Goal: Task Accomplishment & Management: Use online tool/utility

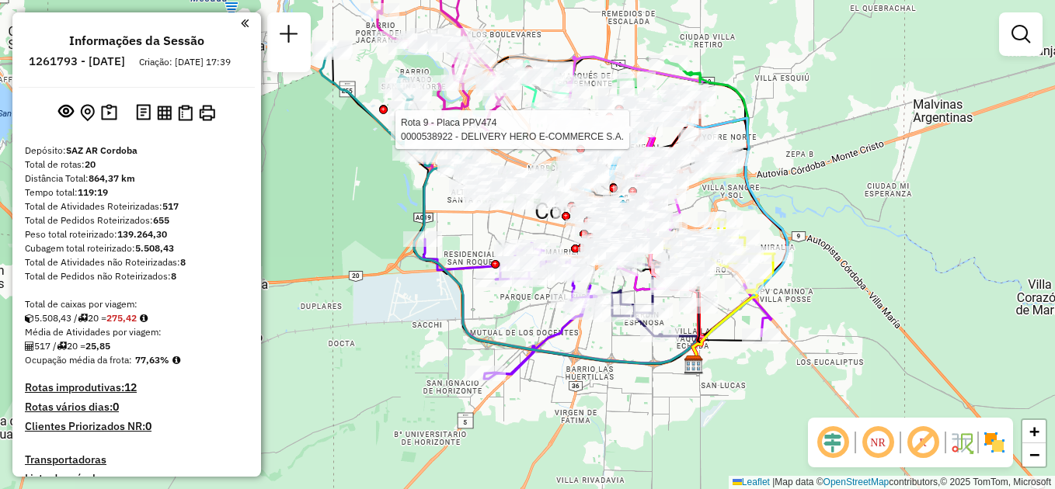
scroll to position [1280, 0]
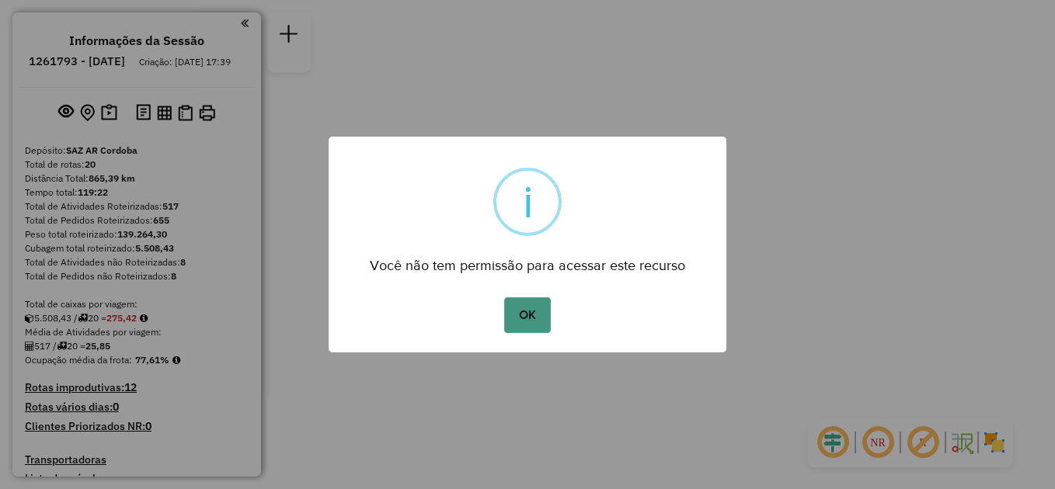
click at [510, 316] on button "OK" at bounding box center [527, 316] width 46 height 36
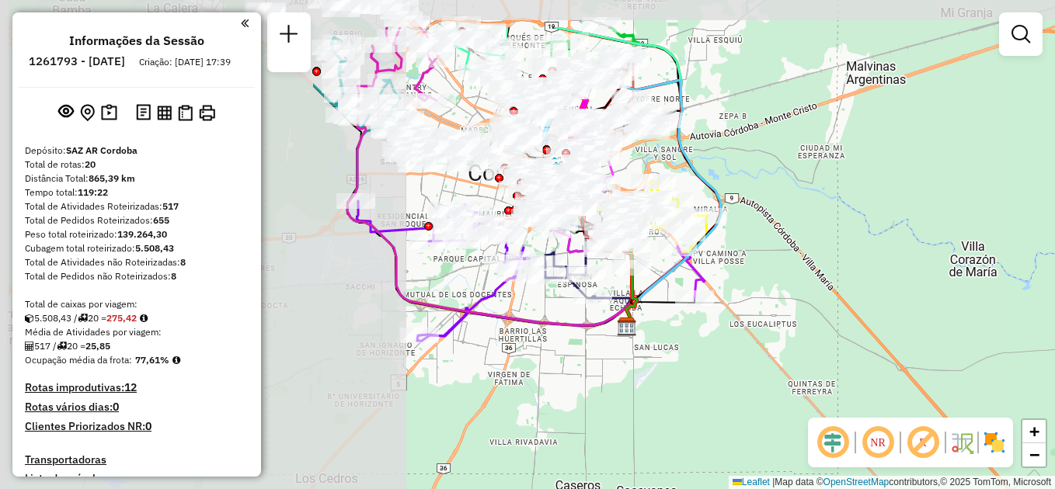
drag, startPoint x: 473, startPoint y: 303, endPoint x: 887, endPoint y: 366, distance: 418.9
click at [889, 373] on div "Janela de atendimento Grade de atendimento Capacidade Transportadoras Veículos …" at bounding box center [527, 244] width 1055 height 489
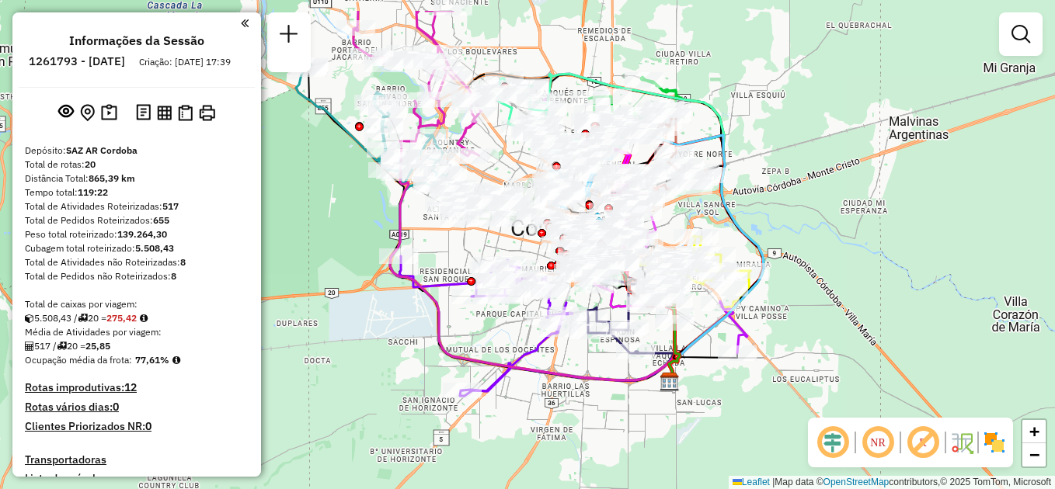
drag, startPoint x: 621, startPoint y: 364, endPoint x: 654, endPoint y: 381, distance: 37.5
click at [681, 444] on div "Janela de atendimento Grade de atendimento Capacidade Transportadoras Veículos …" at bounding box center [527, 244] width 1055 height 489
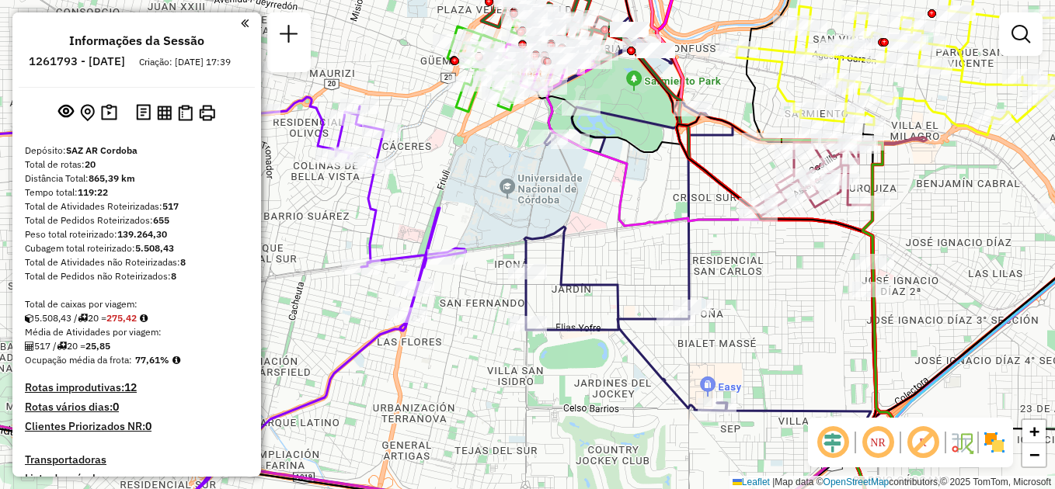
drag, startPoint x: 714, startPoint y: 264, endPoint x: 772, endPoint y: 427, distance: 173.3
click at [772, 427] on div "Janela de atendimento Grade de atendimento Capacidade Transportadoras Veículos …" at bounding box center [527, 244] width 1055 height 489
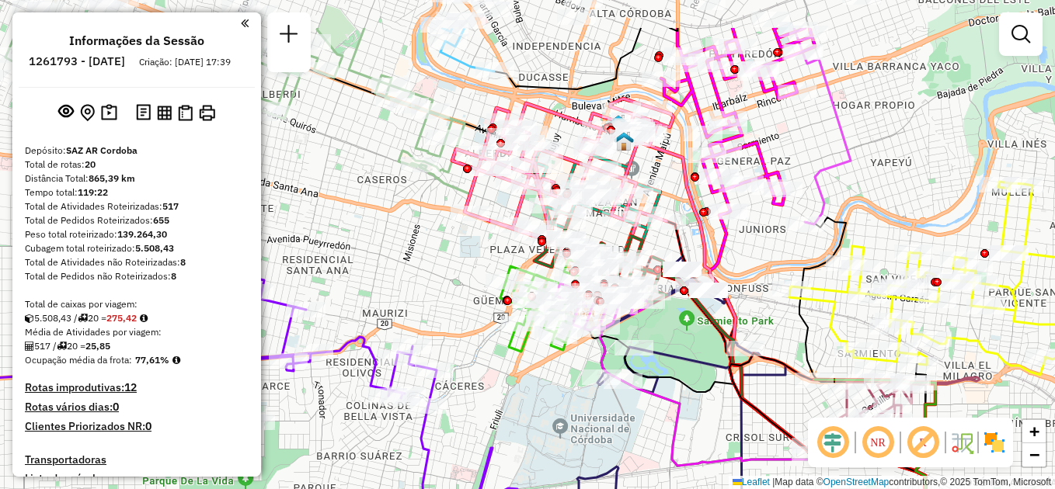
drag, startPoint x: 675, startPoint y: 388, endPoint x: 670, endPoint y: 414, distance: 26.2
click at [670, 414] on icon at bounding box center [763, 455] width 329 height 319
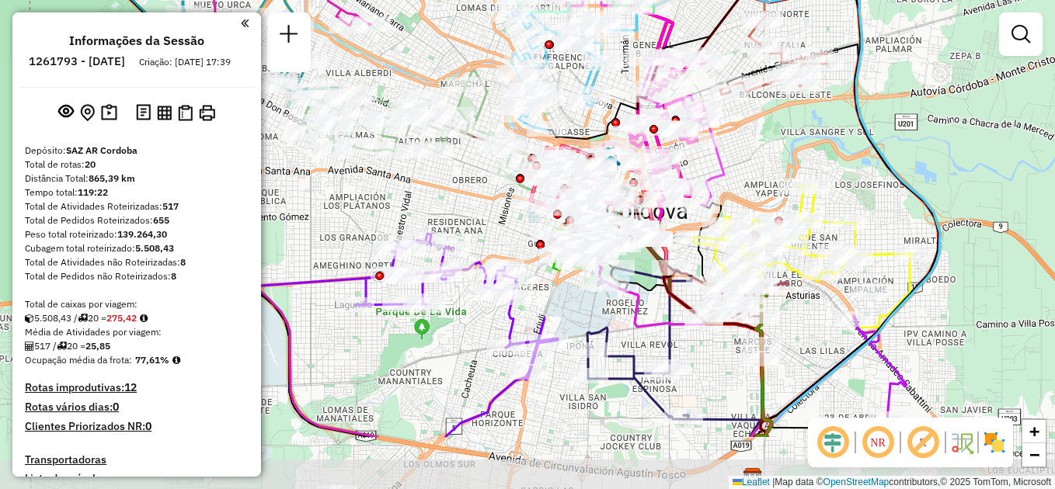
drag, startPoint x: 574, startPoint y: 420, endPoint x: 573, endPoint y: 321, distance: 98.7
click at [573, 321] on div "Janela de atendimento Grade de atendimento Capacidade Transportadoras Veículos …" at bounding box center [527, 244] width 1055 height 489
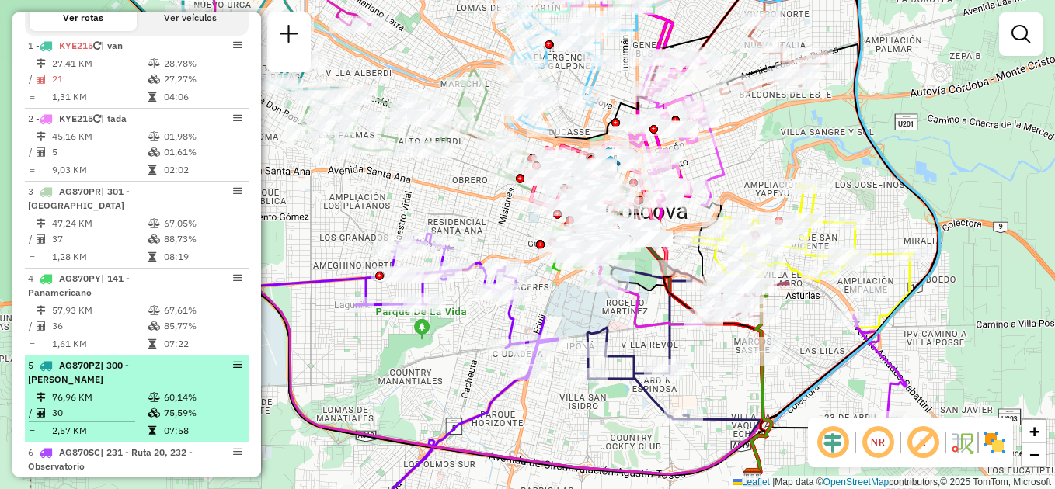
scroll to position [622, 0]
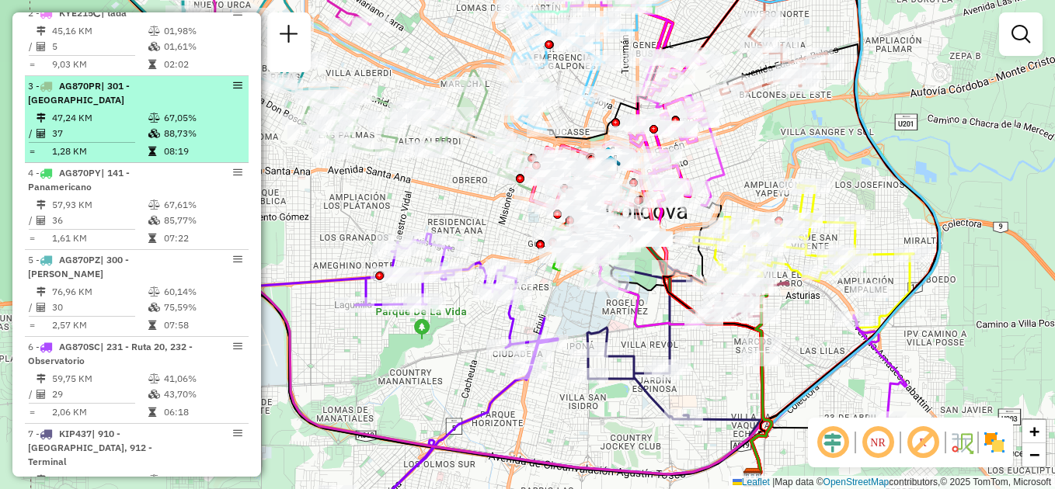
click at [113, 126] on td "37" at bounding box center [99, 134] width 96 height 16
select select "**********"
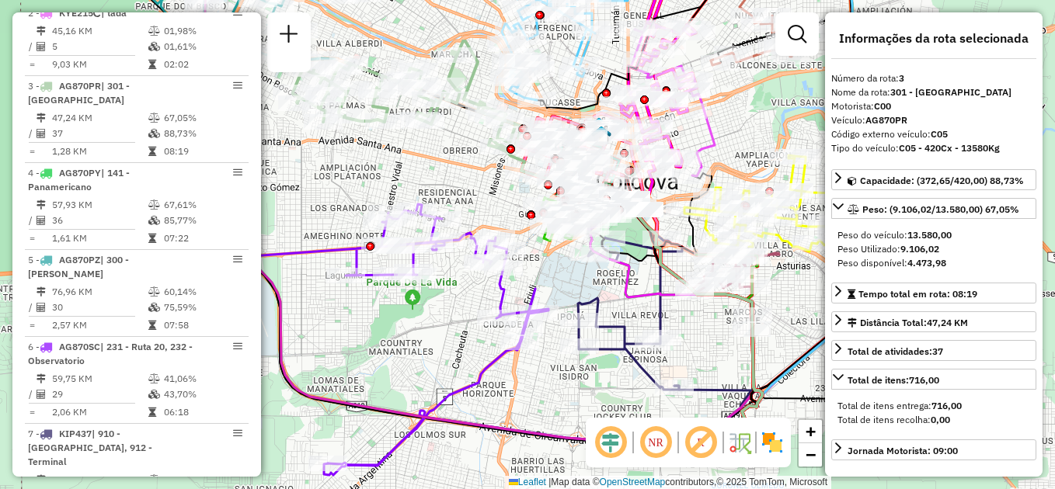
click at [388, 173] on div "Janela de atendimento Grade de atendimento Capacidade Transportadoras Veículos …" at bounding box center [527, 244] width 1055 height 489
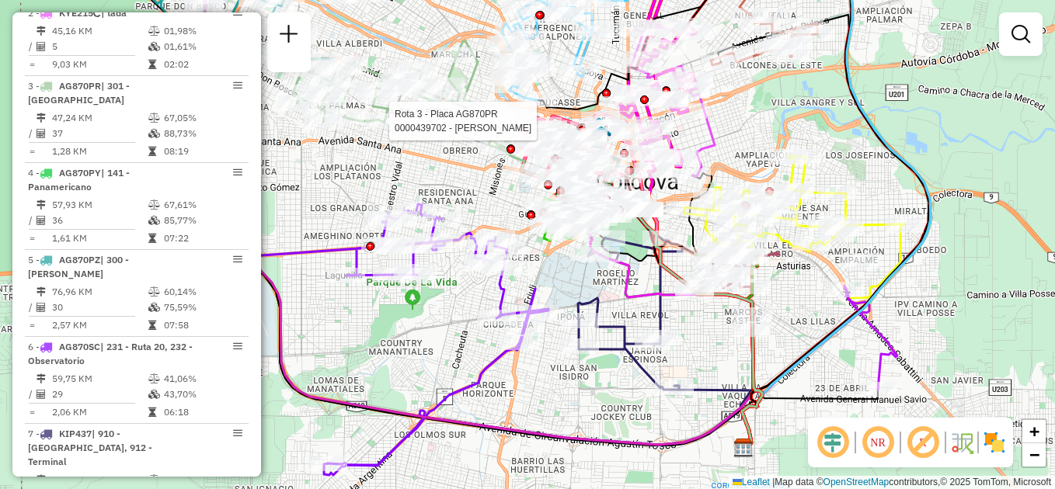
select select "**********"
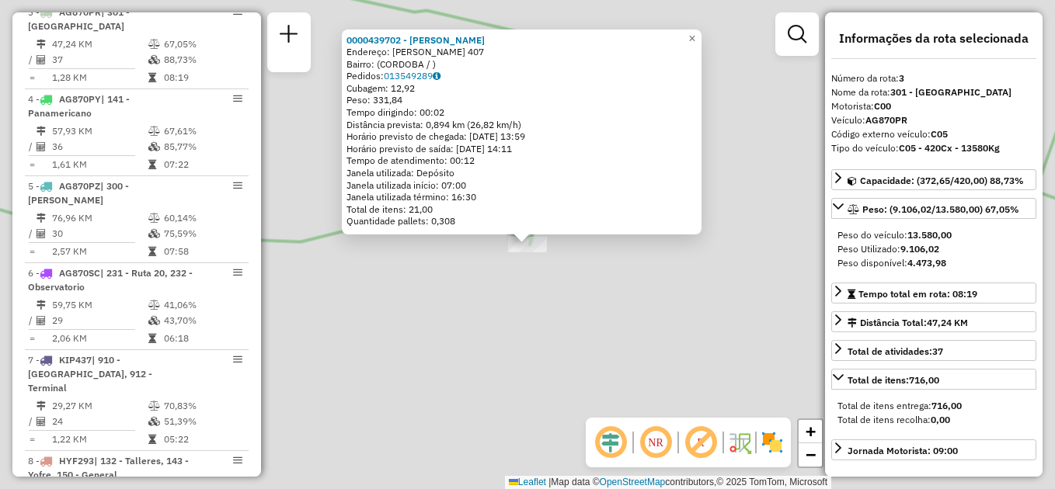
scroll to position [699, 0]
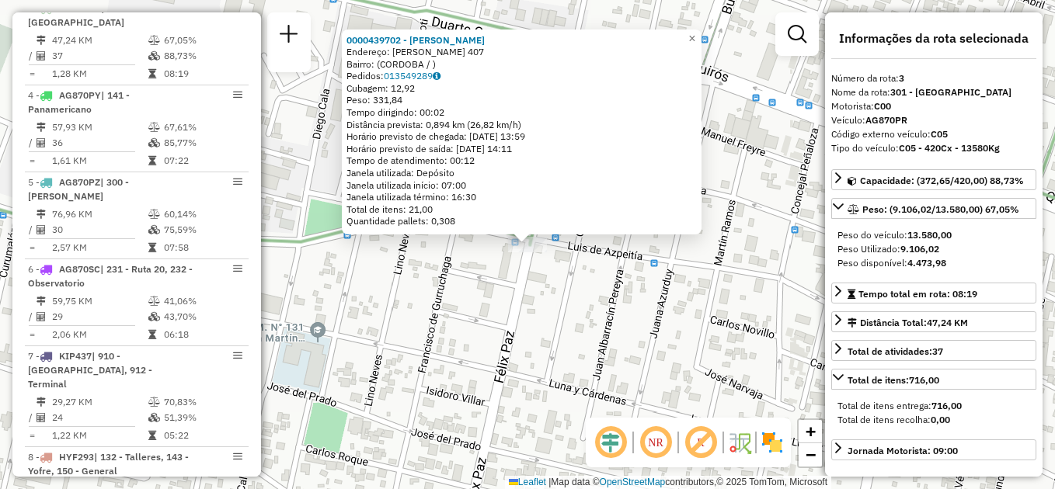
click at [585, 324] on div "0000439702 - Rodriguez Paula Rafaela Endereço: FELIX PAZ 407 Bairro: (CORDOBA /…" at bounding box center [527, 244] width 1055 height 489
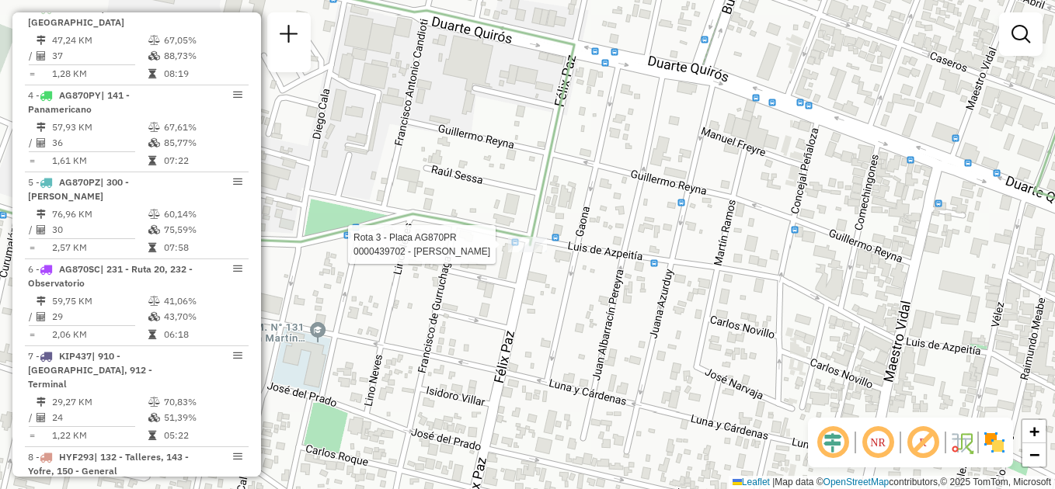
select select "**********"
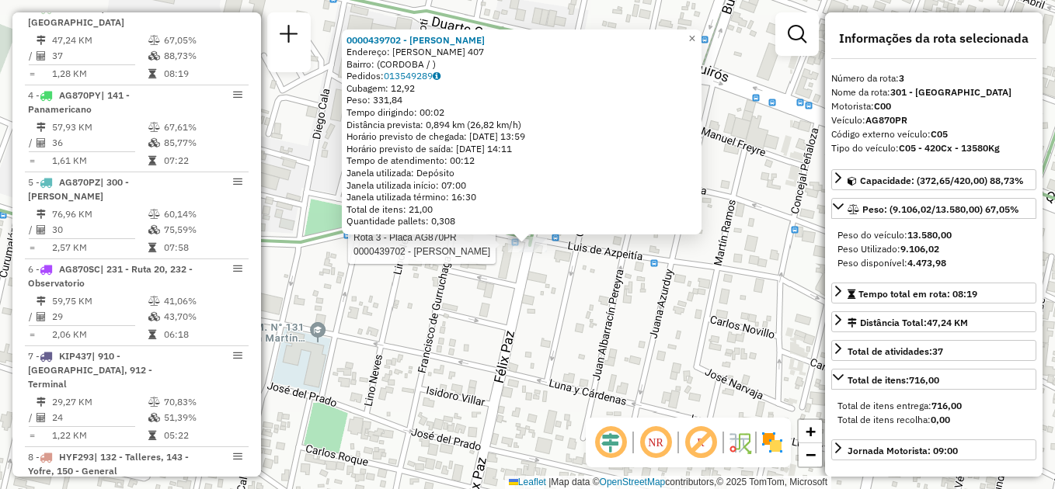
click at [503, 262] on div "Rota 3 - Placa AG870PR 0000439702 - Rodriguez Paula Rafaela 0000439702 - Rodrig…" at bounding box center [527, 244] width 1055 height 489
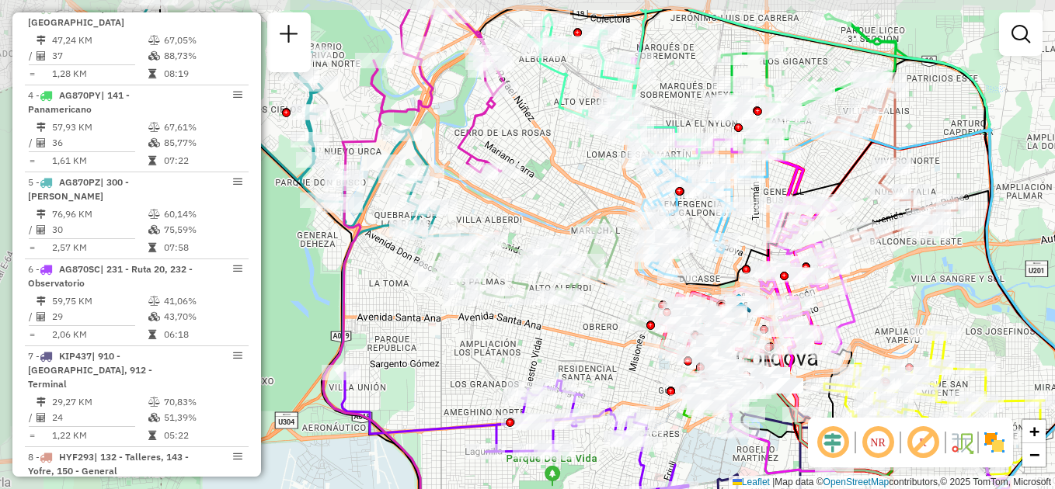
drag, startPoint x: 423, startPoint y: 285, endPoint x: 542, endPoint y: 335, distance: 128.9
click at [544, 342] on div "Janela de atendimento Grade de atendimento Capacidade Transportadoras Veículos …" at bounding box center [527, 244] width 1055 height 489
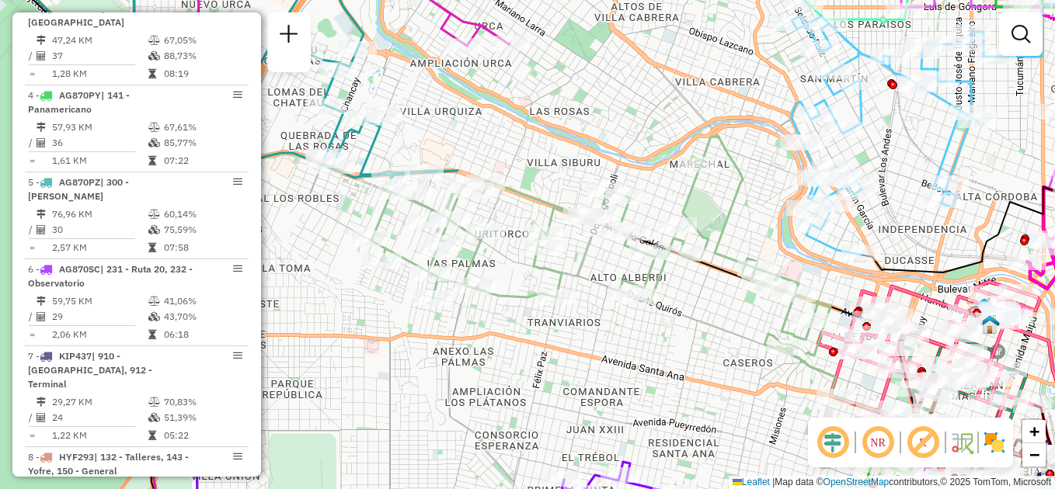
drag, startPoint x: 543, startPoint y: 328, endPoint x: 641, endPoint y: 378, distance: 109.8
click at [641, 378] on div "Janela de atendimento Grade de atendimento Capacidade Transportadoras Veículos …" at bounding box center [527, 244] width 1055 height 489
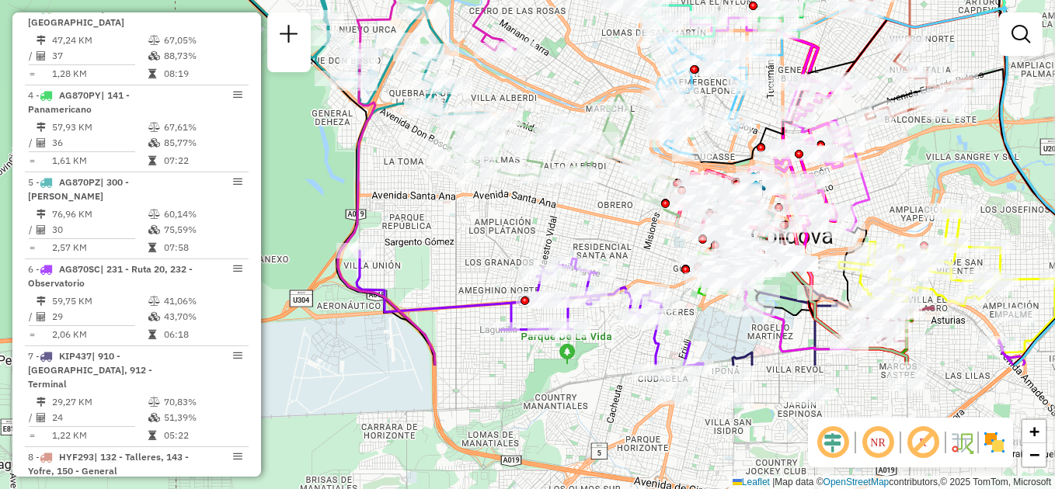
drag, startPoint x: 609, startPoint y: 374, endPoint x: 524, endPoint y: 201, distance: 192.2
click at [524, 201] on div "Janela de atendimento Grade de atendimento Capacidade Transportadoras Veículos …" at bounding box center [527, 244] width 1055 height 489
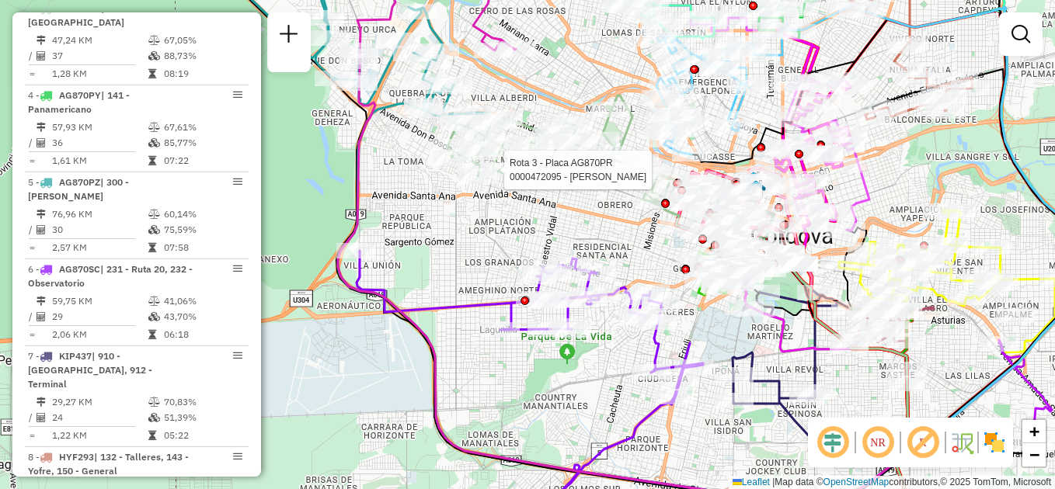
click at [597, 230] on div "Rota 3 - Placa AG870PR 0000472095 - Nieto Luciana Micaela Janela de atendimento…" at bounding box center [527, 244] width 1055 height 489
select select "**********"
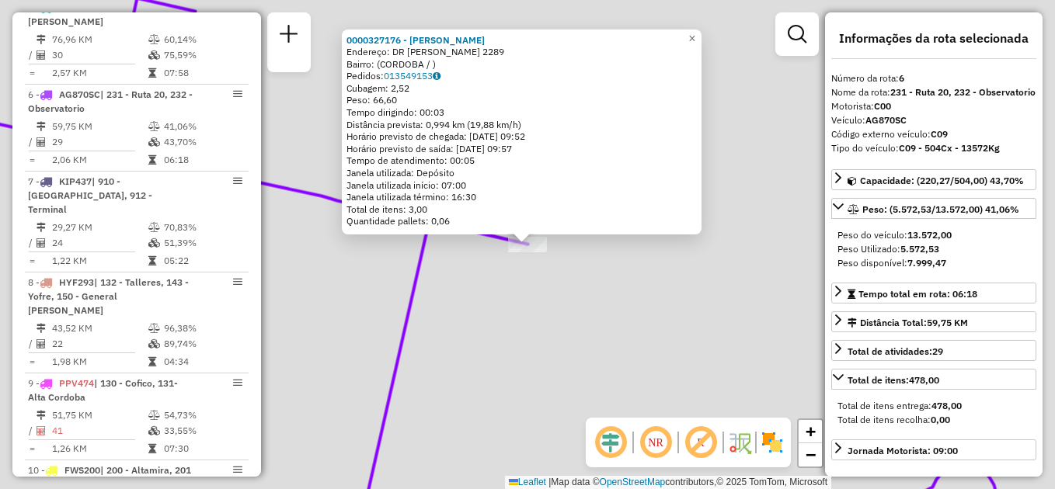
scroll to position [932, 0]
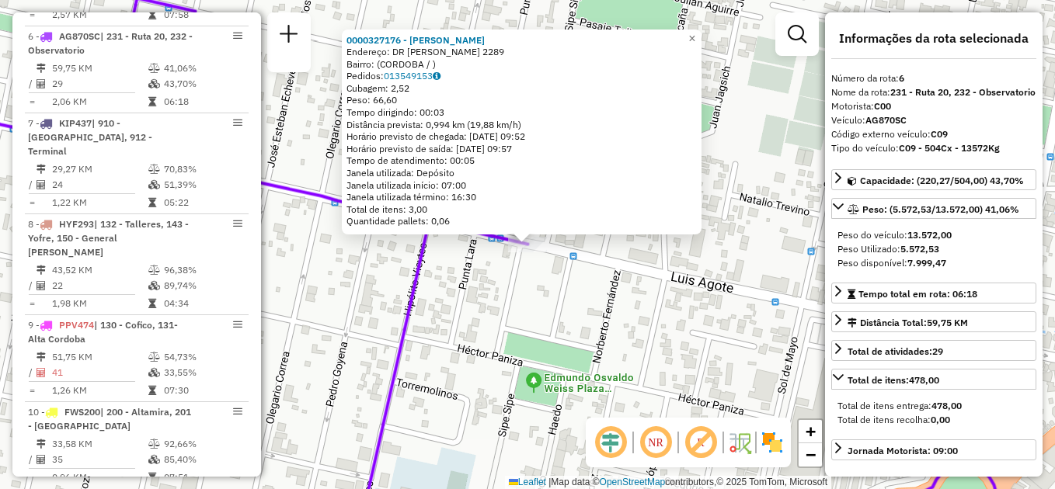
click at [428, 305] on div "0000327176 - Antoniazzi Ariel Endereço: DR LUIS AGOTE 2289 Bairro: (CORDOBA / )…" at bounding box center [527, 244] width 1055 height 489
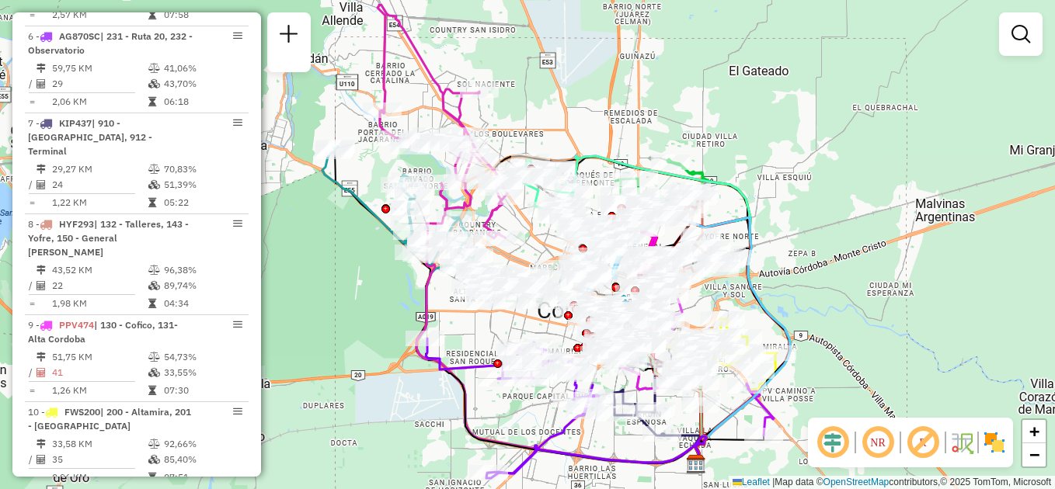
drag, startPoint x: 391, startPoint y: 264, endPoint x: 520, endPoint y: 317, distance: 139.4
click at [520, 317] on div "Janela de atendimento Grade de atendimento Capacidade Transportadoras Veículos …" at bounding box center [527, 244] width 1055 height 489
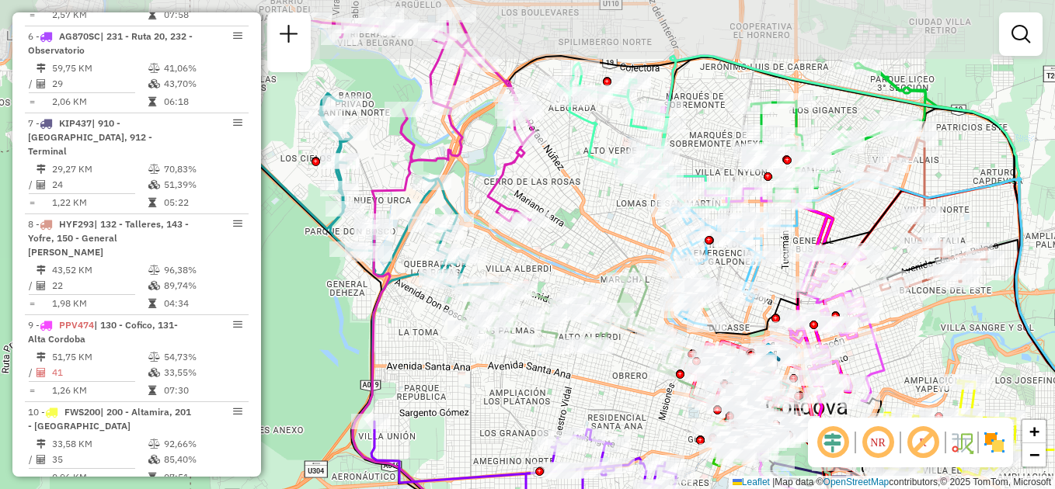
drag, startPoint x: 510, startPoint y: 374, endPoint x: 514, endPoint y: 389, distance: 15.8
click at [514, 389] on div "Janela de atendimento Grade de atendimento Capacidade Transportadoras Veículos …" at bounding box center [527, 244] width 1055 height 489
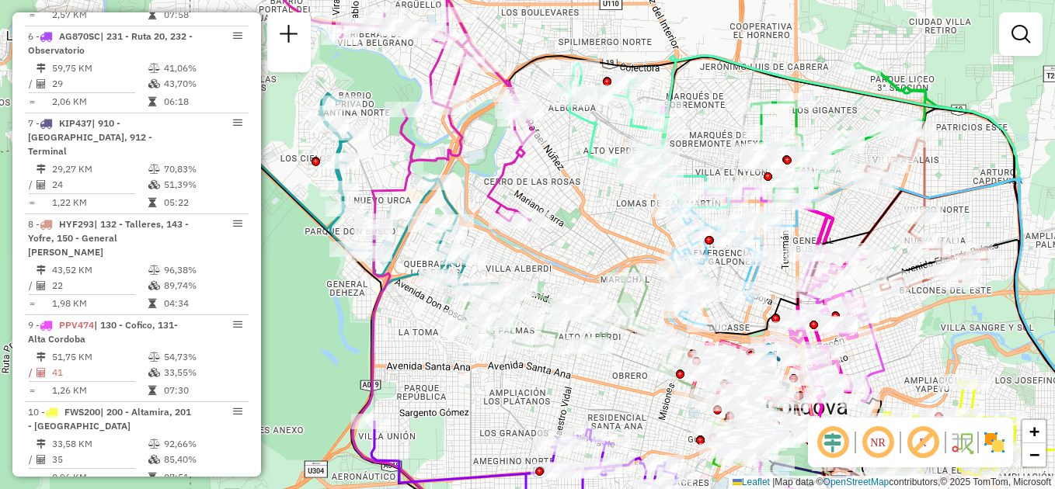
click at [437, 392] on div "Janela de atendimento Grade de atendimento Capacidade Transportadoras Veículos …" at bounding box center [527, 244] width 1055 height 489
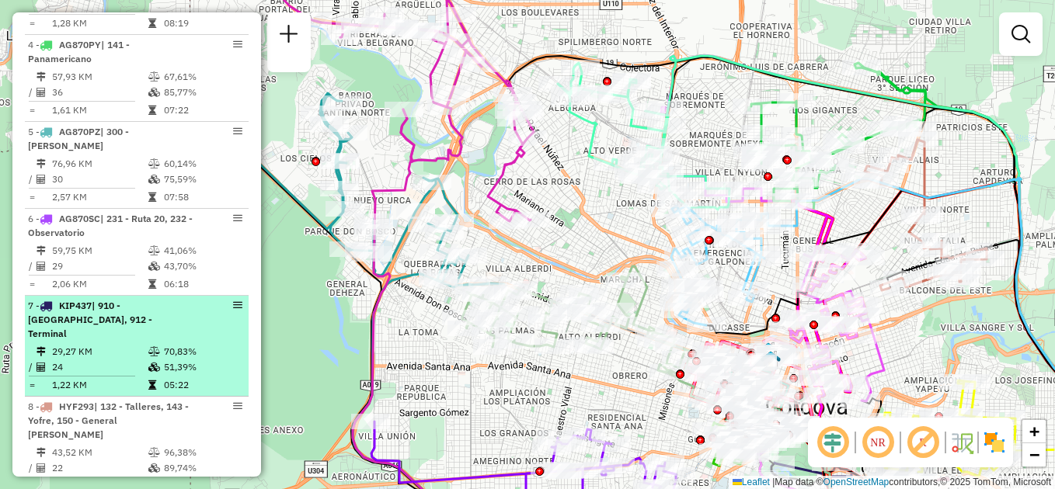
scroll to position [699, 0]
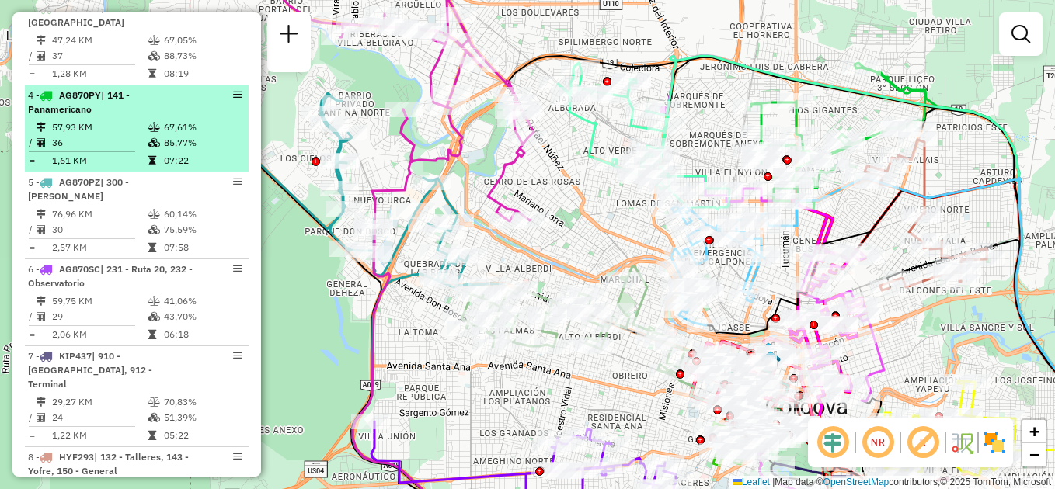
click at [134, 123] on td "57,93 KM" at bounding box center [99, 128] width 96 height 16
select select "**********"
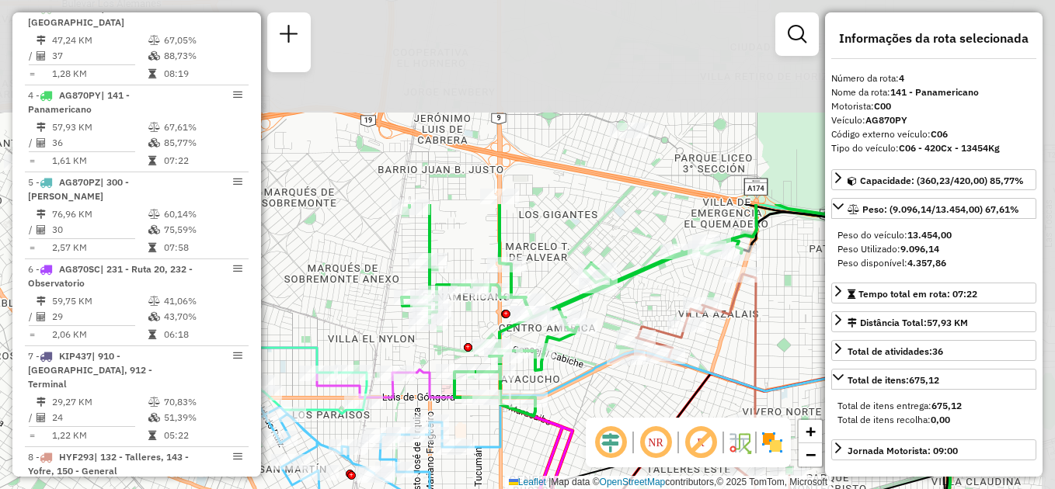
drag, startPoint x: 377, startPoint y: 76, endPoint x: 303, endPoint y: 302, distance: 237.8
click at [335, 333] on div "Janela de atendimento Grade de atendimento Capacidade Transportadoras Veículos …" at bounding box center [527, 244] width 1055 height 489
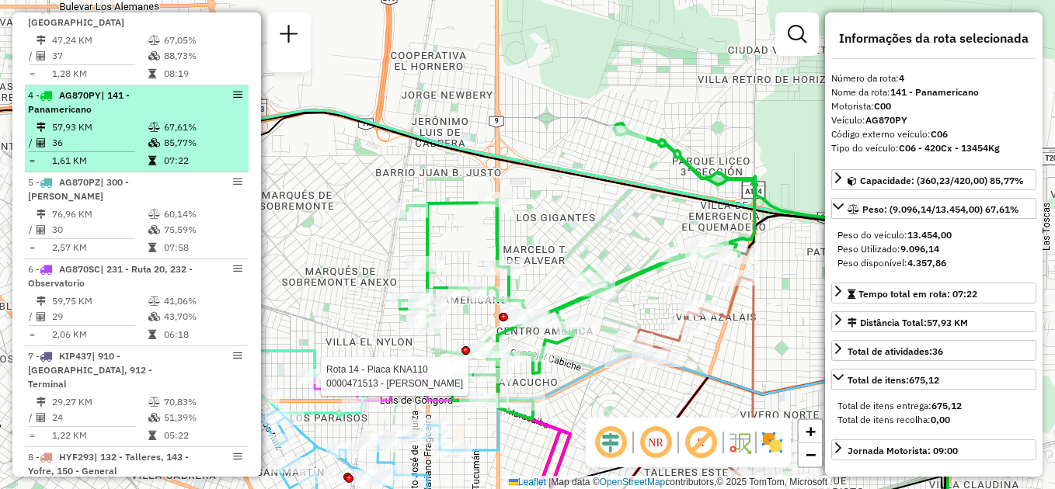
click at [116, 111] on div "4 - AG870PY | 141 - Panamericano" at bounding box center [110, 103] width 165 height 28
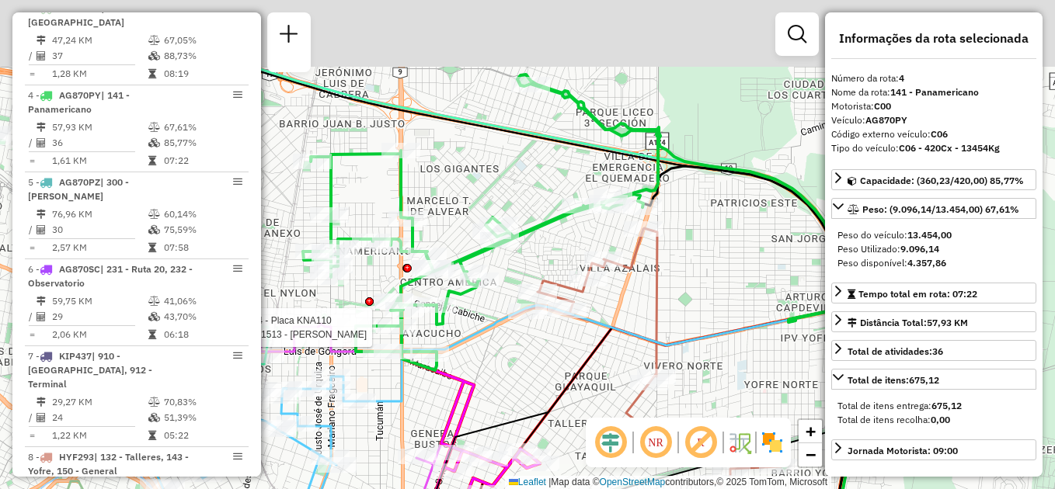
drag, startPoint x: 559, startPoint y: 240, endPoint x: 633, endPoint y: 298, distance: 94.0
click at [633, 298] on div "Rota 14 - Placa KNA110 0000471513 - Veliz Andrea Edith Rota 8 - Placa HYF293 00…" at bounding box center [527, 244] width 1055 height 489
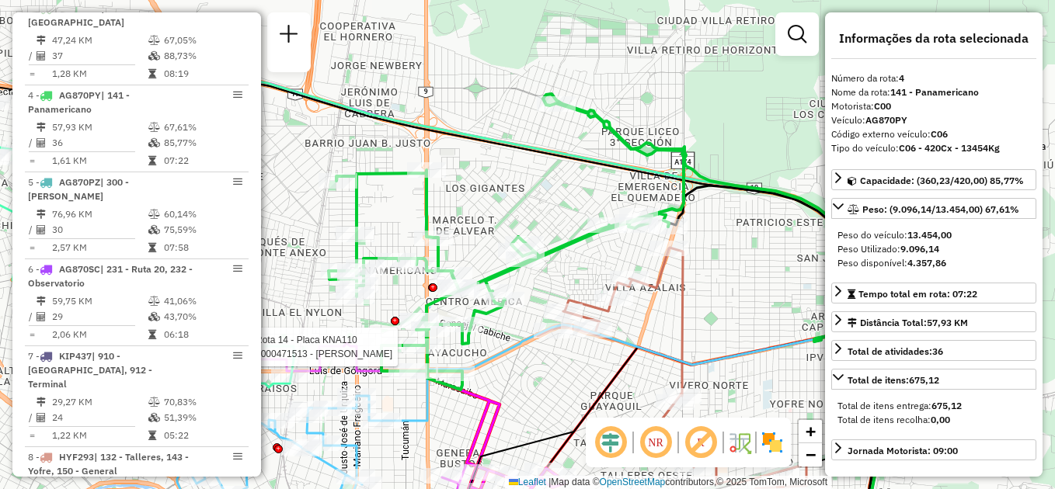
drag, startPoint x: 765, startPoint y: 243, endPoint x: 747, endPoint y: 231, distance: 21.1
click at [762, 243] on div "Rota 14 - Placa KNA110 0000471513 - Veliz Andrea Edith Janela de atendimento Gr…" at bounding box center [527, 244] width 1055 height 489
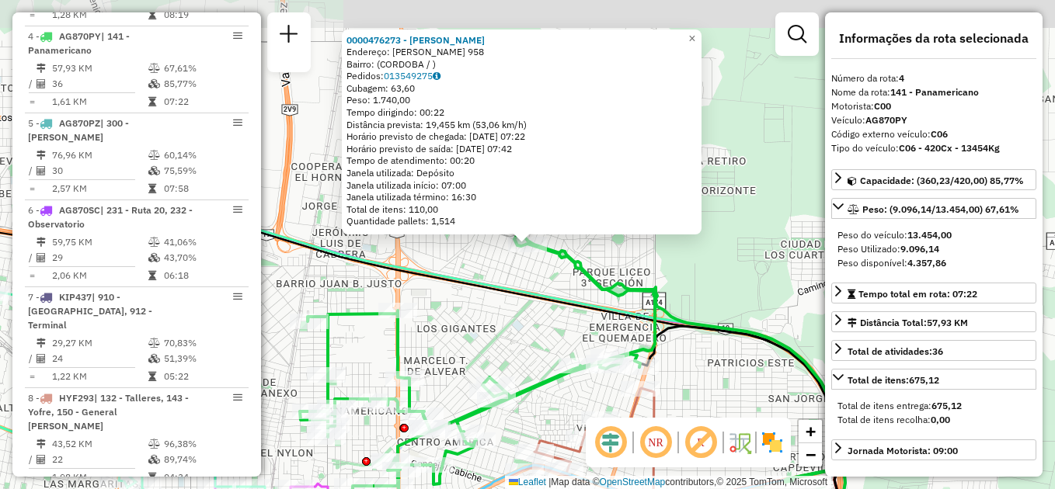
scroll to position [772, 0]
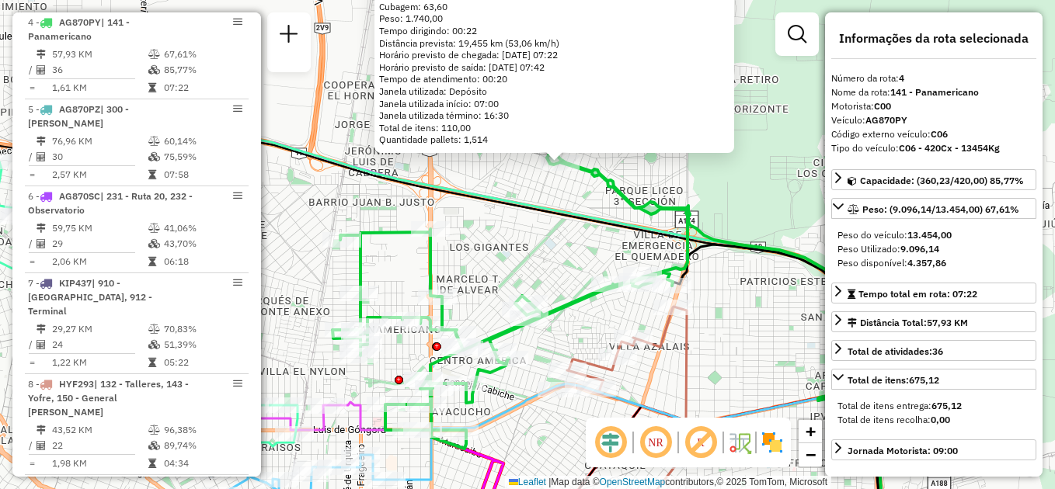
drag, startPoint x: 736, startPoint y: 259, endPoint x: 745, endPoint y: 291, distance: 33.9
click at [745, 291] on div "0000476273 - Gonzalez Lucio Gaston Endereço: ALFONSINA STORNI 958 Bairro: (CORD…" at bounding box center [527, 244] width 1055 height 489
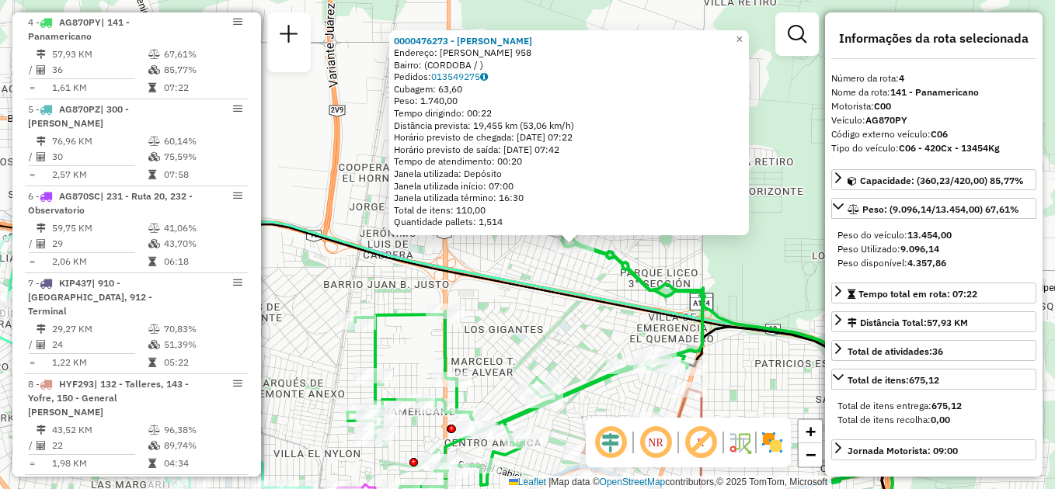
drag, startPoint x: 547, startPoint y: 233, endPoint x: 562, endPoint y: 315, distance: 83.7
click at [562, 315] on div "0000476273 - Gonzalez Lucio Gaston Endereço: ALFONSINA STORNI 958 Bairro: (CORD…" at bounding box center [527, 244] width 1055 height 489
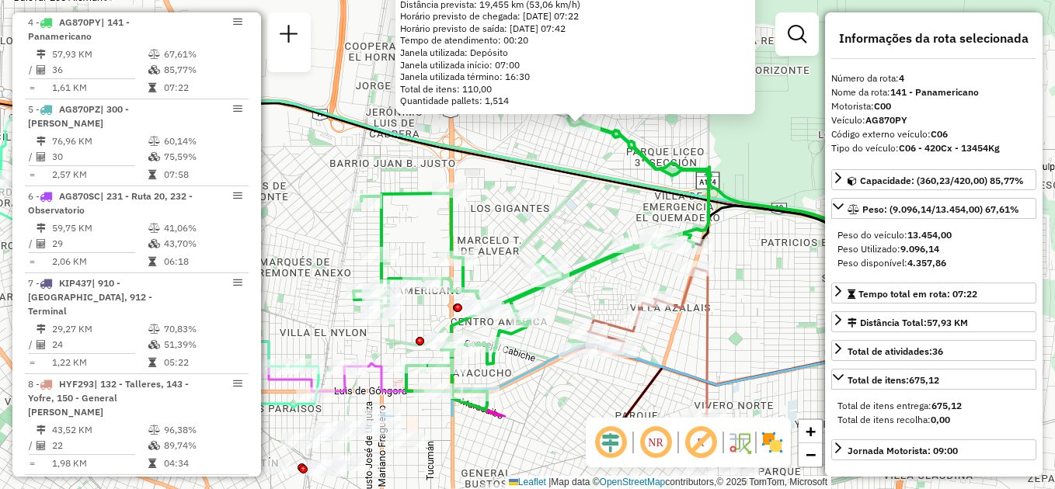
drag, startPoint x: 585, startPoint y: 345, endPoint x: 591, endPoint y: 224, distance: 121.4
click at [591, 224] on div "0000476273 - Gonzalez Lucio Gaston Endereço: ALFONSINA STORNI 958 Bairro: (CORD…" at bounding box center [527, 244] width 1055 height 489
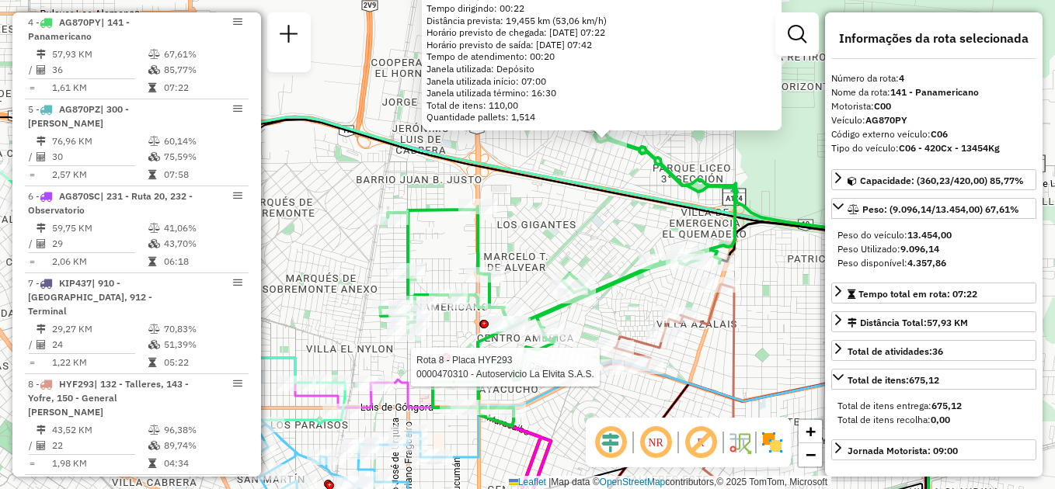
drag, startPoint x: 624, startPoint y: 190, endPoint x: 590, endPoint y: 229, distance: 51.2
click at [590, 229] on div "Rota 8 - Placa HYF293 0000470310 - Autoservicio La Elvita S.A.S. 0000476273 - G…" at bounding box center [527, 244] width 1055 height 489
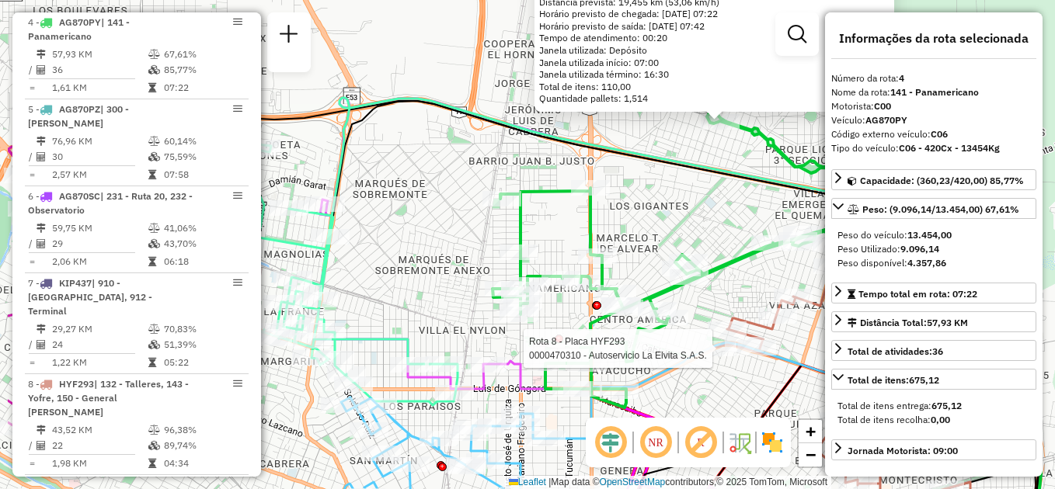
drag, startPoint x: 543, startPoint y: 261, endPoint x: 643, endPoint y: 240, distance: 101.6
click at [659, 242] on div "Rota 8 - Placa HYF293 0000470310 - Autoservicio La Elvita S.A.S. 0000476273 - G…" at bounding box center [527, 244] width 1055 height 489
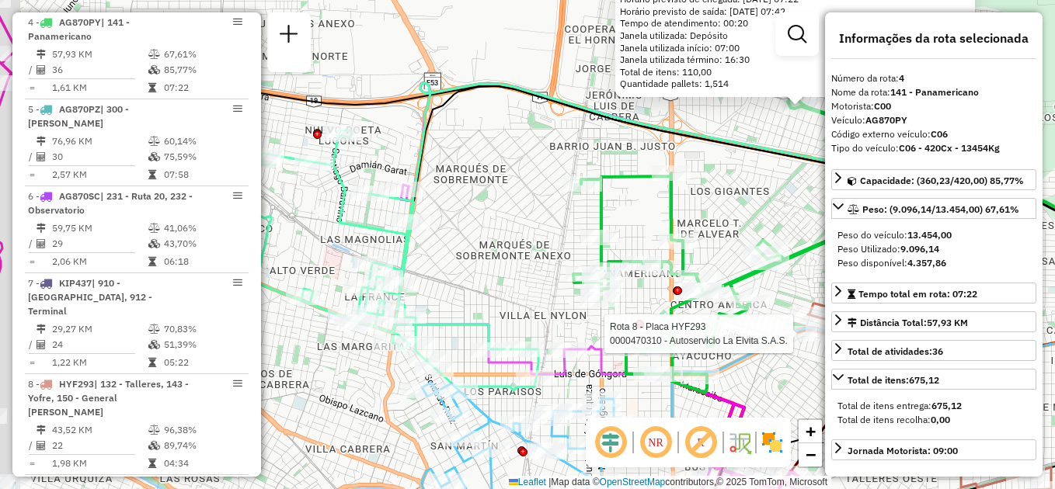
drag, startPoint x: 613, startPoint y: 228, endPoint x: 796, endPoint y: 189, distance: 186.7
click at [796, 189] on div "Rota 8 - Placa HYF293 0000470310 - Autoservicio La Elvita S.A.S. 0000476273 - G…" at bounding box center [527, 244] width 1055 height 489
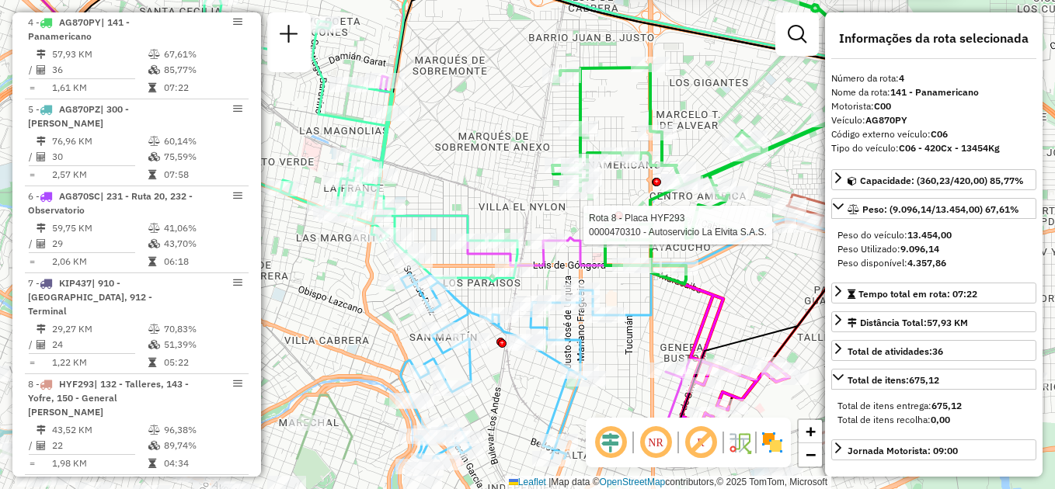
drag, startPoint x: 674, startPoint y: 207, endPoint x: 511, endPoint y: 128, distance: 181.0
click at [511, 128] on div "Rota 8 - Placa HYF293 0000470310 - Autoservicio La Elvita S.A.S. 0000476273 - G…" at bounding box center [527, 244] width 1055 height 489
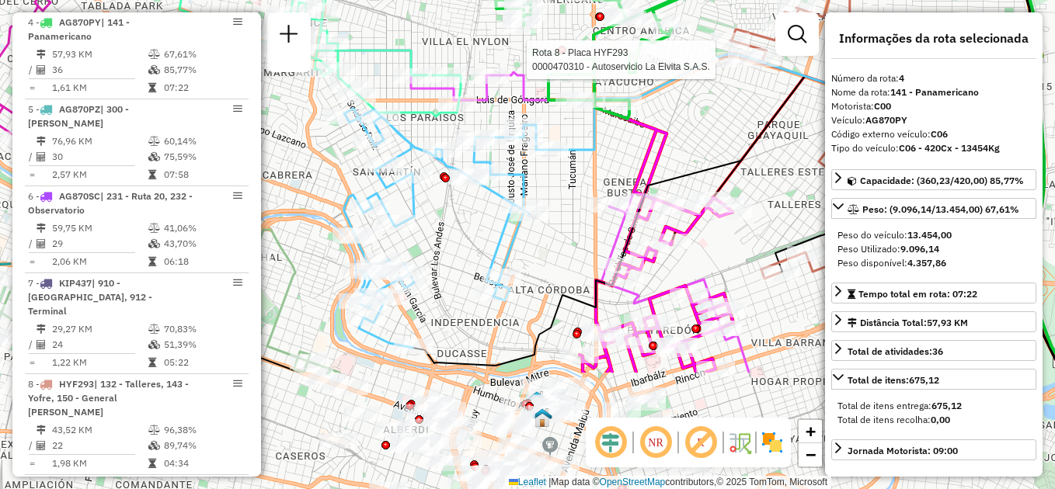
drag, startPoint x: 671, startPoint y: 294, endPoint x: 614, endPoint y: 135, distance: 169.3
click at [614, 135] on div "Rota 8 - Placa HYF293 0000470310 - Autoservicio La Elvita S.A.S. 0000476273 - G…" at bounding box center [527, 244] width 1055 height 489
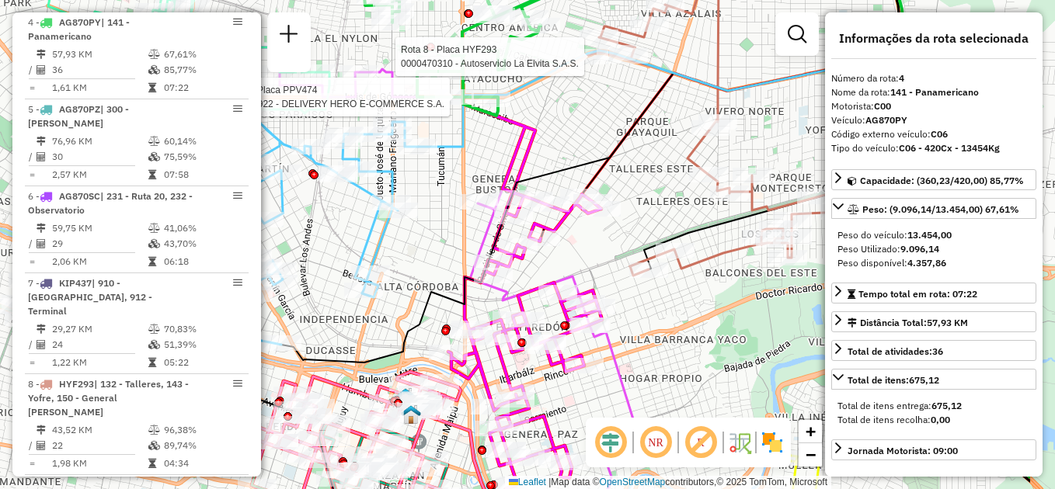
drag, startPoint x: 678, startPoint y: 197, endPoint x: 502, endPoint y: 301, distance: 204.8
click at [502, 301] on icon at bounding box center [525, 291] width 154 height 389
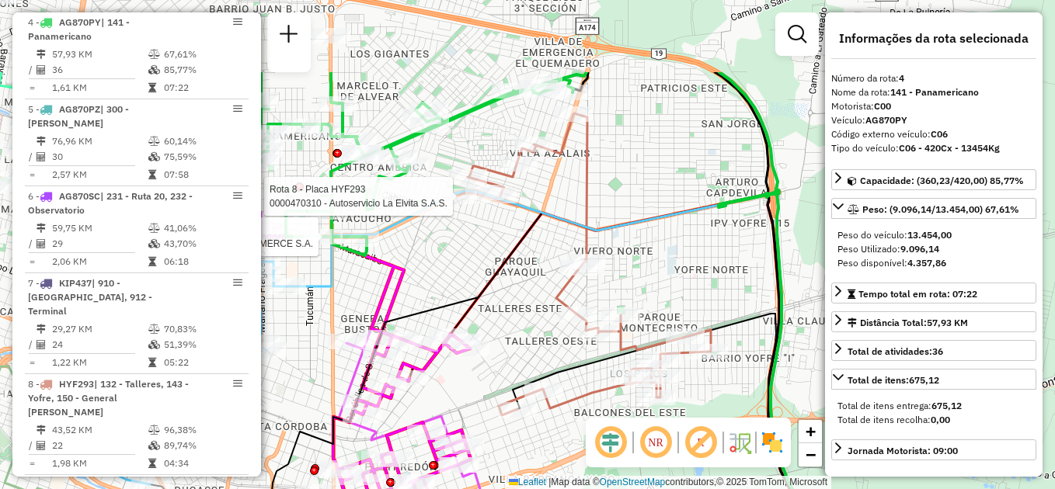
drag, startPoint x: 583, startPoint y: 165, endPoint x: 624, endPoint y: 364, distance: 202.4
click at [624, 364] on icon at bounding box center [538, 427] width 776 height 465
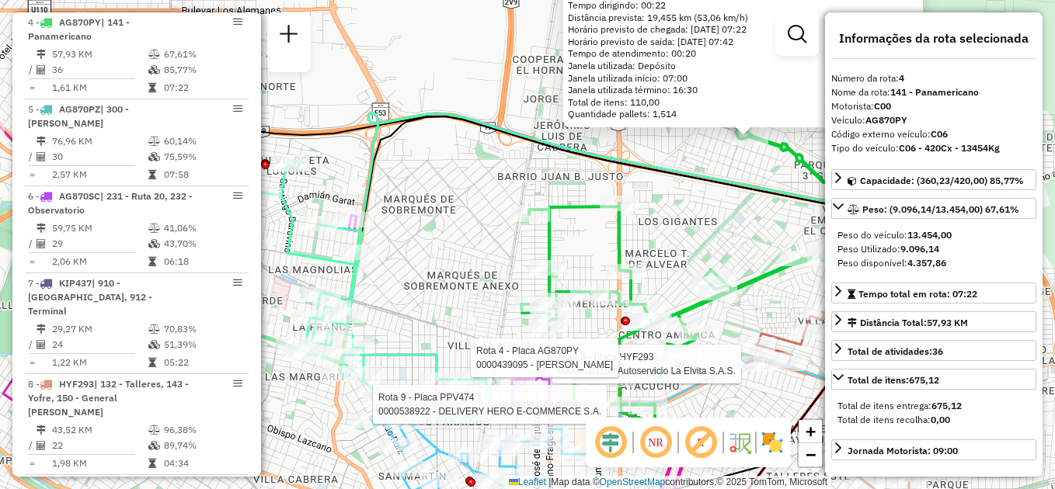
drag, startPoint x: 582, startPoint y: 209, endPoint x: 354, endPoint y: 249, distance: 232.0
click at [354, 250] on div "Rota 8 - Placa HYF293 0000470310 - Autoservicio La Elvita S.A.S. Rota 9 - Placa…" at bounding box center [527, 244] width 1055 height 489
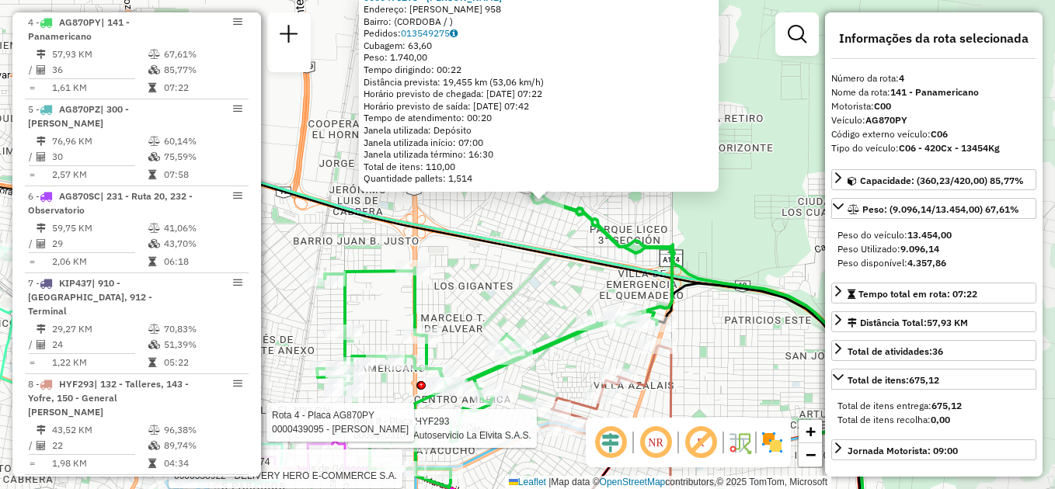
drag, startPoint x: 644, startPoint y: 197, endPoint x: 521, endPoint y: 287, distance: 152.9
click at [521, 287] on div "Rota 8 - Placa HYF293 0000470310 - Autoservicio La Elvita S.A.S. Rota 9 - Placa…" at bounding box center [527, 244] width 1055 height 489
click at [333, 223] on div "Rota 8 - Placa HYF293 0000470310 - Autoservicio La Elvita S.A.S. Rota 9 - Placa…" at bounding box center [527, 244] width 1055 height 489
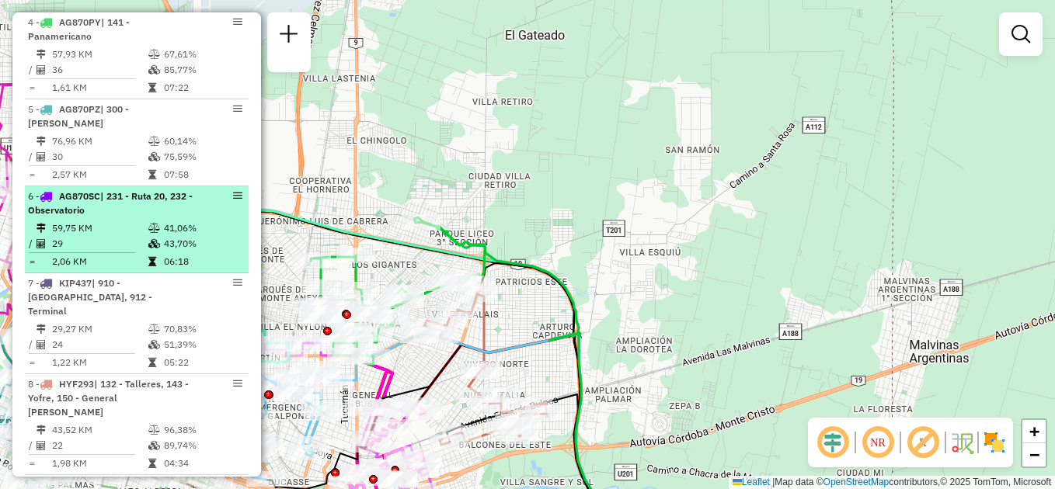
click at [108, 204] on li "6 - AG870SC | 231 - Ruta 20, 232 - Observatorio 59,75 KM 41,06% / 29 43,70% = 2…" at bounding box center [137, 229] width 224 height 87
select select "**********"
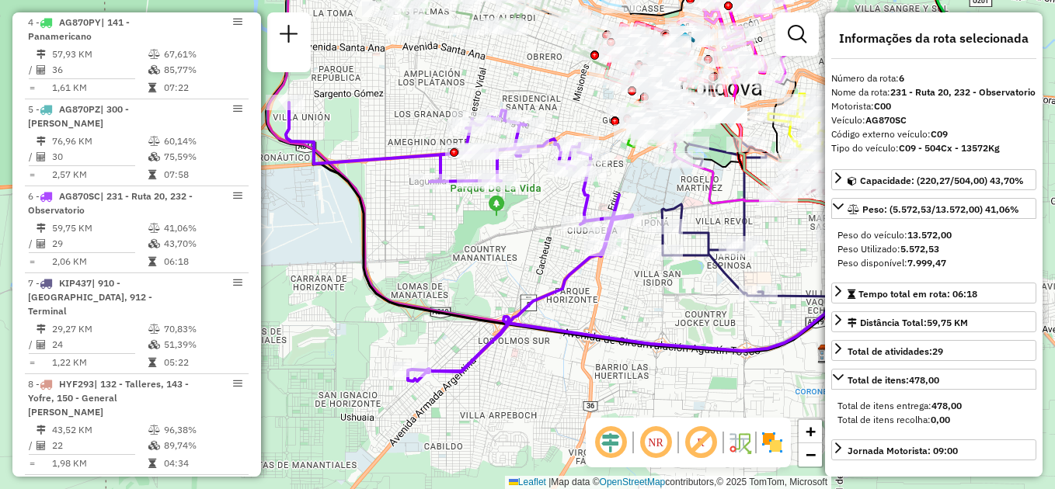
drag, startPoint x: 495, startPoint y: 240, endPoint x: 448, endPoint y: 301, distance: 76.5
click at [452, 306] on div "Janela de atendimento Grade de atendimento Capacidade Transportadoras Veículos …" at bounding box center [527, 244] width 1055 height 489
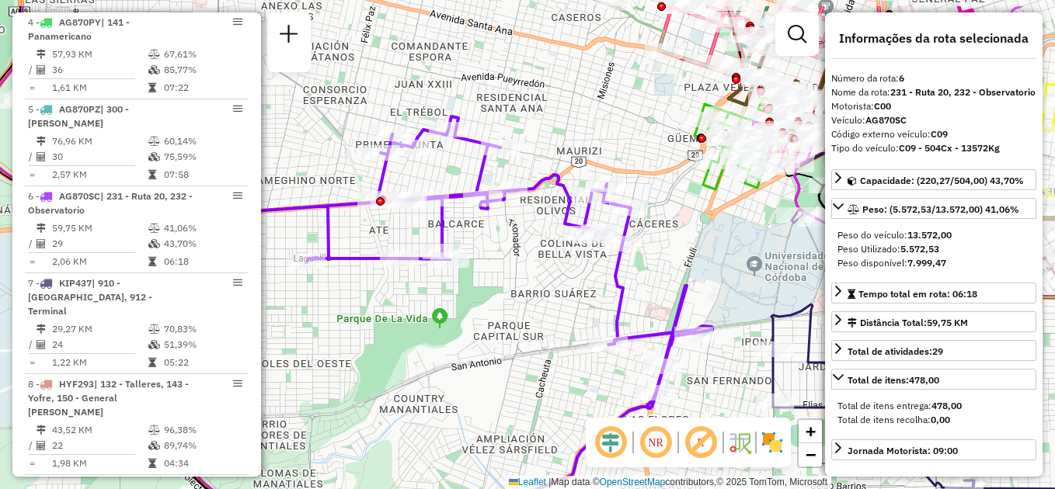
drag, startPoint x: 462, startPoint y: 328, endPoint x: 445, endPoint y: 333, distance: 17.9
click at [451, 334] on div "Janela de atendimento Grade de atendimento Capacidade Transportadoras Veículos …" at bounding box center [527, 244] width 1055 height 489
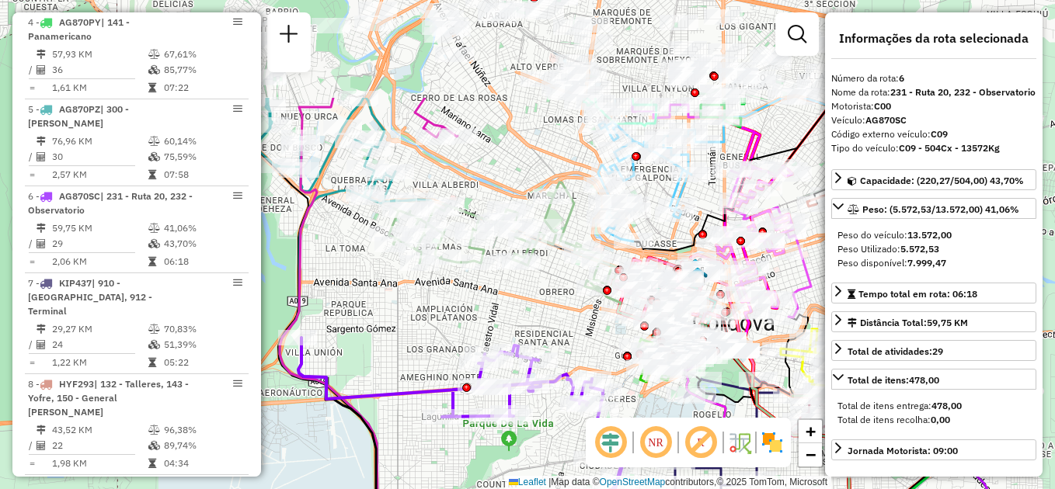
drag, startPoint x: 503, startPoint y: 173, endPoint x: 530, endPoint y: 337, distance: 166.1
click at [542, 350] on div "Janela de atendimento Grade de atendimento Capacidade Transportadoras Veículos …" at bounding box center [527, 244] width 1055 height 489
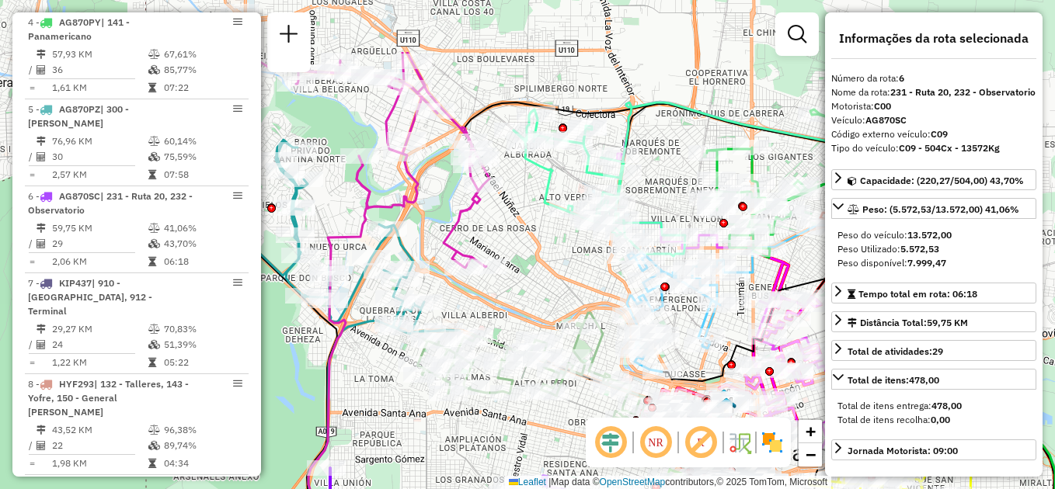
drag, startPoint x: 463, startPoint y: 324, endPoint x: 540, endPoint y: 257, distance: 101.9
click at [482, 420] on div "Janela de atendimento Grade de atendimento Capacidade Transportadoras Veículos …" at bounding box center [527, 244] width 1055 height 489
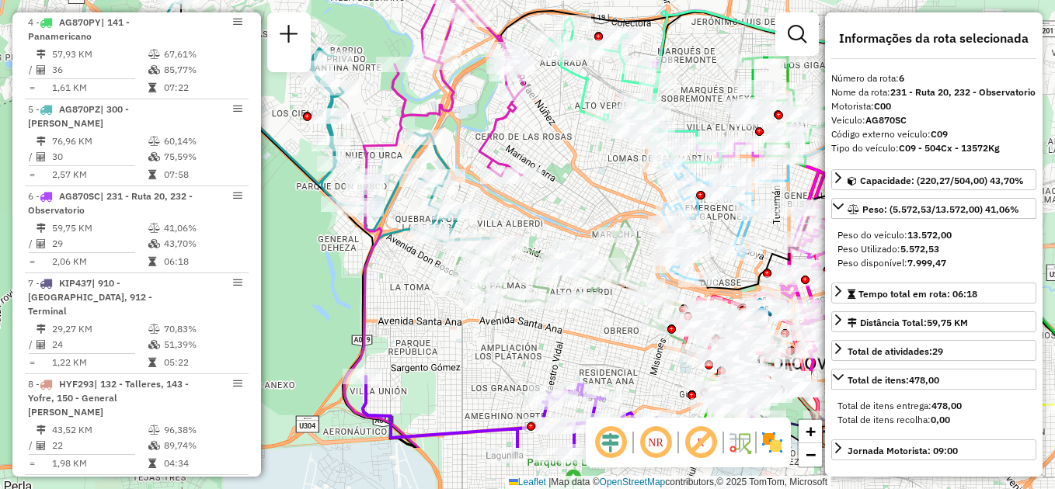
drag, startPoint x: 541, startPoint y: 253, endPoint x: 560, endPoint y: 184, distance: 71.1
click at [583, 162] on div "Janela de atendimento Grade de atendimento Capacidade Transportadoras Veículos …" at bounding box center [527, 244] width 1055 height 489
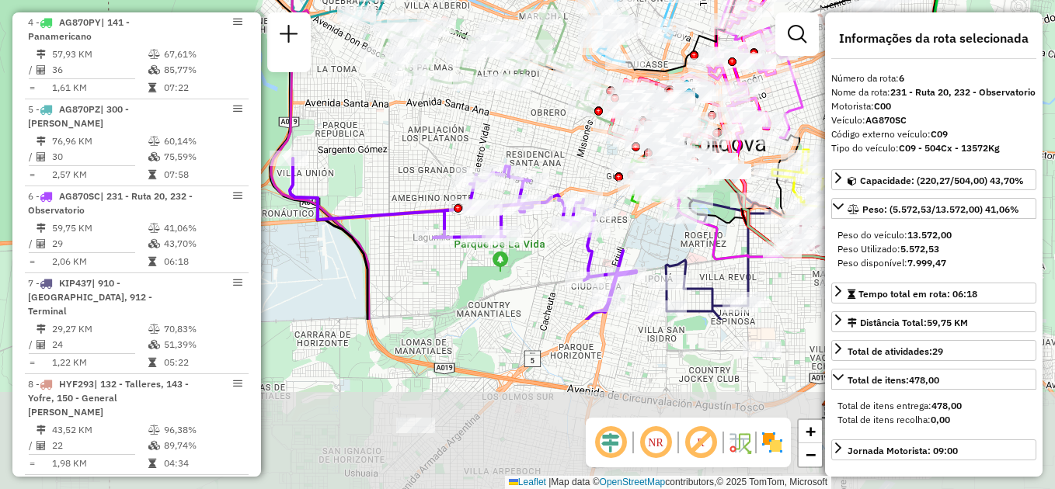
drag, startPoint x: 542, startPoint y: 329, endPoint x: 481, endPoint y: 141, distance: 197.8
click at [481, 141] on div "Janela de atendimento Grade de atendimento Capacidade Transportadoras Veículos …" at bounding box center [527, 244] width 1055 height 489
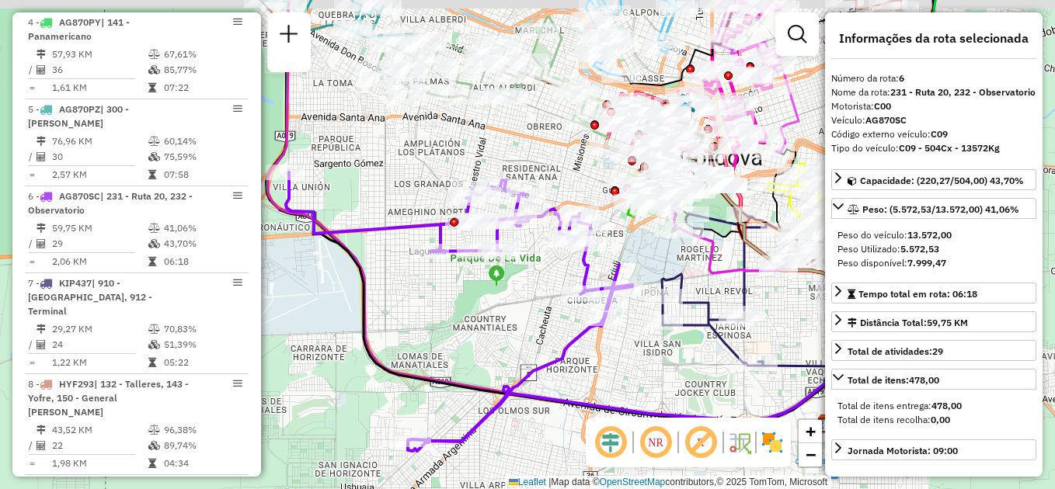
drag, startPoint x: 526, startPoint y: 277, endPoint x: 506, endPoint y: 291, distance: 25.0
click at [506, 293] on div "Janela de atendimento Grade de atendimento Capacidade Transportadoras Veículos …" at bounding box center [527, 244] width 1055 height 489
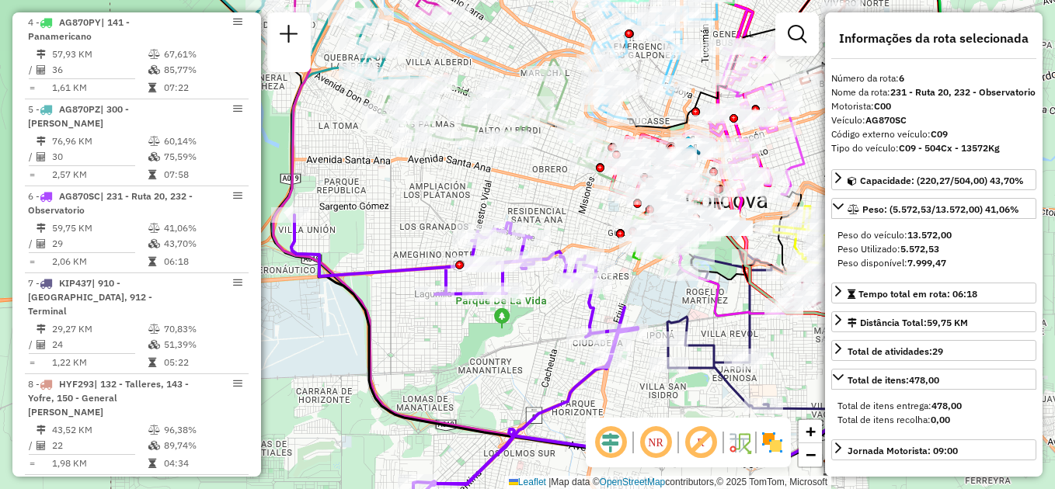
drag, startPoint x: 493, startPoint y: 330, endPoint x: 516, endPoint y: 371, distance: 46.9
click at [516, 371] on div "Janela de atendimento Grade de atendimento Capacidade Transportadoras Veículos …" at bounding box center [527, 244] width 1055 height 489
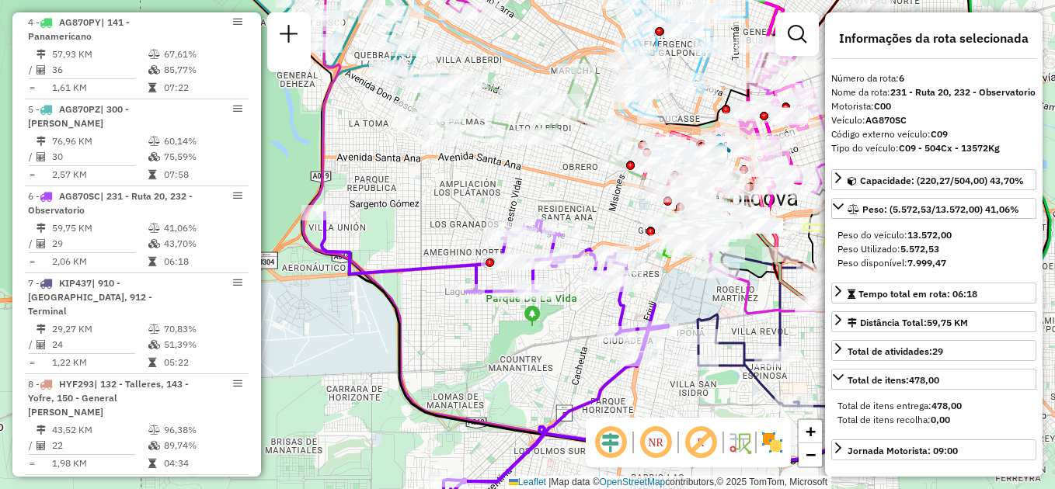
drag, startPoint x: 502, startPoint y: 326, endPoint x: 530, endPoint y: 393, distance: 72.4
click at [530, 393] on div "Janela de atendimento Grade de atendimento Capacidade Transportadoras Veículos …" at bounding box center [527, 244] width 1055 height 489
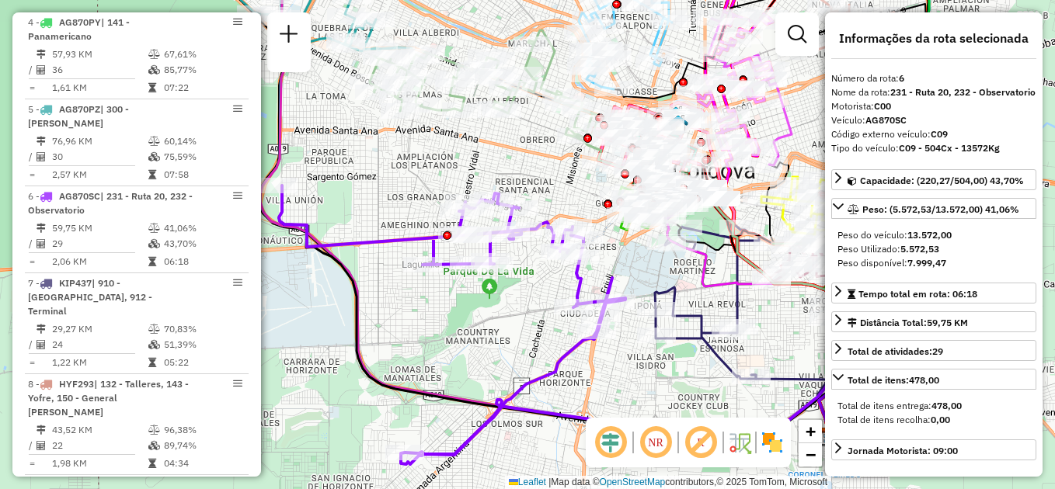
drag, startPoint x: 532, startPoint y: 384, endPoint x: 482, endPoint y: 325, distance: 77.7
click at [482, 325] on div "Janela de atendimento Grade de atendimento Capacidade Transportadoras Veículos …" at bounding box center [527, 244] width 1055 height 489
click at [496, 323] on div "Janela de atendimento Grade de atendimento Capacidade Transportadoras Veículos …" at bounding box center [527, 244] width 1055 height 489
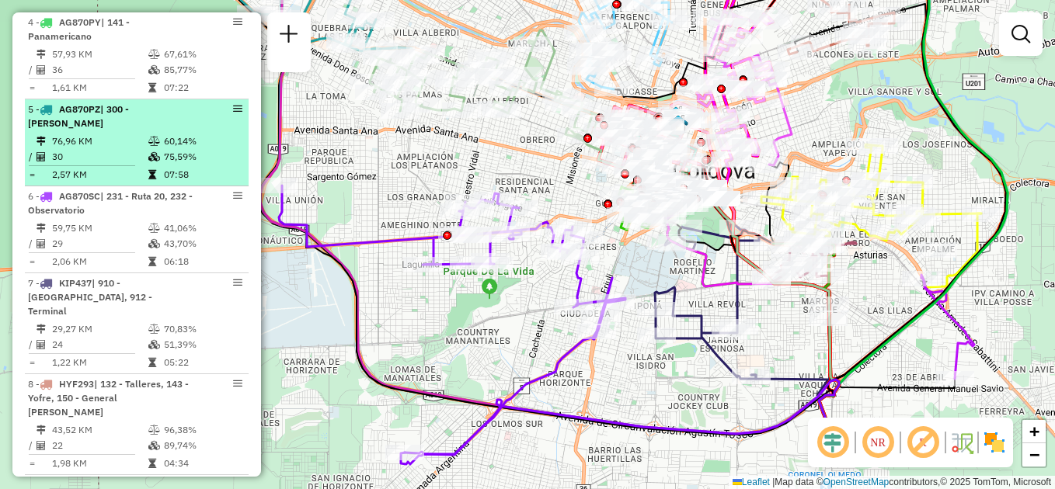
click at [126, 149] on td "30" at bounding box center [99, 157] width 96 height 16
select select "**********"
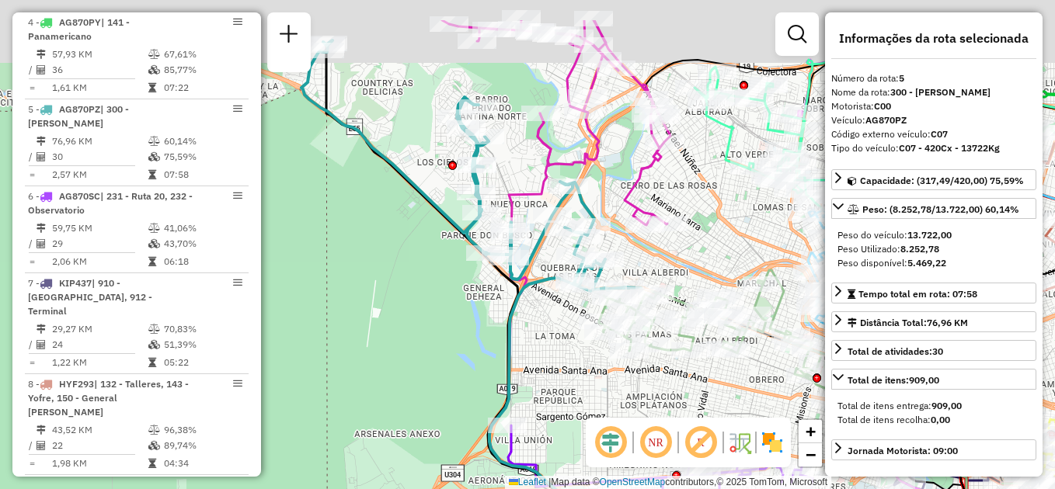
drag, startPoint x: 353, startPoint y: 198, endPoint x: 381, endPoint y: 346, distance: 150.4
click at [381, 347] on div "Janela de atendimento Grade de atendimento Capacidade Transportadoras Veículos …" at bounding box center [527, 244] width 1055 height 489
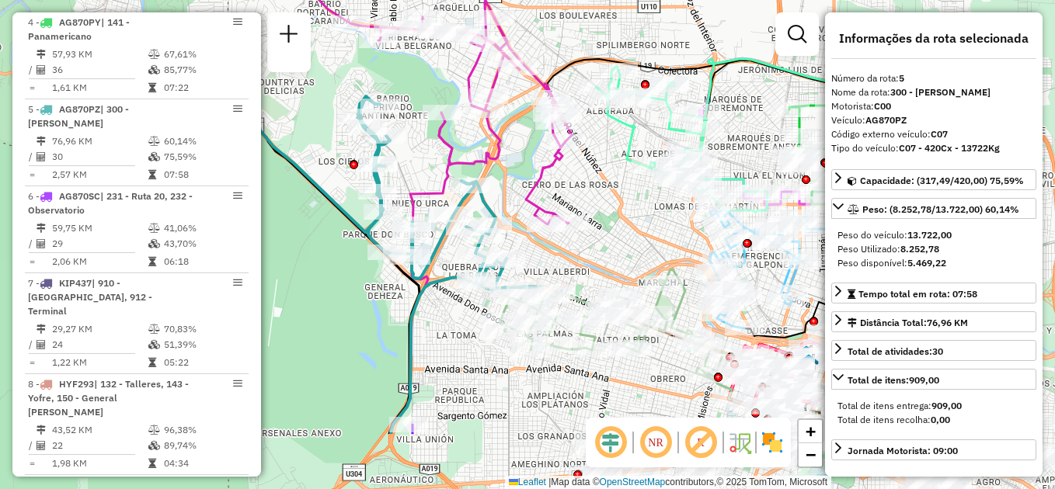
drag, startPoint x: 460, startPoint y: 340, endPoint x: 340, endPoint y: 237, distance: 158.2
click at [340, 237] on div "Janela de atendimento Grade de atendimento Capacidade Transportadoras Veículos …" at bounding box center [527, 244] width 1055 height 489
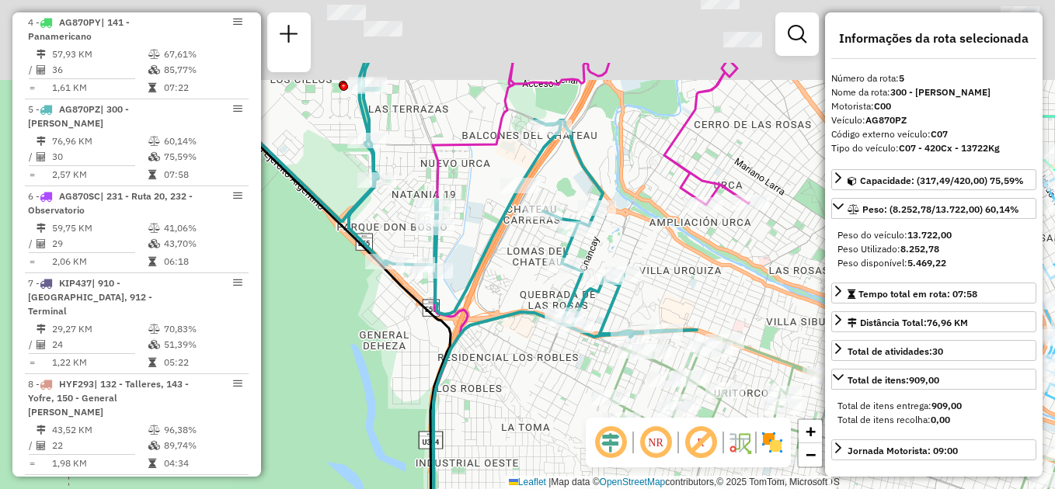
drag, startPoint x: 340, startPoint y: 283, endPoint x: 349, endPoint y: 395, distance: 112.2
click at [349, 395] on div "Janela de atendimento Grade de atendimento Capacidade Transportadoras Veículos …" at bounding box center [527, 244] width 1055 height 489
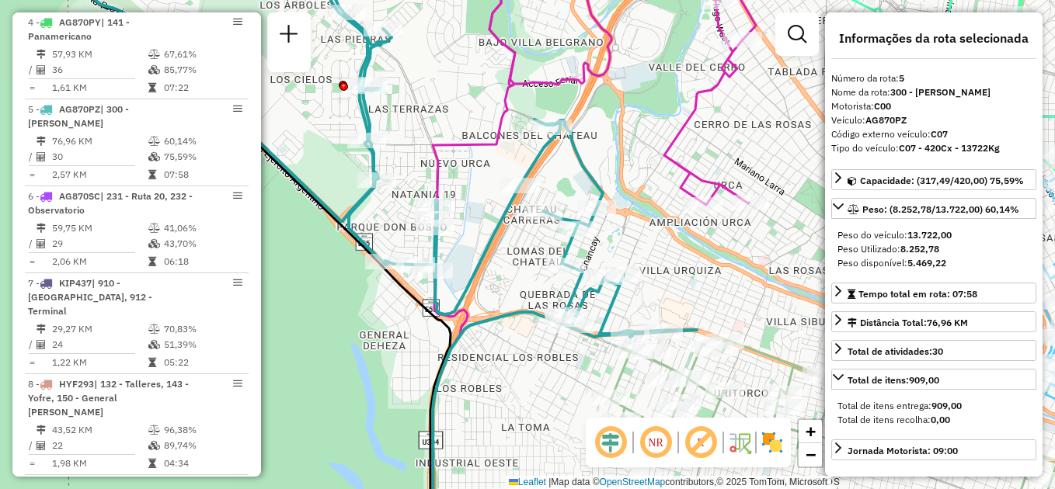
click at [371, 358] on div "Janela de atendimento Grade de atendimento Capacidade Transportadoras Veículos …" at bounding box center [527, 244] width 1055 height 489
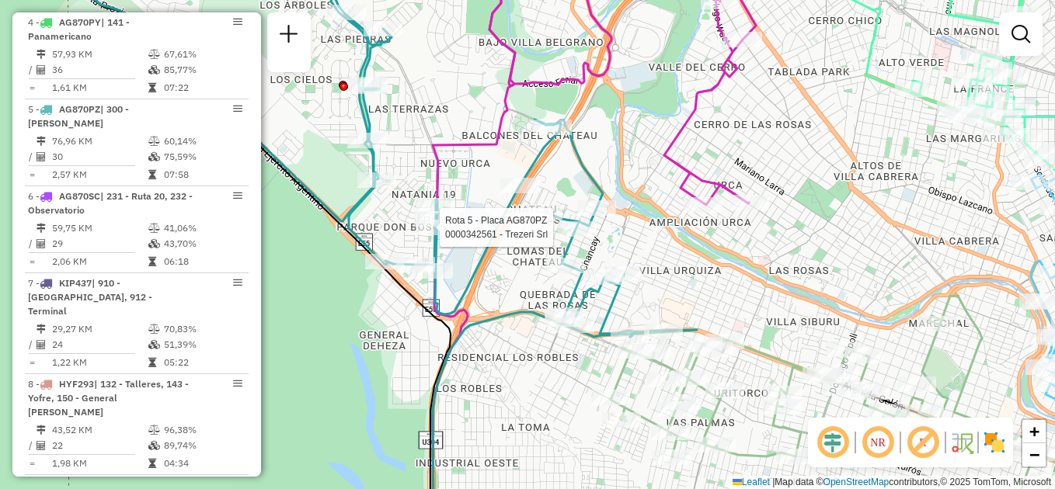
select select "**********"
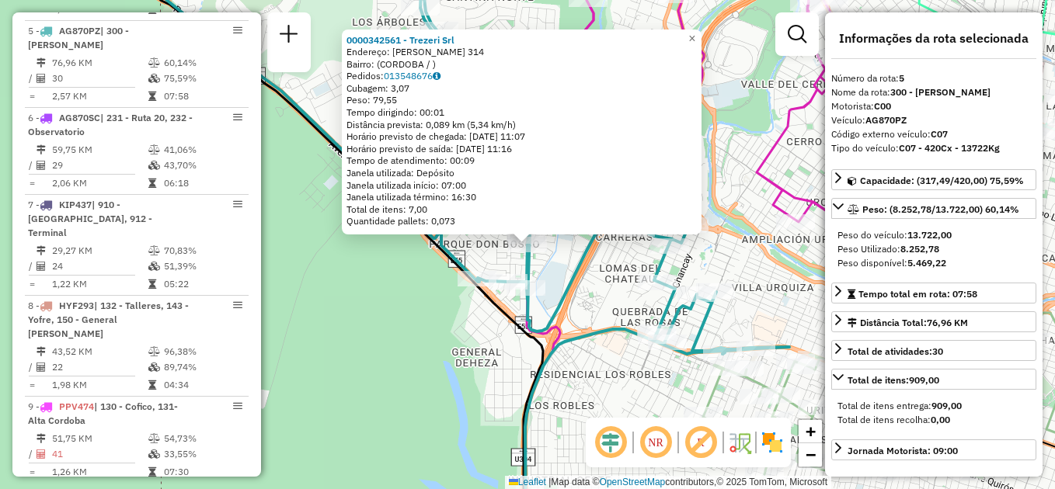
scroll to position [859, 0]
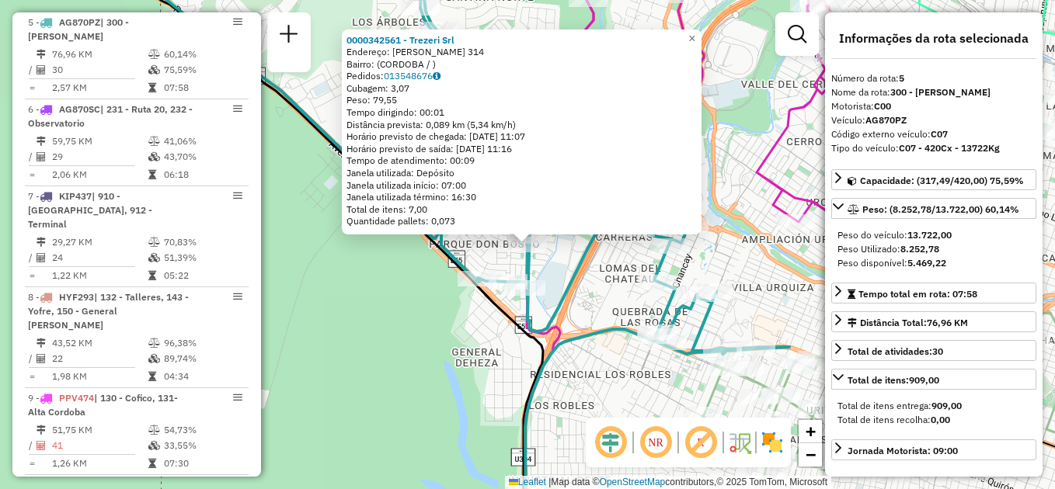
click at [453, 361] on div "0000342561 - Trezeri Srl Endereço: MAHATMA GANDHI 314 Bairro: (CORDOBA / ) Pedi…" at bounding box center [527, 244] width 1055 height 489
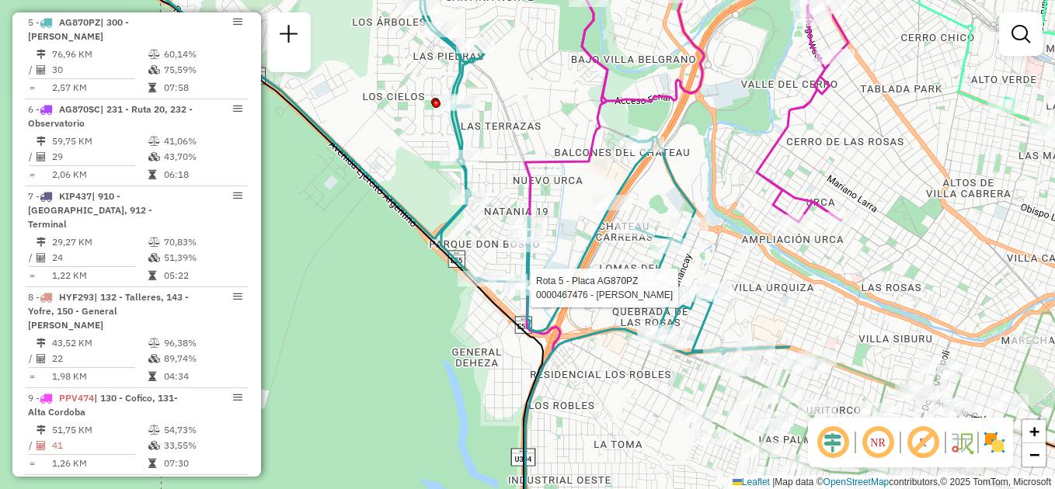
select select "**********"
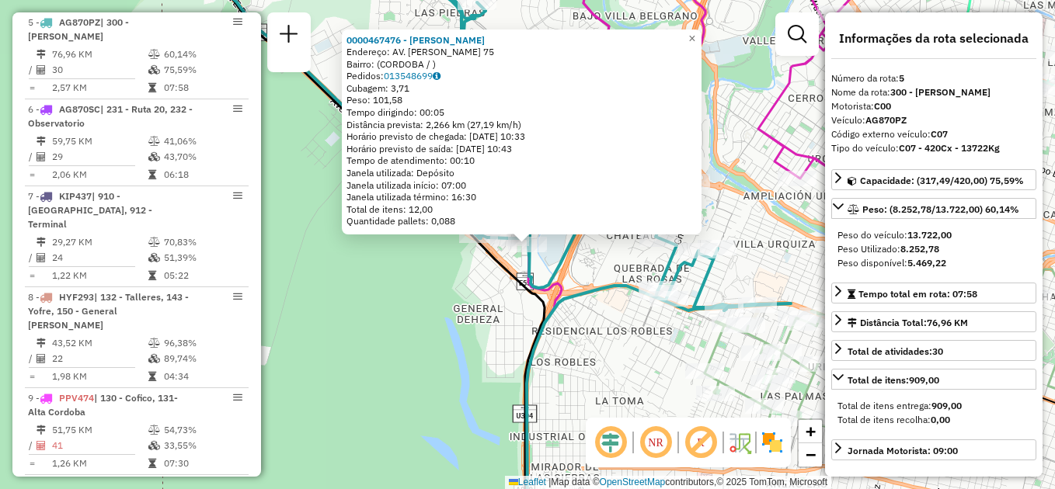
click at [485, 357] on div "0000467476 - Peralta Magali De Lourdes Endereço: AV. MAHATMA GANDHI 75 Bairro: …" at bounding box center [527, 244] width 1055 height 489
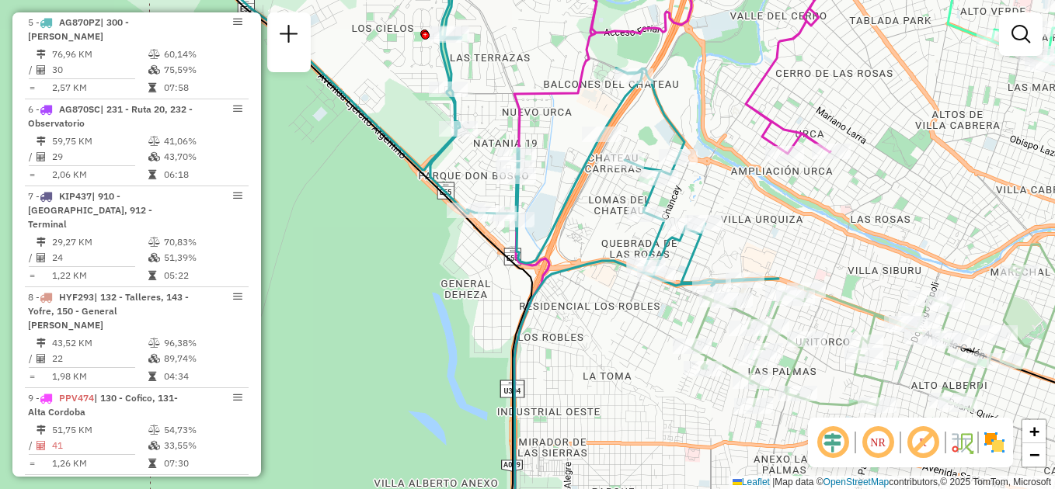
drag, startPoint x: 452, startPoint y: 345, endPoint x: 437, endPoint y: 298, distance: 49.9
click at [437, 298] on div "Janela de atendimento Grade de atendimento Capacidade Transportadoras Veículos …" at bounding box center [527, 244] width 1055 height 489
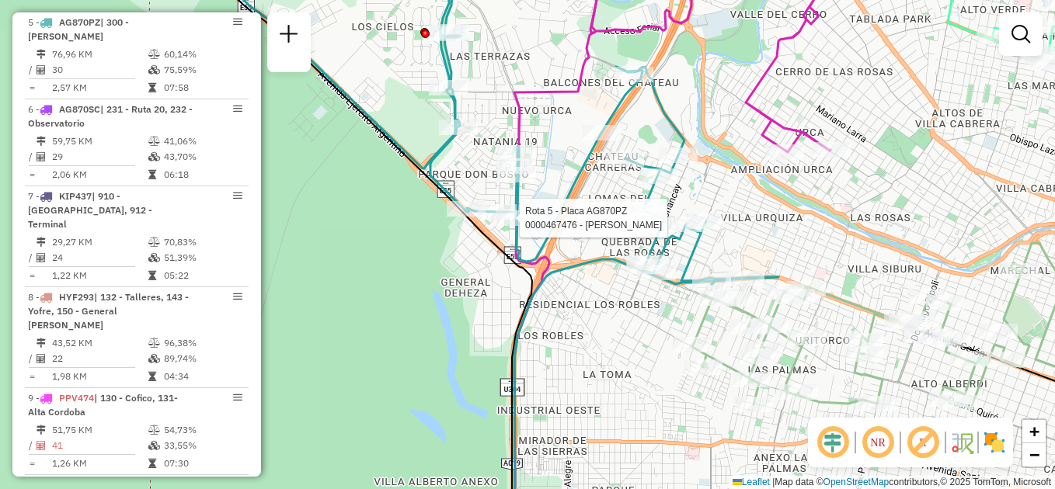
select select "**********"
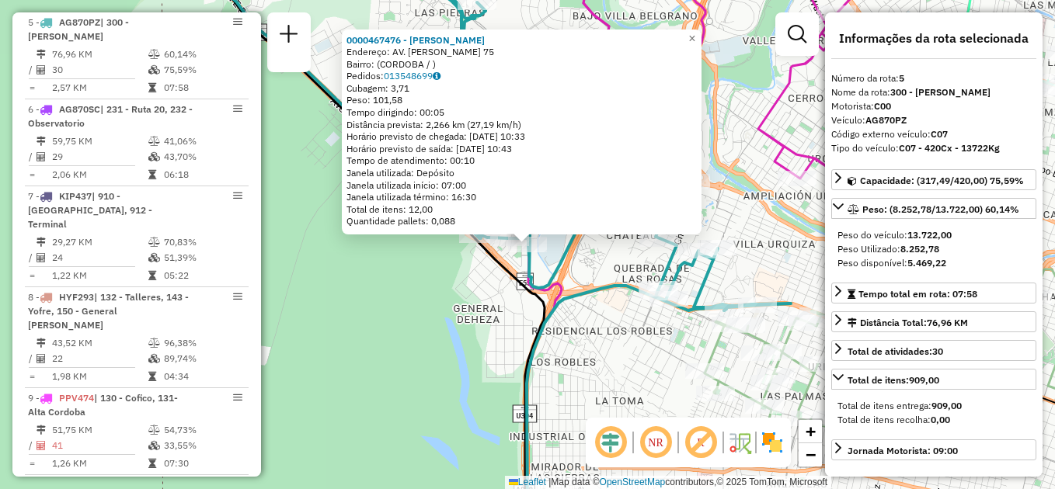
click at [443, 350] on div "0000467476 - Peralta Magali De Lourdes Endereço: AV. MAHATMA GANDHI 75 Bairro: …" at bounding box center [527, 244] width 1055 height 489
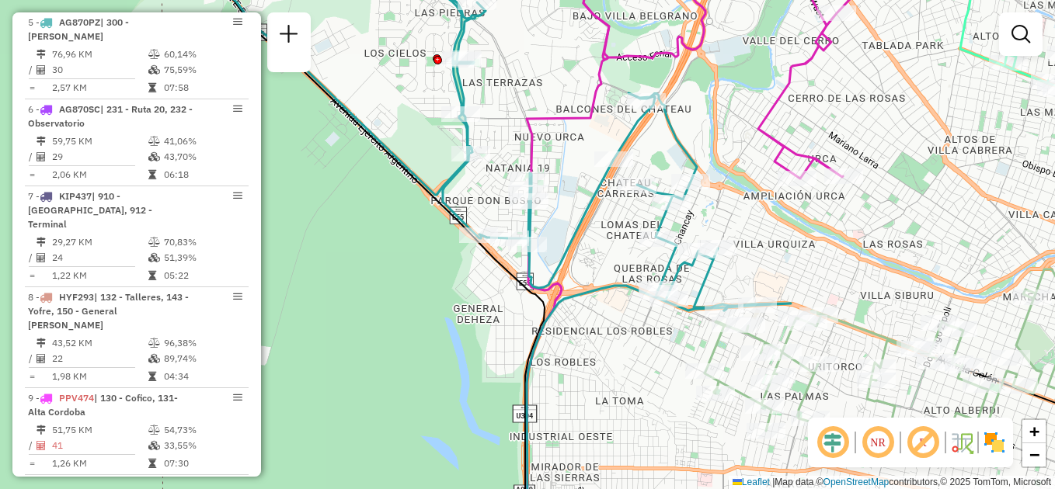
click at [395, 355] on div "Janela de atendimento Grade de atendimento Capacidade Transportadoras Veículos …" at bounding box center [527, 244] width 1055 height 489
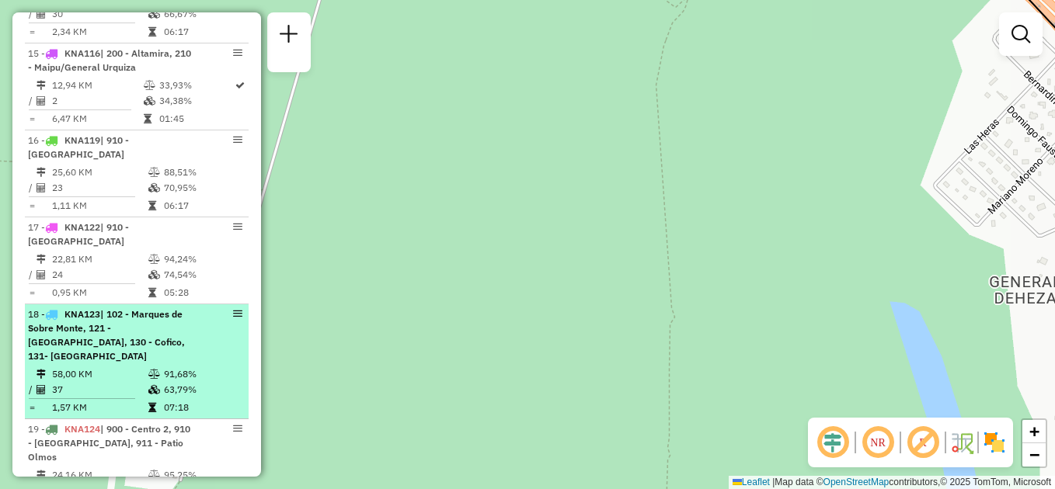
scroll to position [1711, 0]
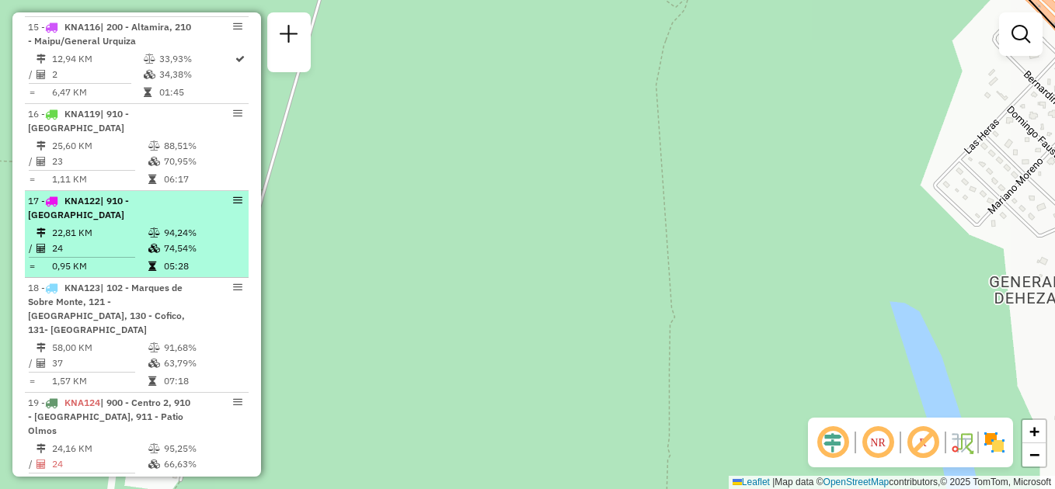
drag, startPoint x: 517, startPoint y: 303, endPoint x: 200, endPoint y: 208, distance: 331.6
click at [200, 208] on hb-router-mapa "Informações da Sessão 1261793 - 09/09/2025 Criação: 08/09/2025 17:39 Depósito: …" at bounding box center [527, 244] width 1055 height 489
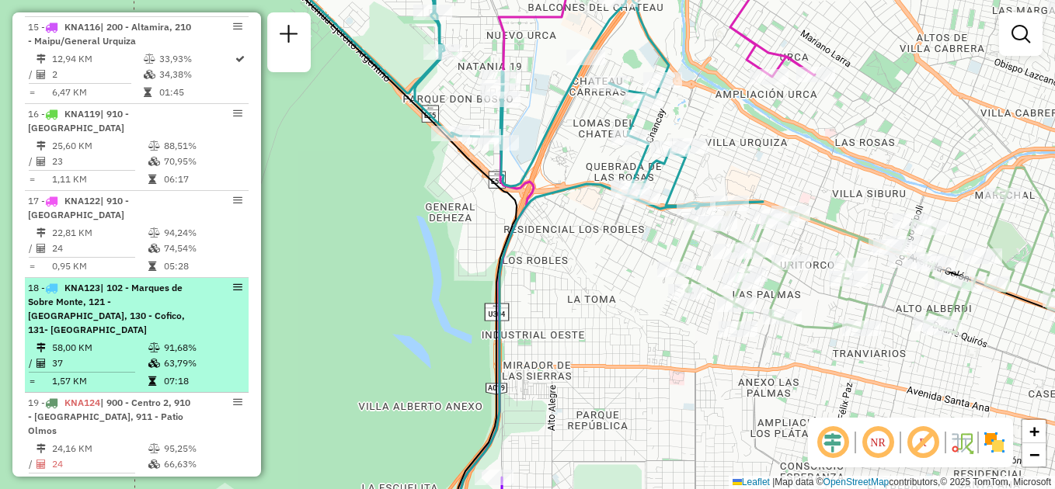
drag, startPoint x: 502, startPoint y: 253, endPoint x: 184, endPoint y: 259, distance: 317.8
click at [184, 259] on hb-router-mapa "Informações da Sessão 1261793 - 09/09/2025 Criação: 08/09/2025 17:39 Depósito: …" at bounding box center [527, 244] width 1055 height 489
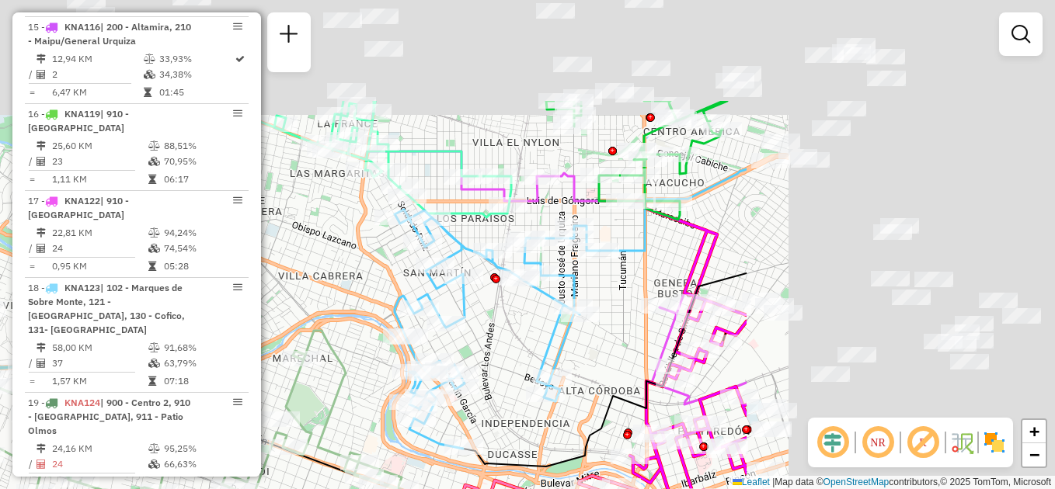
drag, startPoint x: 799, startPoint y: 161, endPoint x: 383, endPoint y: 312, distance: 442.2
click at [383, 312] on div "Janela de atendimento Grade de atendimento Capacidade Transportadoras Veículos …" at bounding box center [527, 244] width 1055 height 489
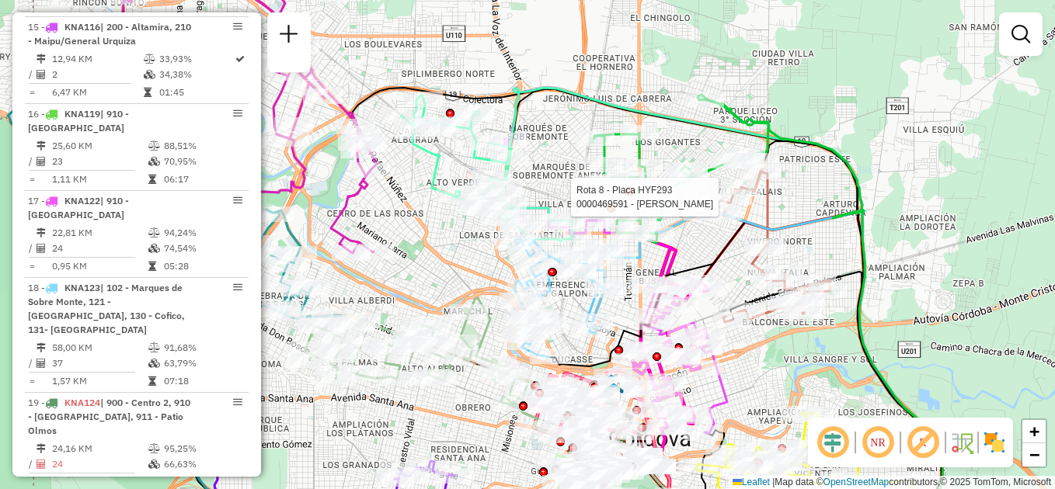
select select "**********"
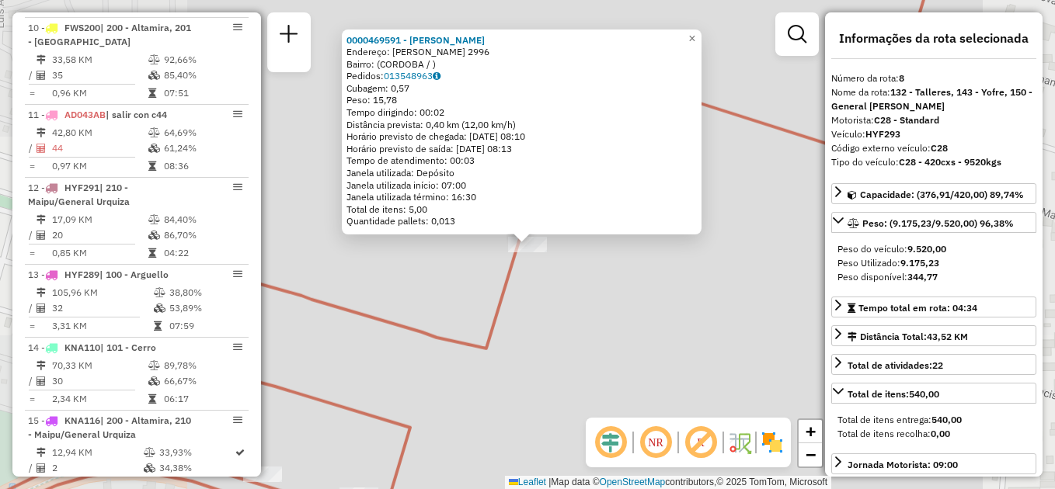
scroll to position [1106, 0]
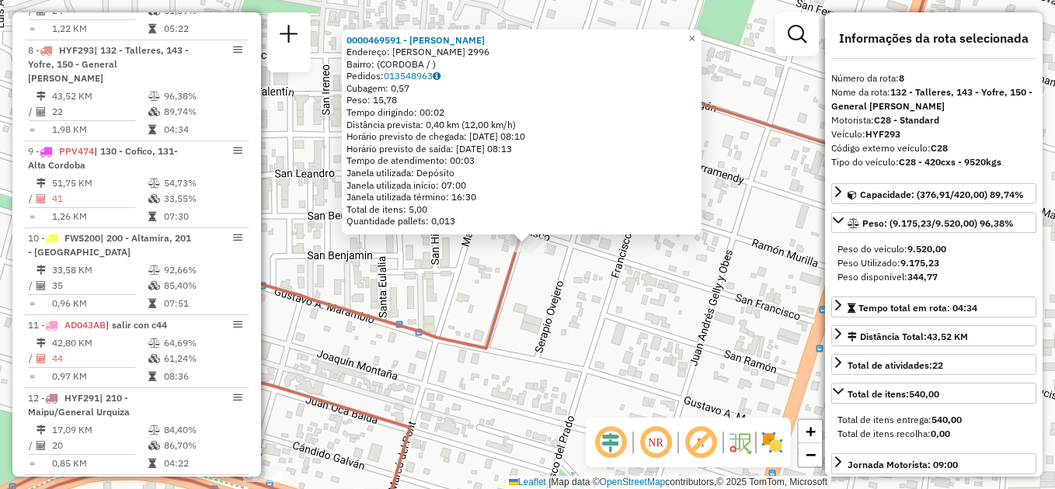
click at [676, 301] on div "0000469591 - Salcedo Maria Marta Endereço: JUAN LUIS ORREGO 2996 Bairro: (CORDO…" at bounding box center [527, 244] width 1055 height 489
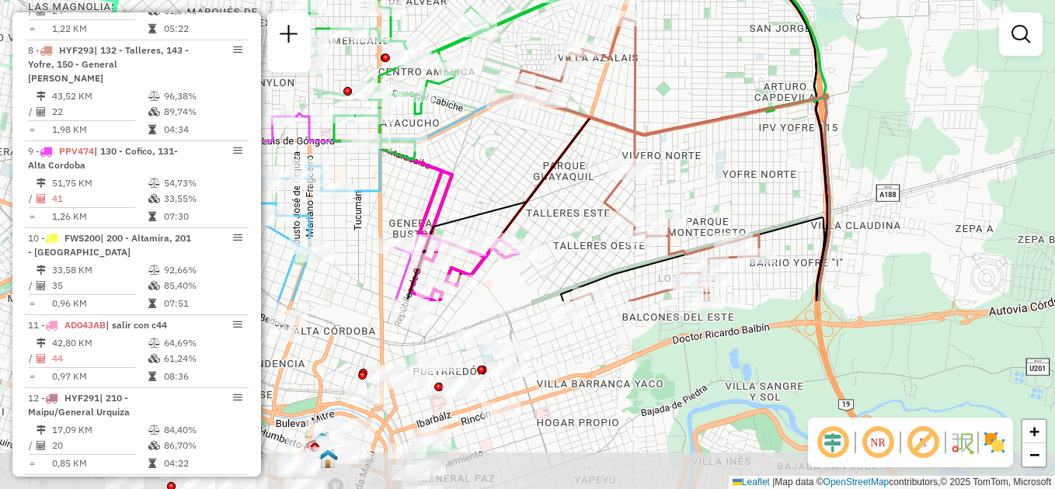
drag, startPoint x: 566, startPoint y: 364, endPoint x: 596, endPoint y: 166, distance: 199.5
click at [605, 151] on div "Janela de atendimento Grade de atendimento Capacidade Transportadoras Veículos …" at bounding box center [527, 244] width 1055 height 489
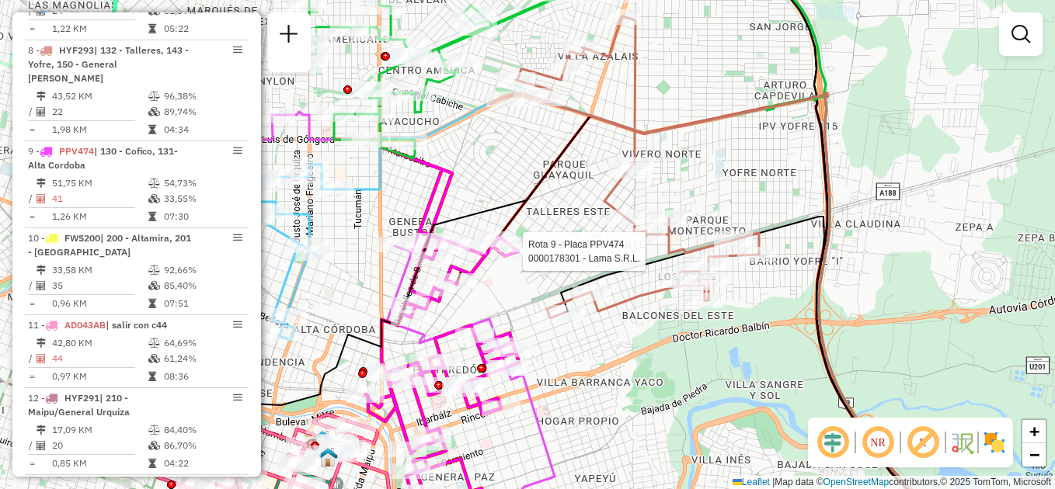
select select "**********"
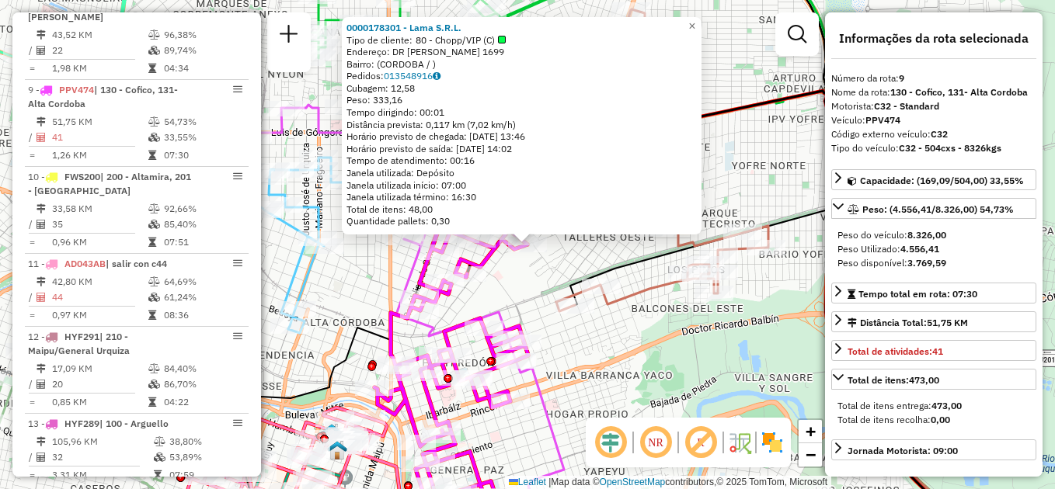
scroll to position [1193, 0]
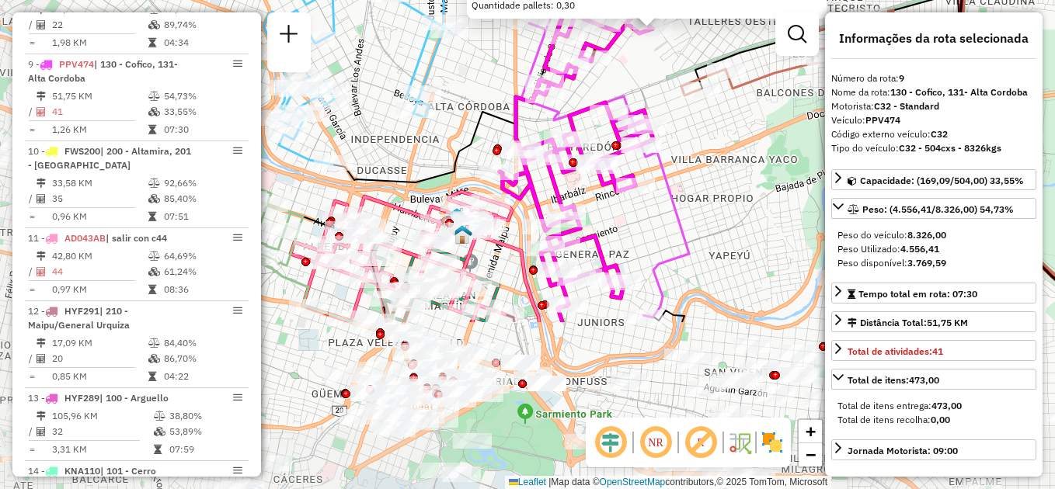
drag, startPoint x: 568, startPoint y: 388, endPoint x: 688, endPoint y: 181, distance: 239.9
click at [688, 181] on div "0000178301 - Lama S.R.L. Tipo de cliente: 80 - Chopp/VIP (C) Endereço: DR MAURI…" at bounding box center [527, 244] width 1055 height 489
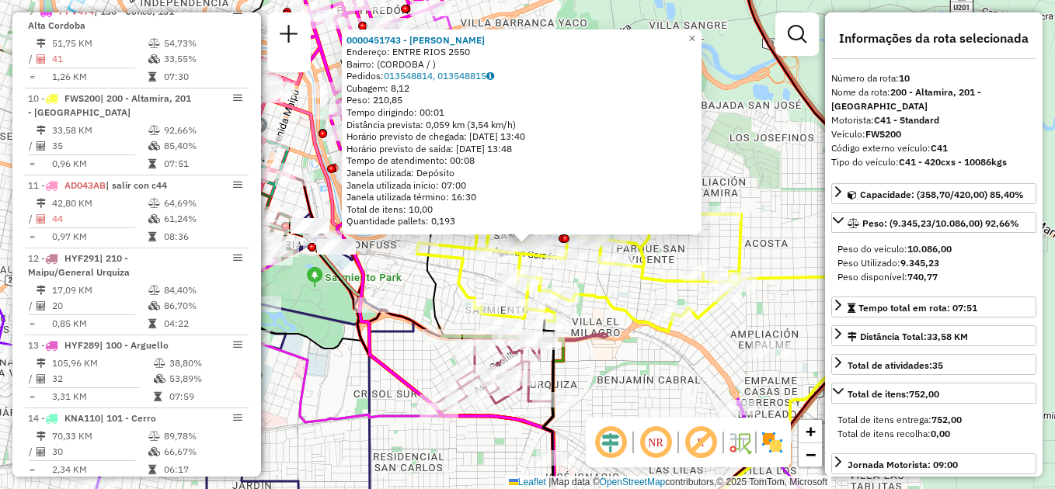
scroll to position [1280, 0]
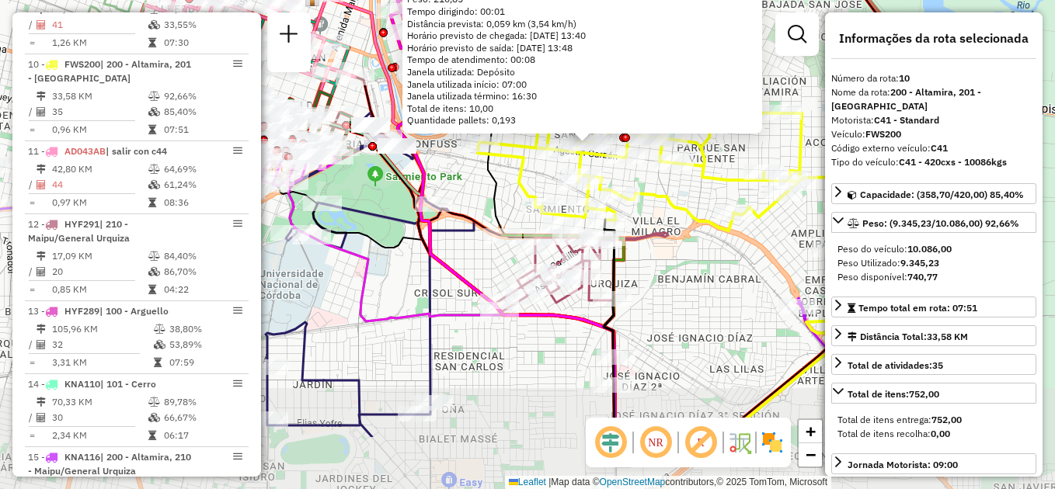
drag, startPoint x: 657, startPoint y: 350, endPoint x: 707, endPoint y: 181, distance: 176.0
click at [707, 181] on div "0000451743 - Velez Maria Soledad Endereço: ENTRE RIOS 2550 Bairro: (CORDOBA / )…" at bounding box center [527, 244] width 1055 height 489
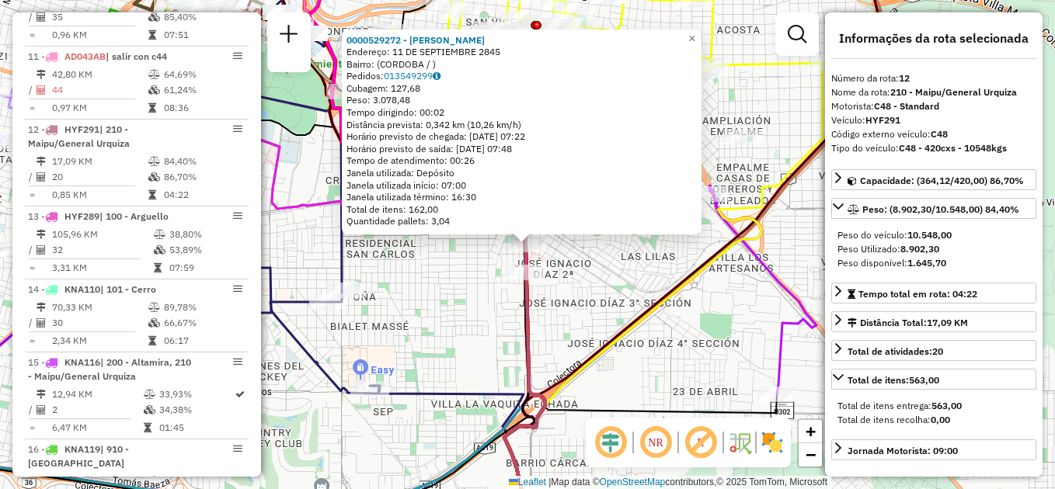
scroll to position [1440, 0]
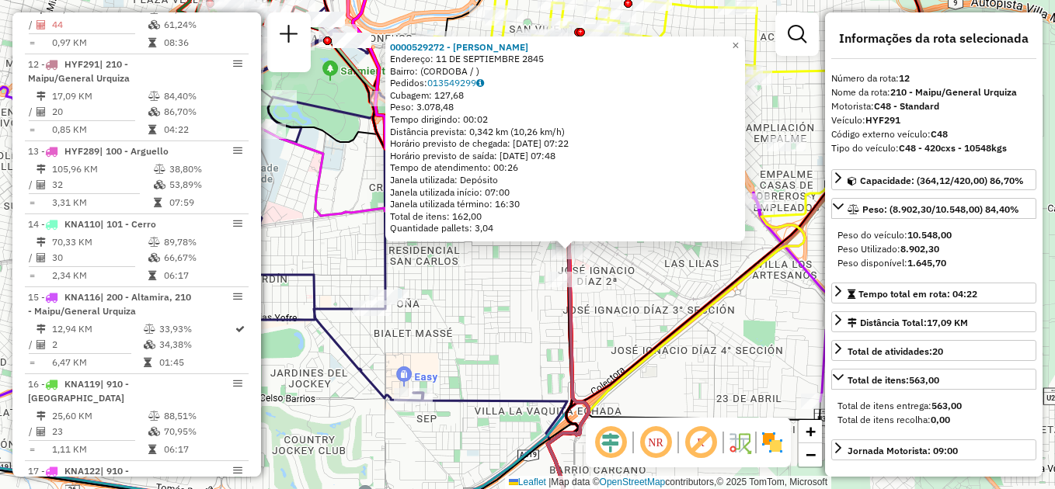
drag, startPoint x: 463, startPoint y: 291, endPoint x: 703, endPoint y: 405, distance: 265.9
click at [703, 405] on div "0000529272 - Abdala Jairo David Endereço: 11 DE SEPTIEMBRE 2845 Bairro: (CORDOB…" at bounding box center [527, 244] width 1055 height 489
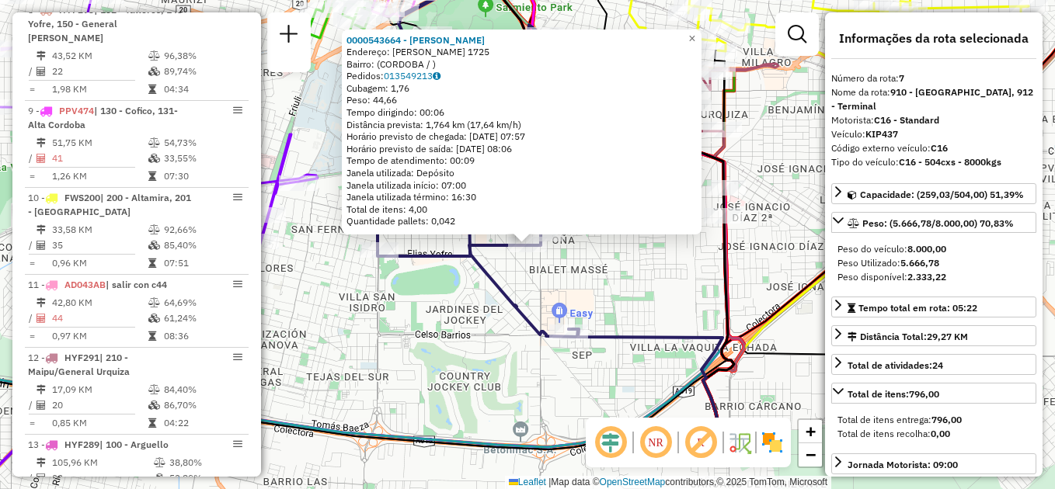
scroll to position [1019, 0]
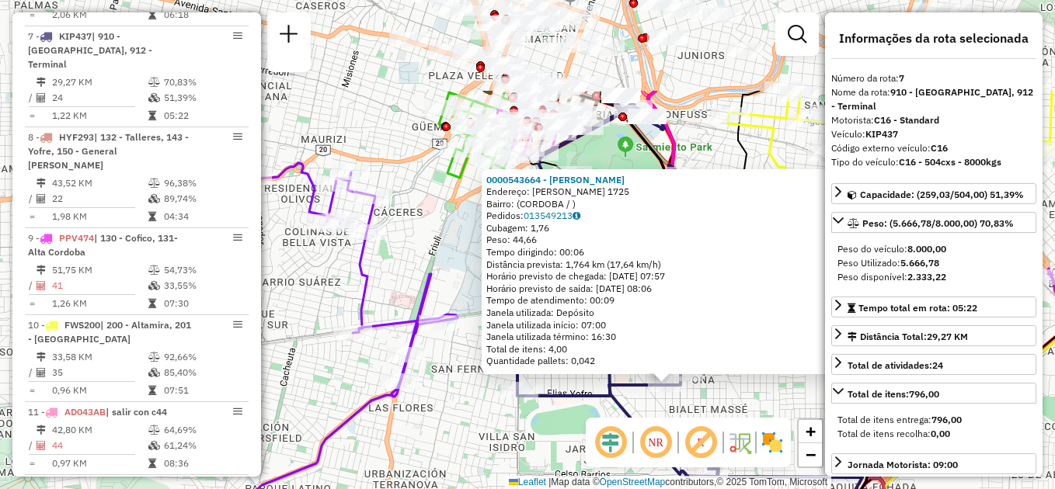
drag, startPoint x: 545, startPoint y: 392, endPoint x: 681, endPoint y: 494, distance: 170.3
click at [681, 489] on html "Aguarde... Pop-up bloqueado! Seu navegador bloqueou automáticamente a abertura …" at bounding box center [527, 244] width 1055 height 489
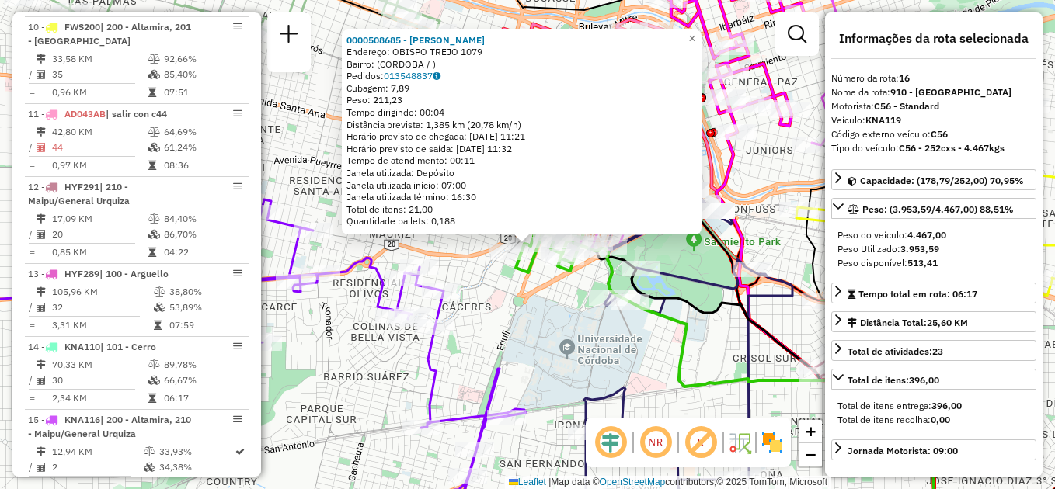
scroll to position [1761, 0]
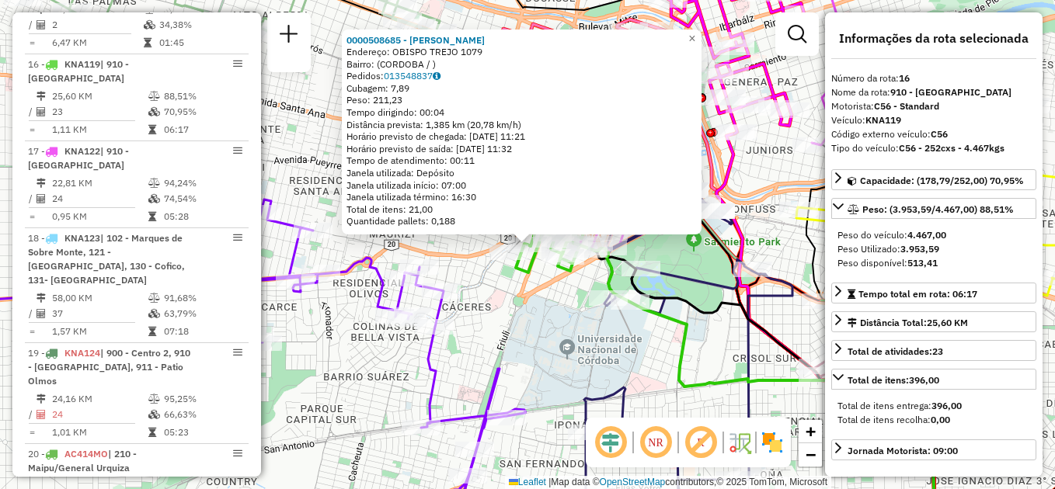
click at [598, 320] on div "0000508685 - Gasparini Joaquin Endereço: OBISPO TREJO 1079 Bairro: (CORDOBA / )…" at bounding box center [527, 244] width 1055 height 489
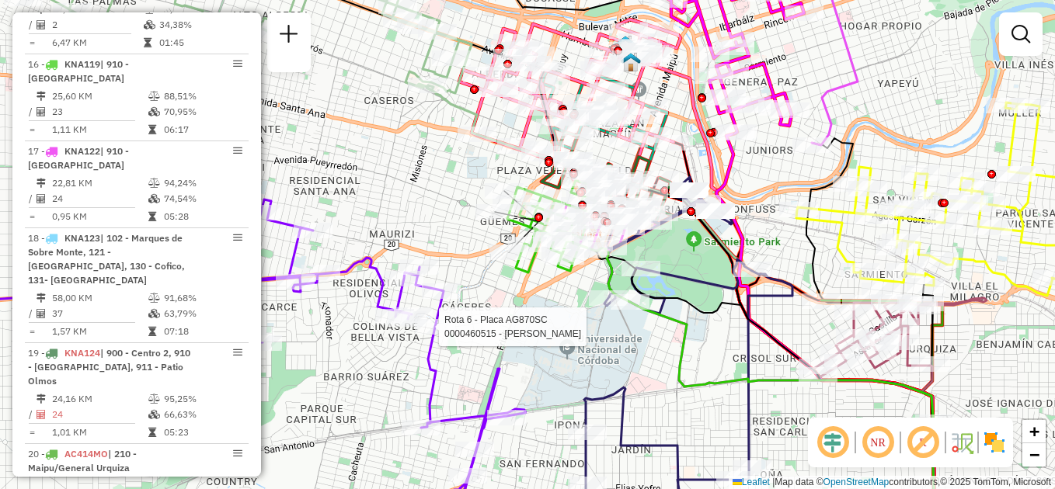
select select "**********"
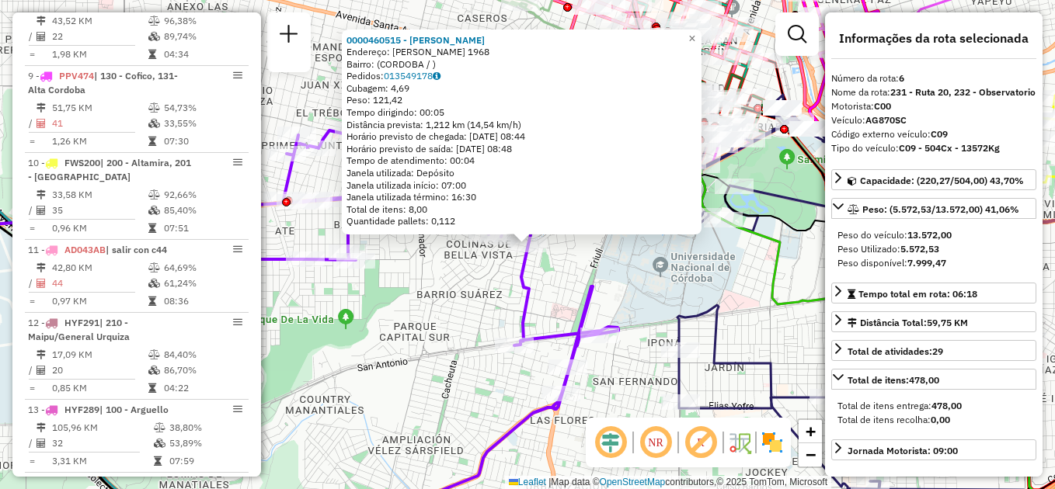
scroll to position [932, 0]
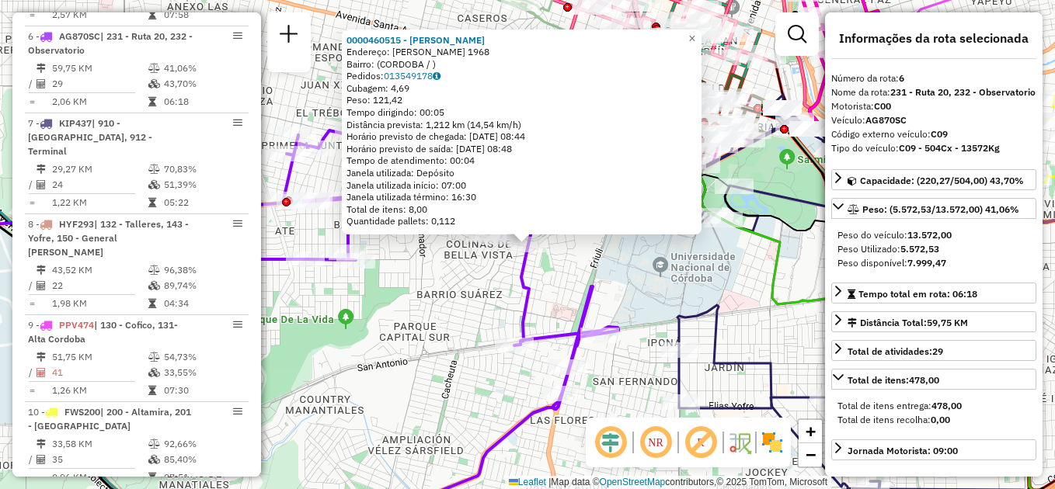
click at [605, 275] on div "0000460515 - Reyes Alexis Luis Endereço: ELPIDIO GONZALEZ 1968 Bairro: (CORDOBA…" at bounding box center [527, 244] width 1055 height 489
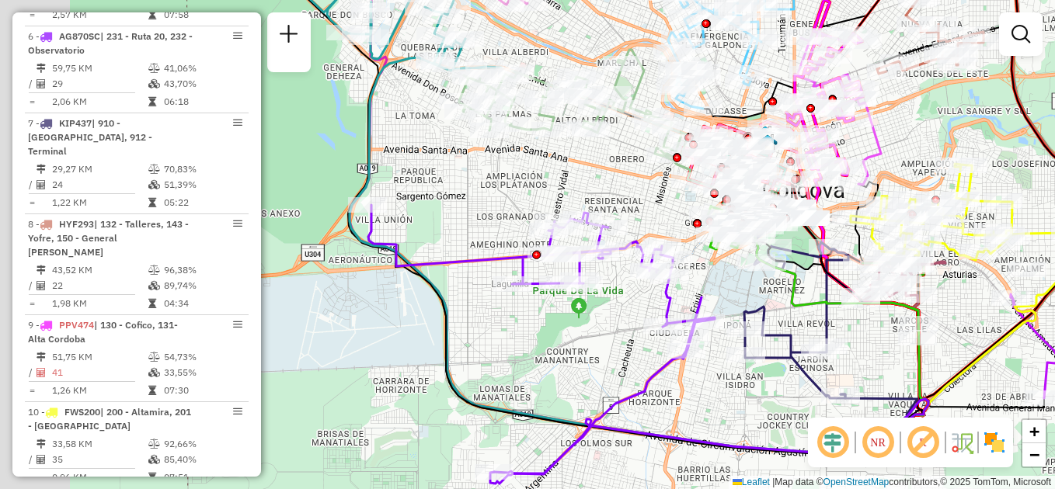
drag, startPoint x: 524, startPoint y: 305, endPoint x: 618, endPoint y: 312, distance: 94.3
click at [618, 312] on div "Janela de atendimento Grade de atendimento Capacidade Transportadoras Veículos …" at bounding box center [527, 244] width 1055 height 489
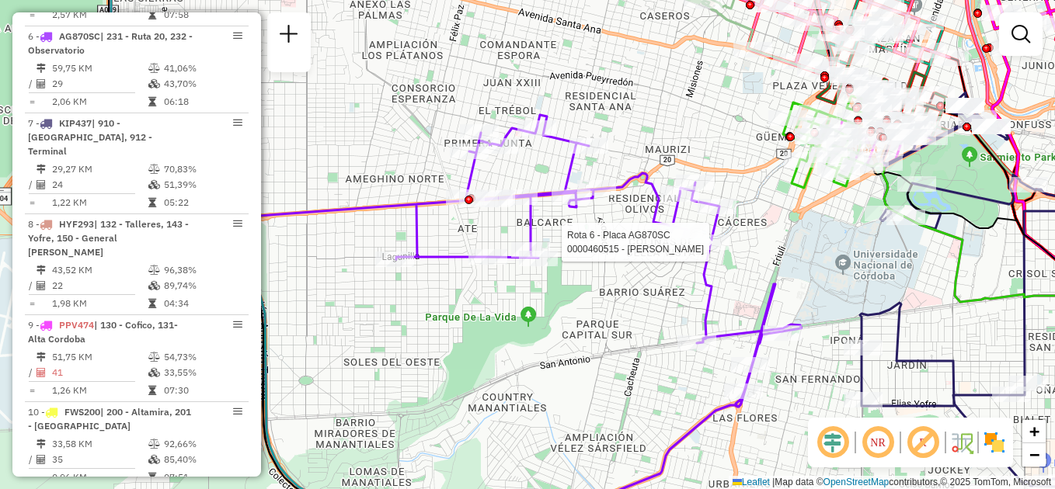
select select "**********"
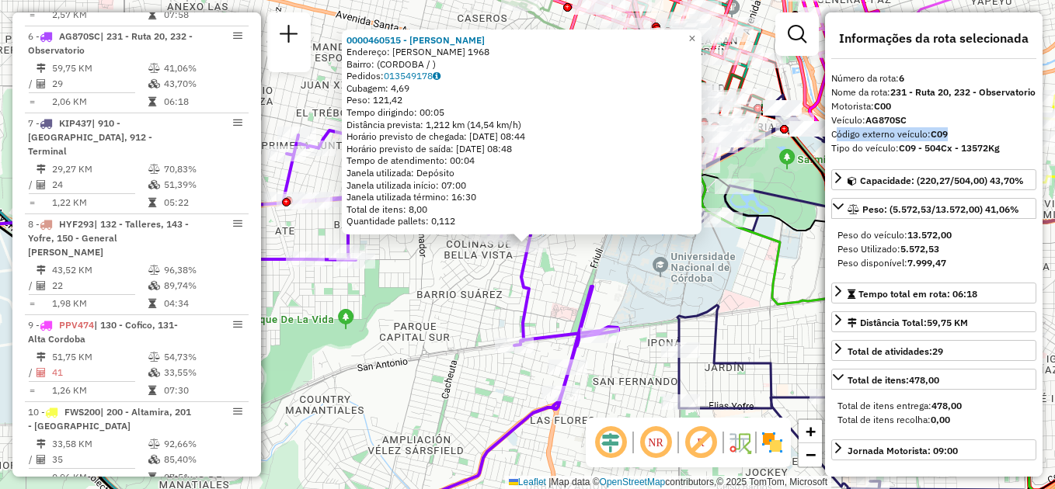
drag, startPoint x: 831, startPoint y: 148, endPoint x: 954, endPoint y: 147, distance: 122.8
click at [954, 141] on div "Código externo veículo: C09" at bounding box center [933, 134] width 205 height 14
click at [651, 291] on div "0000460515 - Reyes Alexis Luis Endereço: ELPIDIO GONZALEZ 1968 Bairro: (CORDOBA…" at bounding box center [527, 244] width 1055 height 489
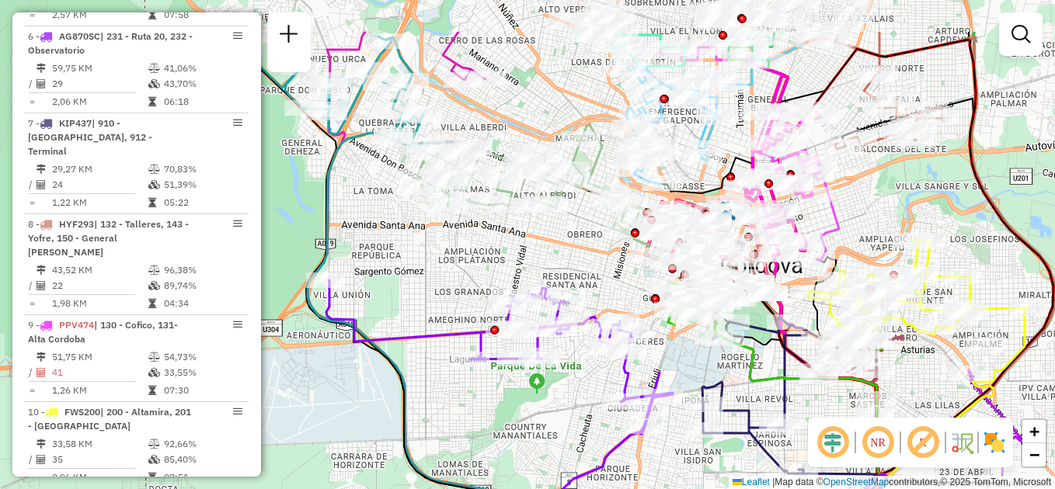
drag, startPoint x: 451, startPoint y: 295, endPoint x: 586, endPoint y: 376, distance: 156.8
click at [586, 376] on div "Janela de atendimento Grade de atendimento Capacidade Transportadoras Veículos …" at bounding box center [527, 244] width 1055 height 489
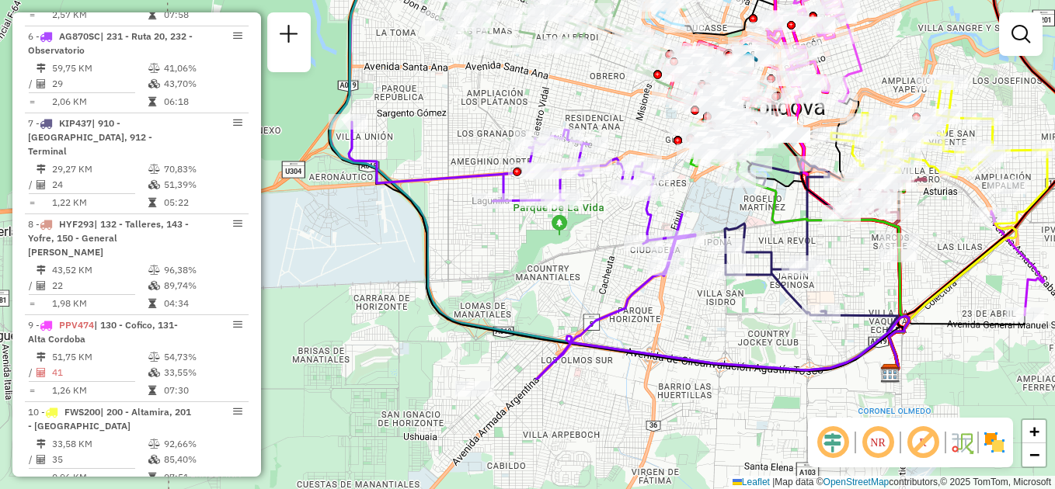
drag, startPoint x: 563, startPoint y: 420, endPoint x: 586, endPoint y: 261, distance: 160.1
click at [586, 261] on div "Janela de atendimento Grade de atendimento Capacidade Transportadoras Veículos …" at bounding box center [527, 244] width 1055 height 489
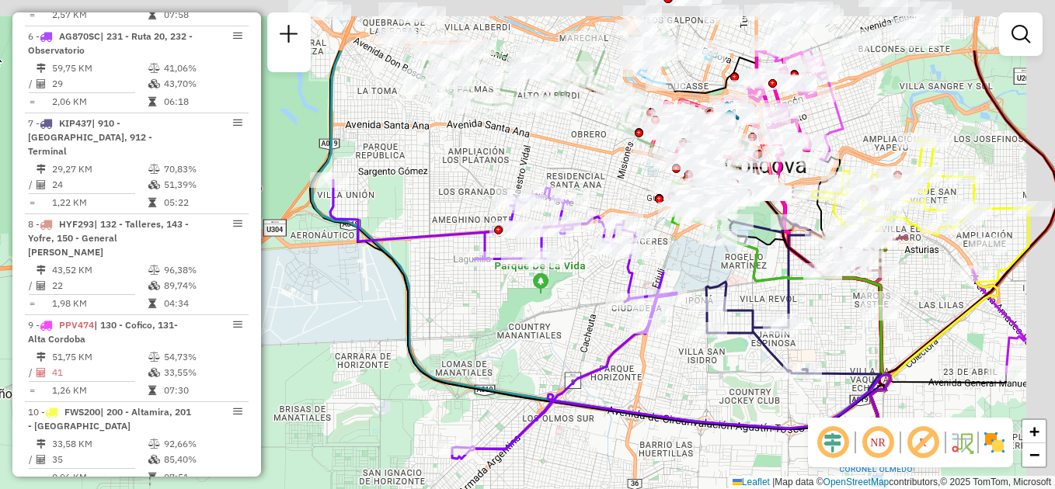
drag, startPoint x: 628, startPoint y: 293, endPoint x: 602, endPoint y: 342, distance: 55.3
click at [602, 342] on div "Janela de atendimento Grade de atendimento Capacidade Transportadoras Veículos …" at bounding box center [527, 244] width 1055 height 489
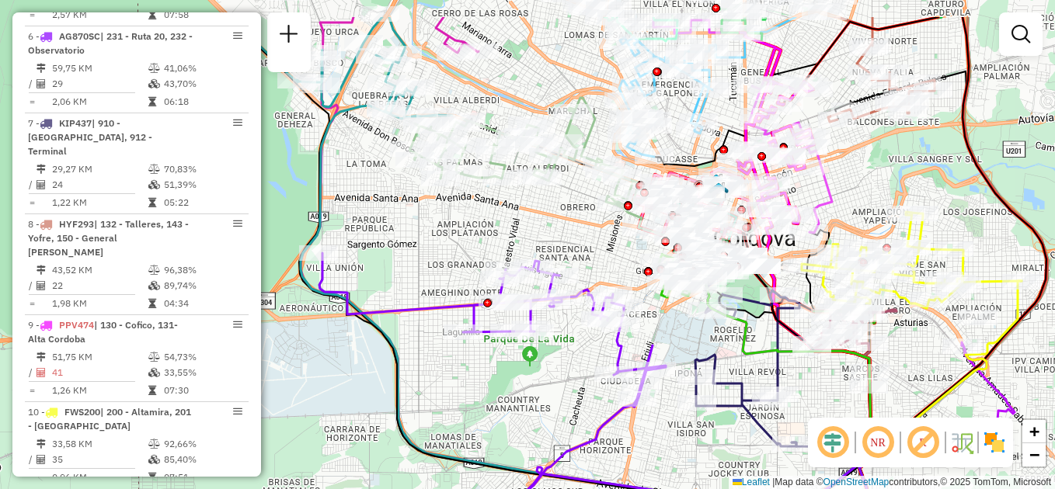
drag, startPoint x: 573, startPoint y: 301, endPoint x: 551, endPoint y: 378, distance: 80.7
click at [560, 398] on div "Janela de atendimento Grade de atendimento Capacidade Transportadoras Veículos …" at bounding box center [527, 244] width 1055 height 489
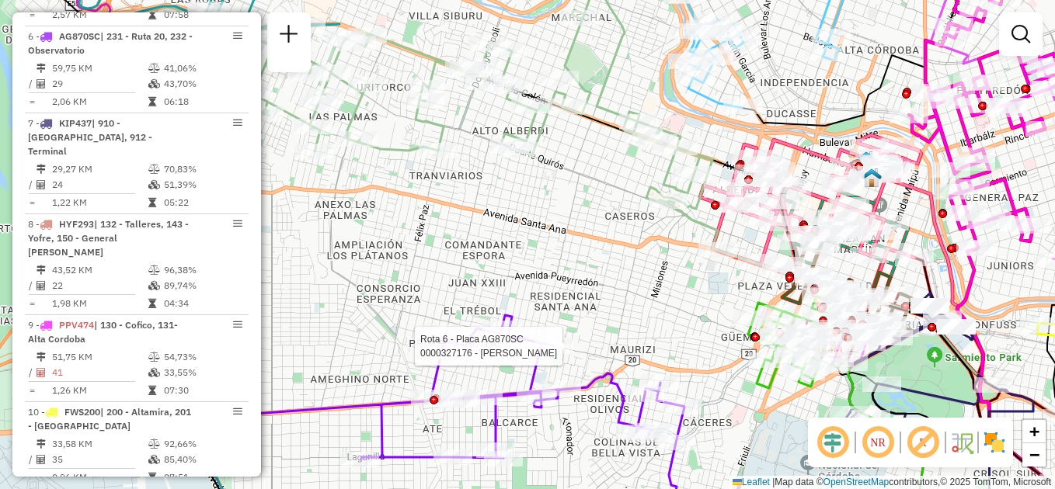
select select "**********"
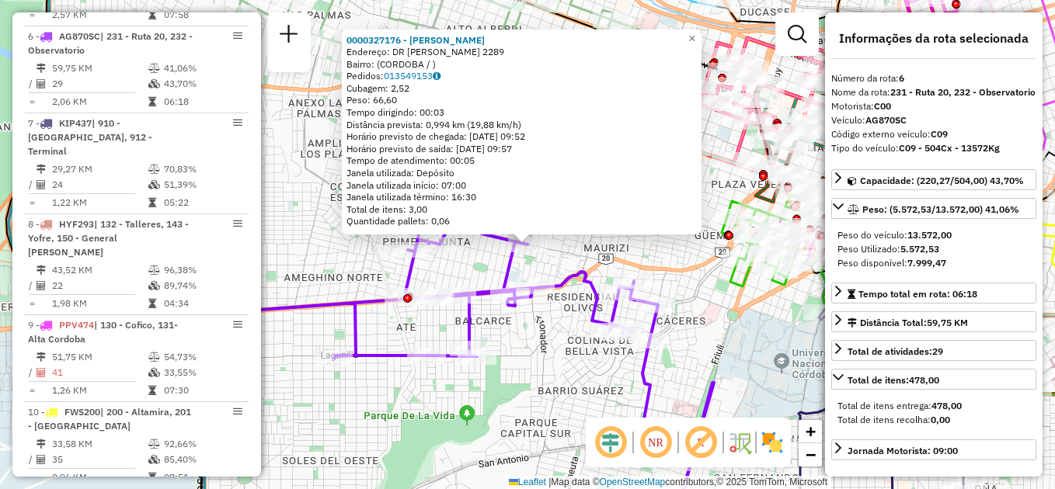
click at [545, 404] on div "0000327176 - Antoniazzi Ariel Endereço: DR LUIS AGOTE 2289 Bairro: (CORDOBA / )…" at bounding box center [527, 244] width 1055 height 489
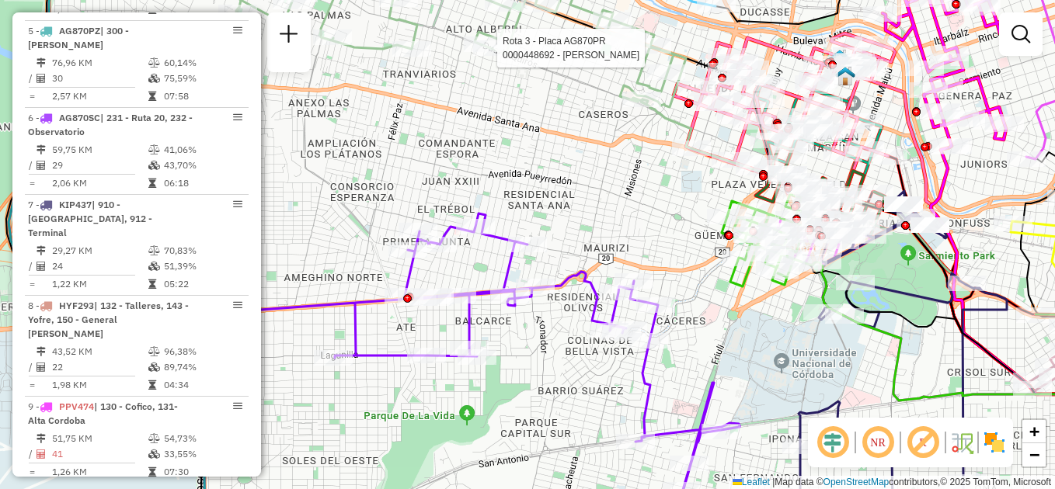
select select "**********"
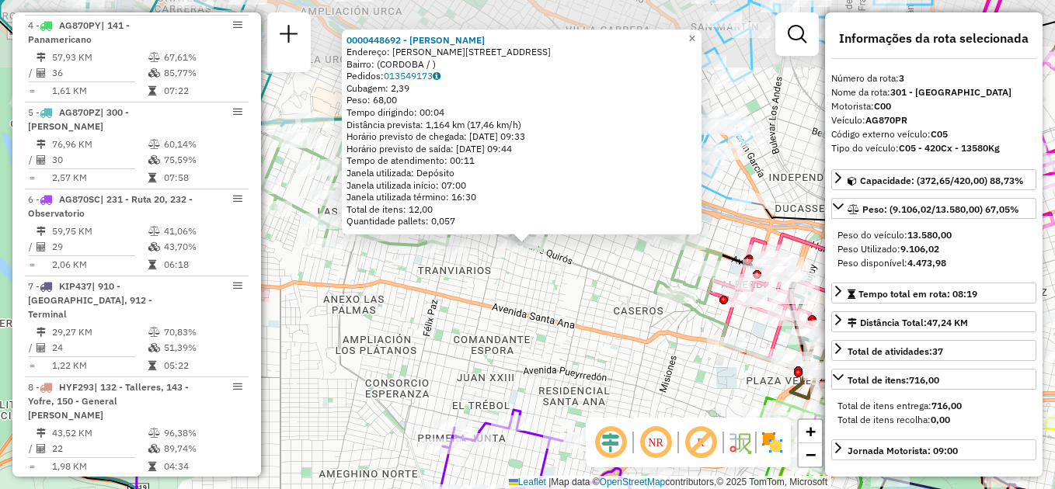
scroll to position [699, 0]
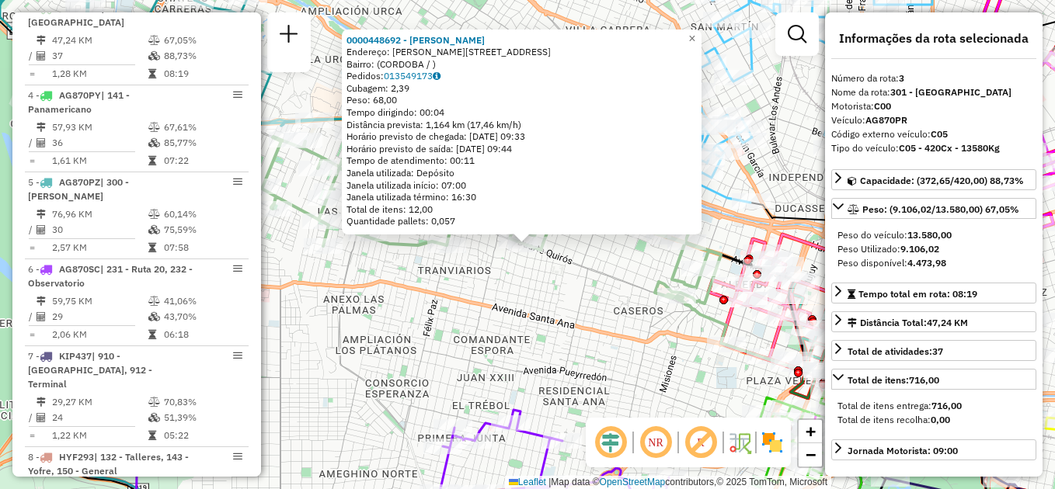
click at [509, 272] on div "Rota 3 - Placa AG870PR 0000448692 - Veliz Maria 0000448692 - Veliz Maria Endere…" at bounding box center [527, 244] width 1055 height 489
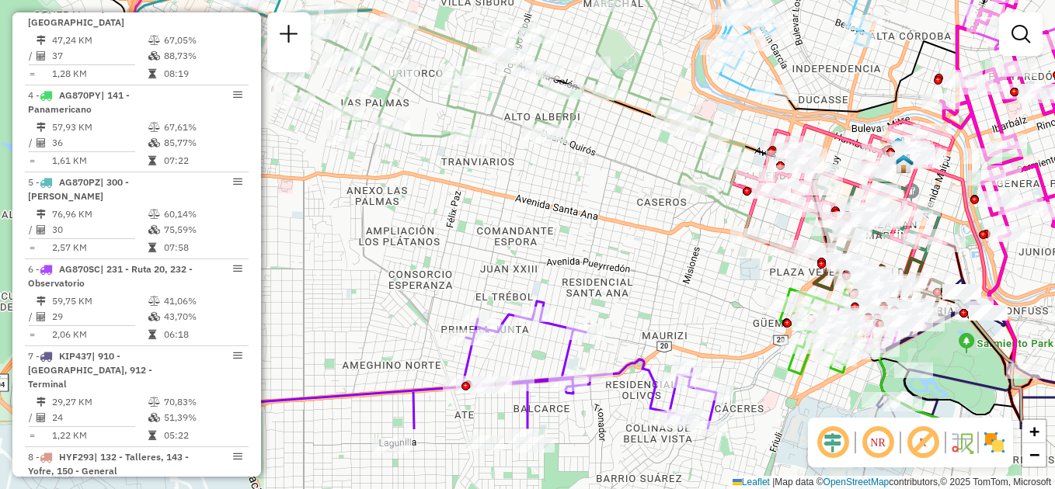
drag, startPoint x: 517, startPoint y: 318, endPoint x: 541, endPoint y: 209, distance: 111.2
click at [541, 209] on div "Janela de atendimento Grade de atendimento Capacidade Transportadoras Veículos …" at bounding box center [527, 244] width 1055 height 489
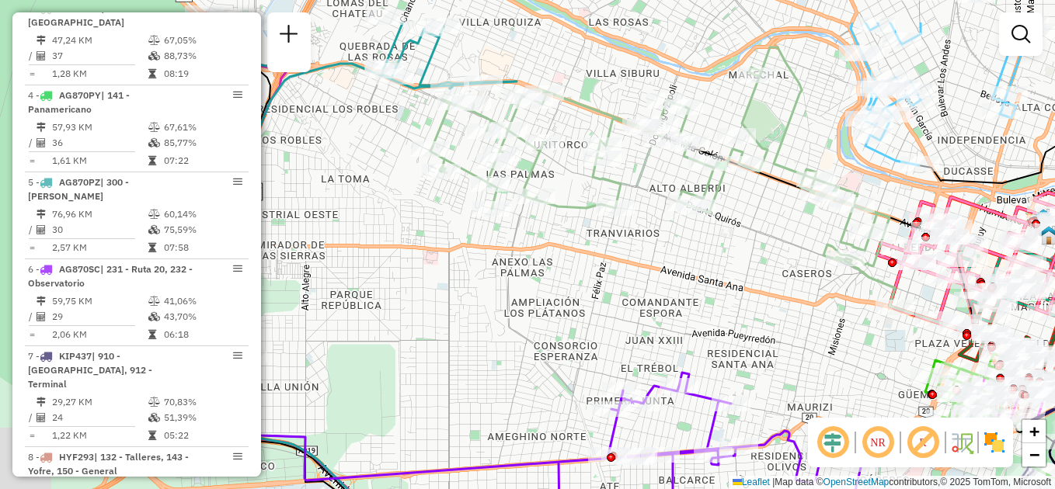
drag, startPoint x: 540, startPoint y: 204, endPoint x: 618, endPoint y: 176, distance: 83.0
click at [618, 176] on div "Janela de atendimento Grade de atendimento Capacidade Transportadoras Veículos …" at bounding box center [527, 244] width 1055 height 489
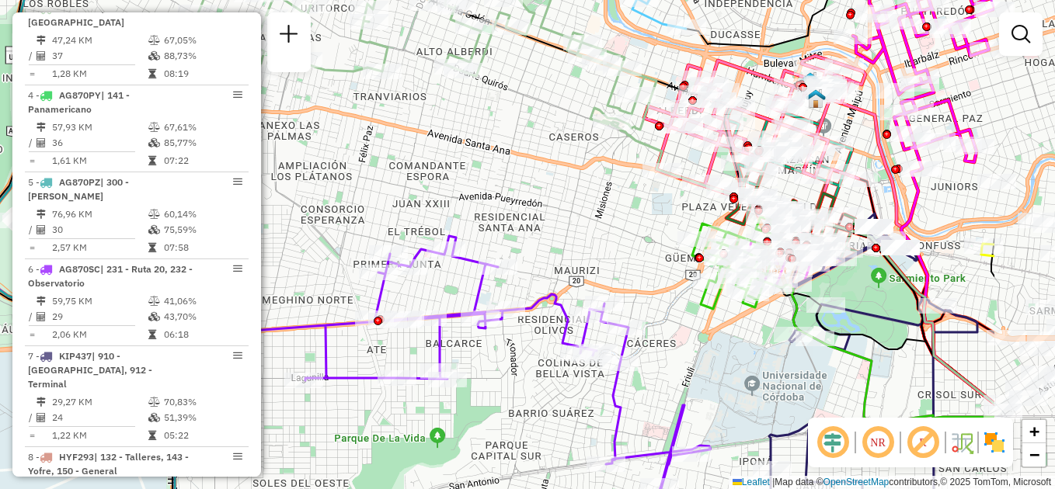
drag, startPoint x: 690, startPoint y: 263, endPoint x: 515, endPoint y: 215, distance: 181.1
click at [516, 214] on div "Janela de atendimento Grade de atendimento Capacidade Transportadoras Veículos …" at bounding box center [527, 244] width 1055 height 489
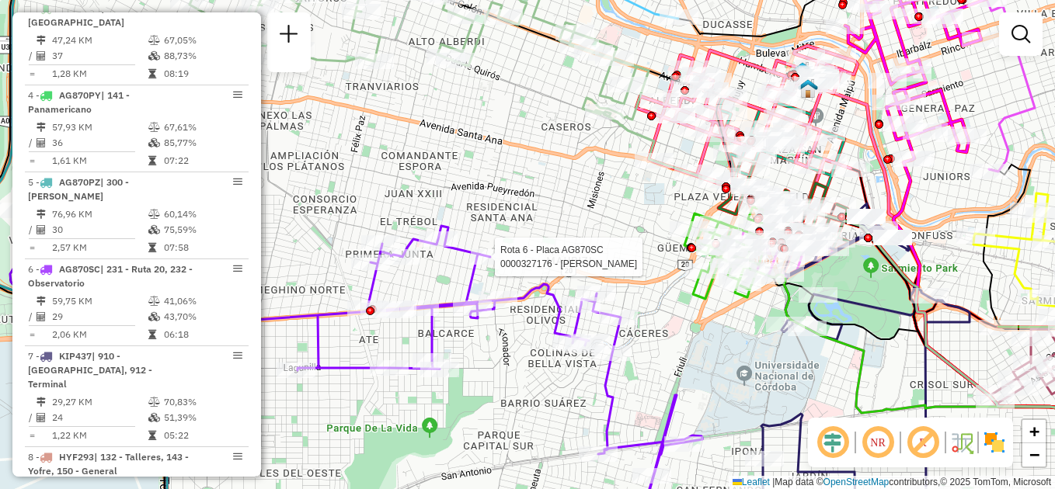
select select "**********"
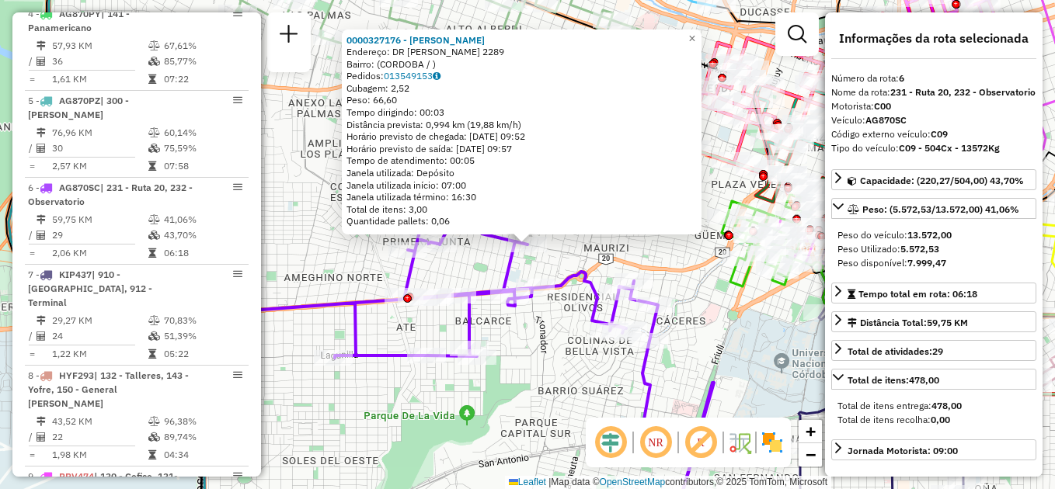
scroll to position [932, 0]
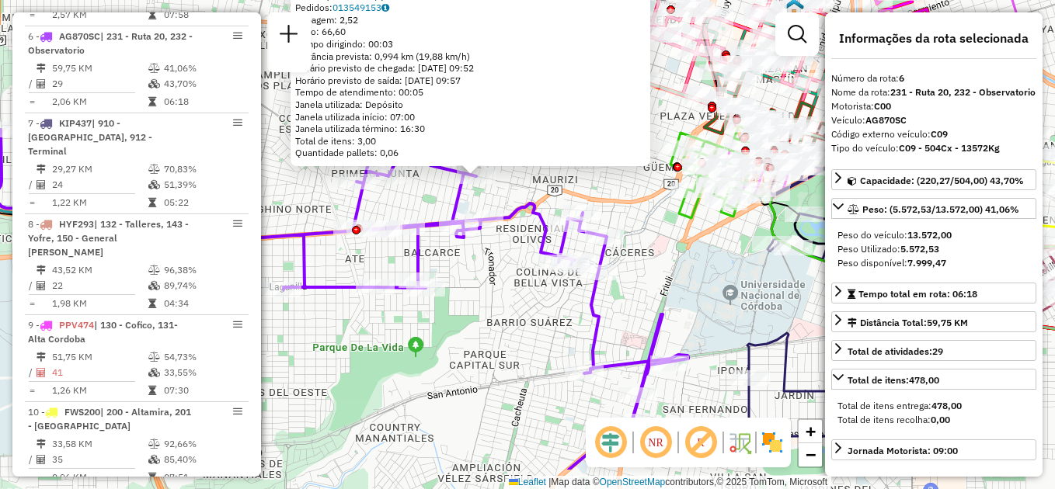
drag, startPoint x: 538, startPoint y: 397, endPoint x: 482, endPoint y: 328, distance: 88.5
click at [485, 328] on div "0000327176 - Antoniazzi Ariel Endereço: DR LUIS AGOTE 2289 Bairro: (CORDOBA / )…" at bounding box center [527, 244] width 1055 height 489
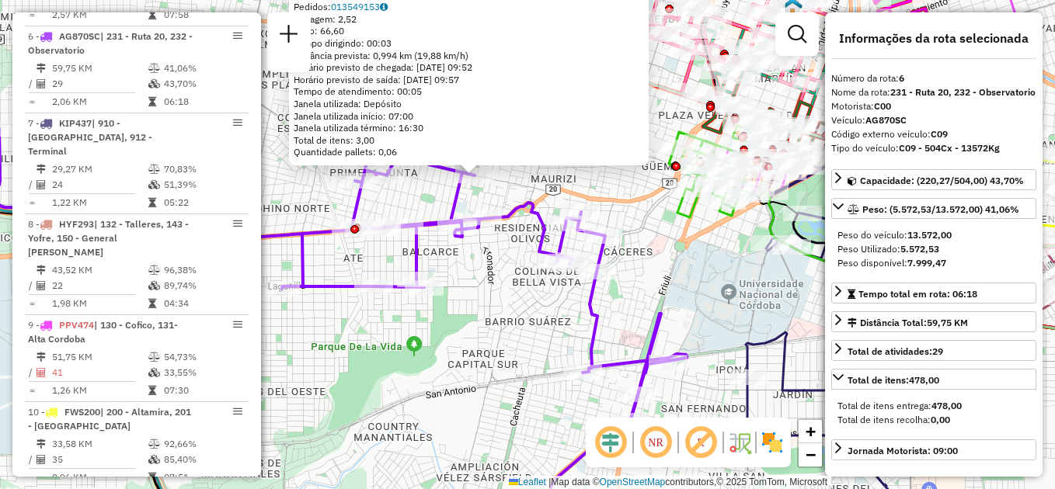
click at [417, 353] on div "0000327176 - Antoniazzi Ariel Endereço: DR LUIS AGOTE 2289 Bairro: (CORDOBA / )…" at bounding box center [527, 244] width 1055 height 489
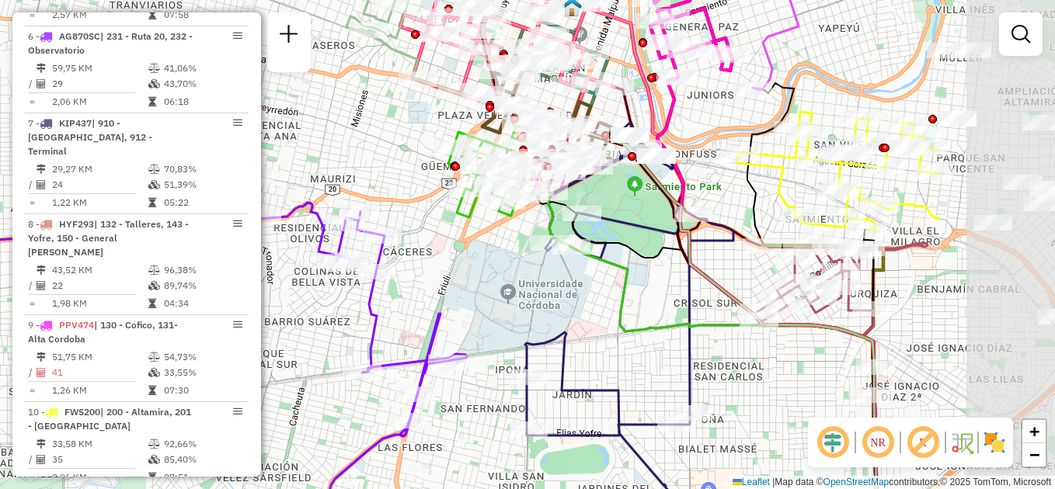
drag, startPoint x: 795, startPoint y: 293, endPoint x: 574, endPoint y: 293, distance: 220.7
click at [574, 293] on div "Janela de atendimento Grade de atendimento Capacidade Transportadoras Veículos …" at bounding box center [527, 244] width 1055 height 489
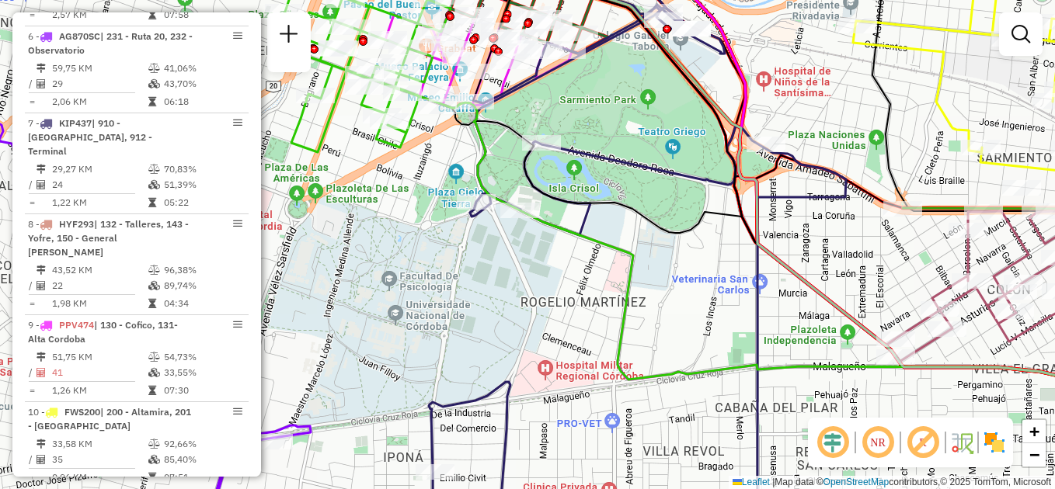
drag, startPoint x: 631, startPoint y: 214, endPoint x: 580, endPoint y: 477, distance: 267.6
click at [580, 479] on div "Janela de atendimento Grade de atendimento Capacidade Transportadoras Veículos …" at bounding box center [527, 244] width 1055 height 489
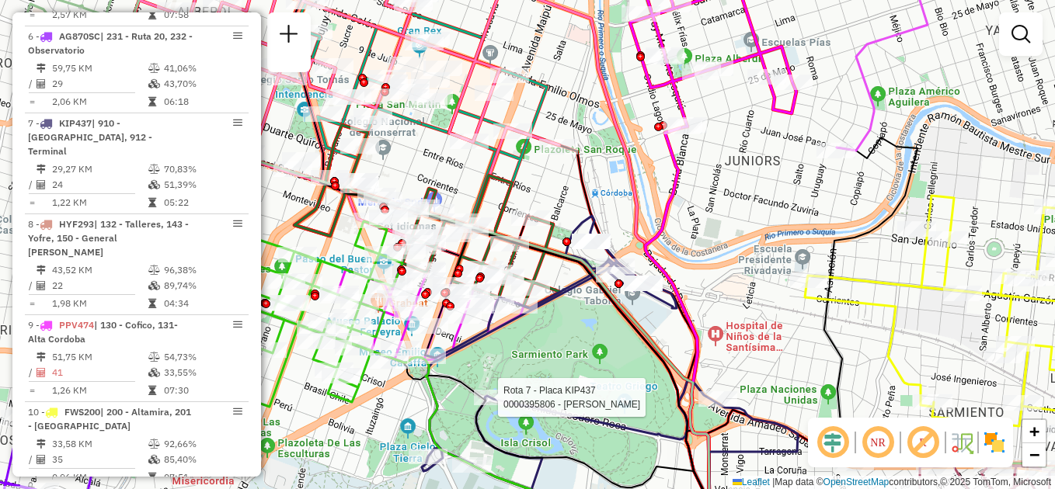
select select "**********"
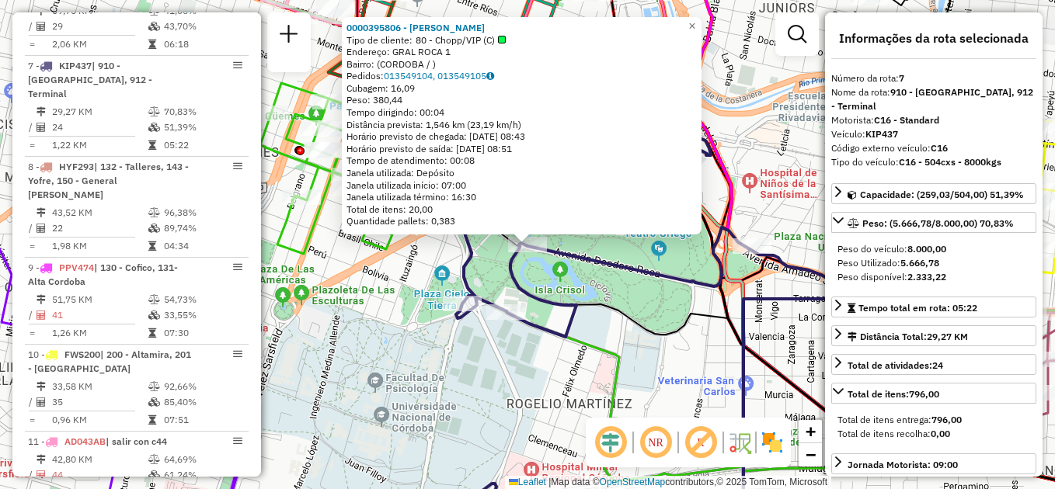
scroll to position [1019, 0]
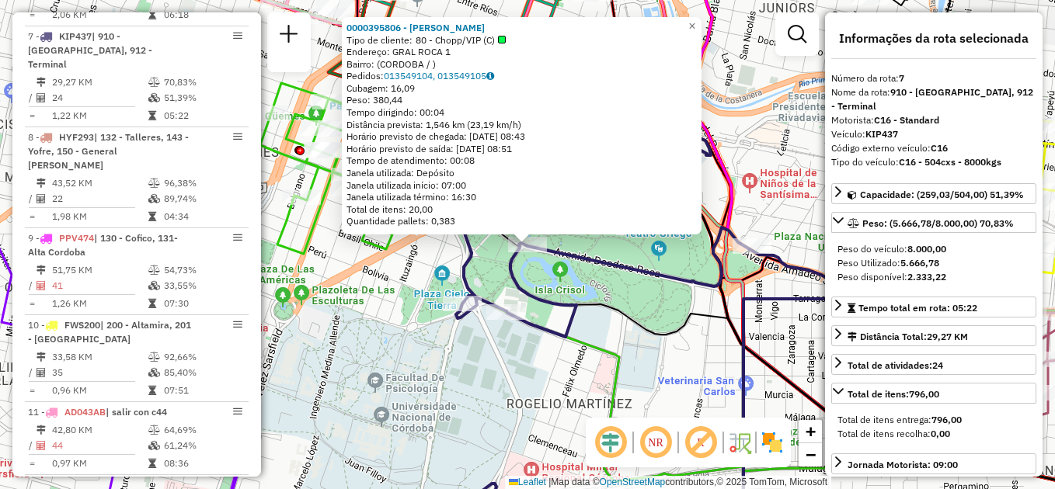
click at [548, 358] on div "0000395806 - Jalil Marun Jose Tipo de cliente: 80 - Chopp/VIP (C) Endereço: GRA…" at bounding box center [527, 244] width 1055 height 489
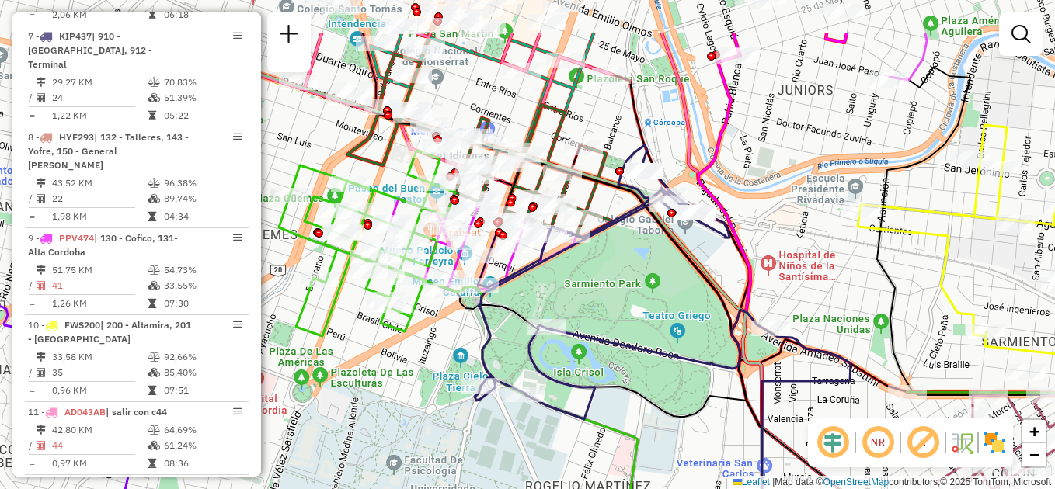
drag, startPoint x: 652, startPoint y: 201, endPoint x: 671, endPoint y: 284, distance: 84.4
click at [671, 284] on div "Janela de atendimento Grade de atendimento Capacidade Transportadoras Veículos …" at bounding box center [527, 244] width 1055 height 489
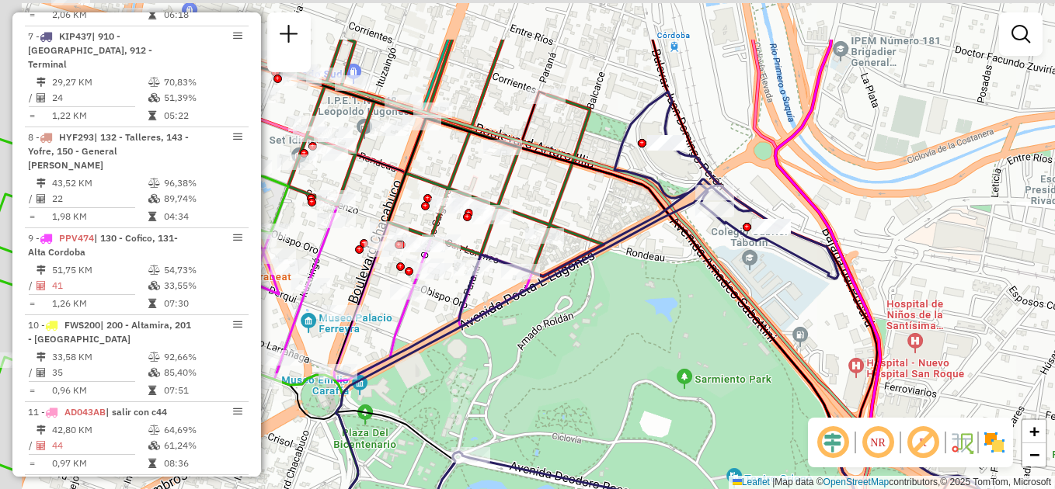
drag, startPoint x: 660, startPoint y: 280, endPoint x: 718, endPoint y: 381, distance: 116.2
click at [718, 381] on div "Janela de atendimento Grade de atendimento Capacidade Transportadoras Veículos …" at bounding box center [527, 244] width 1055 height 489
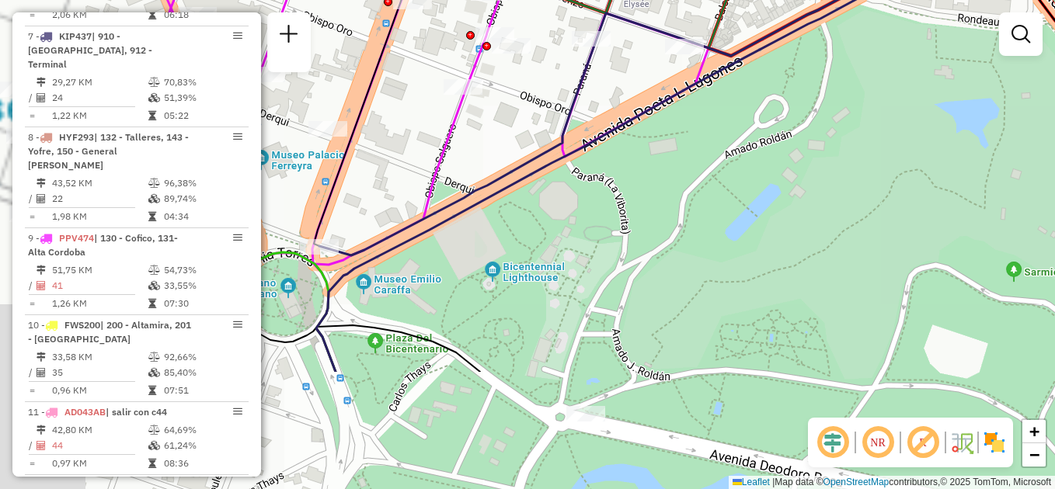
drag, startPoint x: 597, startPoint y: 395, endPoint x: 904, endPoint y: 225, distance: 349.9
click at [903, 223] on div "Janela de atendimento Grade de atendimento Capacidade Transportadoras Veículos …" at bounding box center [527, 244] width 1055 height 489
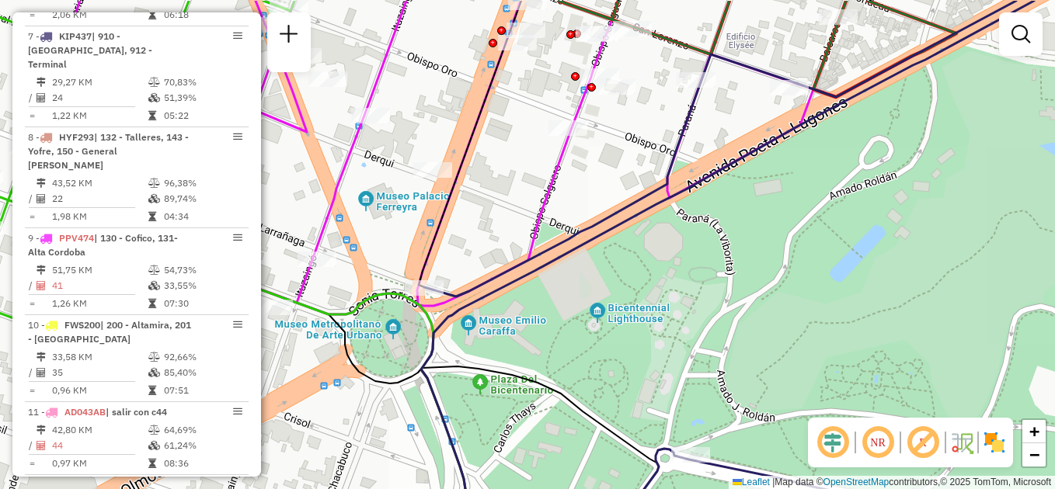
drag, startPoint x: 639, startPoint y: 249, endPoint x: 851, endPoint y: 371, distance: 244.4
click at [854, 375] on div "Janela de atendimento Grade de atendimento Capacidade Transportadoras Veículos …" at bounding box center [527, 244] width 1055 height 489
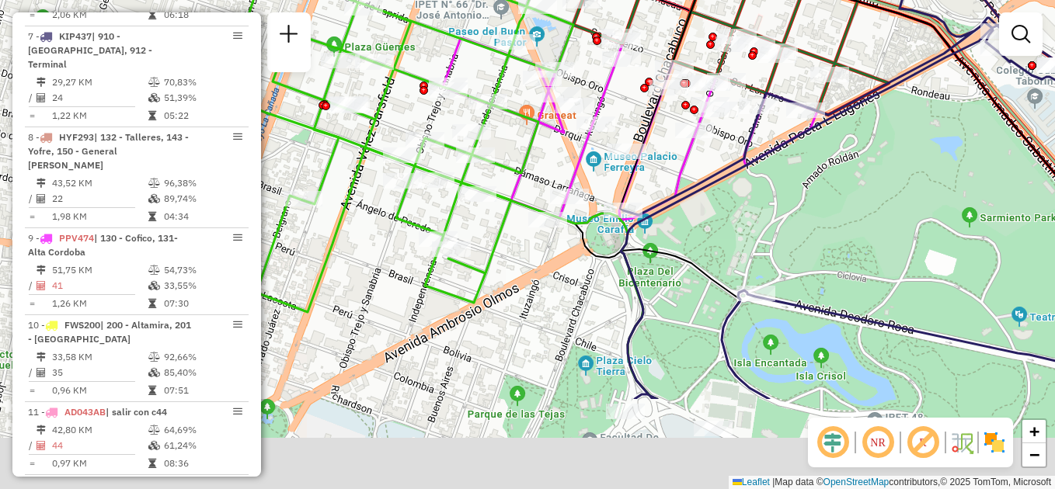
drag, startPoint x: 845, startPoint y: 289, endPoint x: 782, endPoint y: 190, distance: 118.1
click at [791, 199] on div "Janela de atendimento Grade de atendimento Capacidade Transportadoras Veículos …" at bounding box center [527, 244] width 1055 height 489
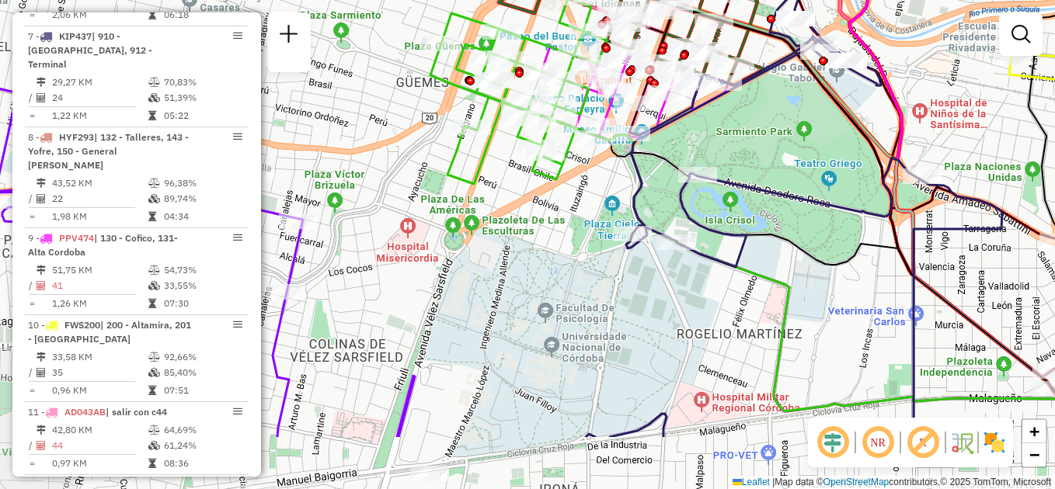
drag, startPoint x: 887, startPoint y: 334, endPoint x: 772, endPoint y: 211, distance: 169.3
click at [772, 211] on div "Janela de atendimento Grade de atendimento Capacidade Transportadoras Veículos …" at bounding box center [527, 244] width 1055 height 489
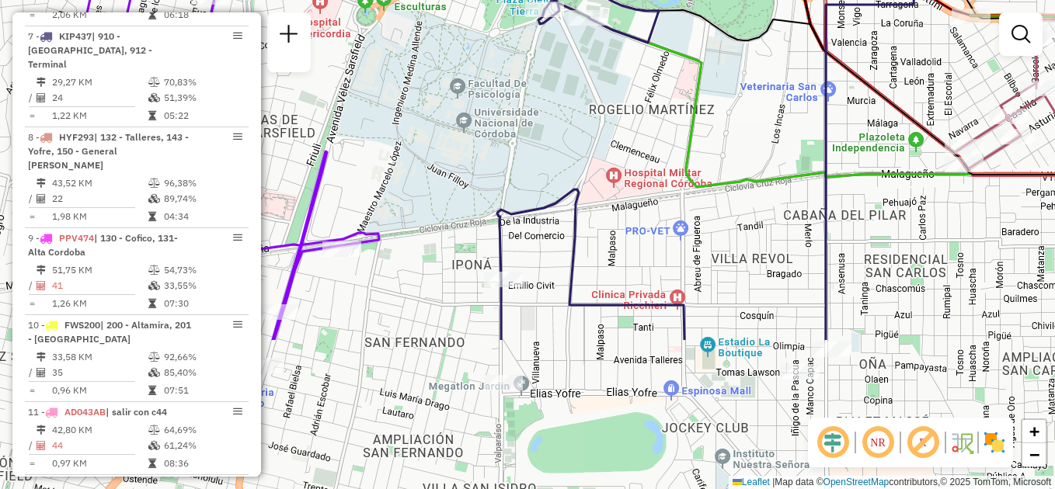
drag, startPoint x: 832, startPoint y: 274, endPoint x: 781, endPoint y: 76, distance: 204.6
click at [781, 76] on div "Janela de atendimento Grade de atendimento Capacidade Transportadoras Veículos …" at bounding box center [527, 244] width 1055 height 489
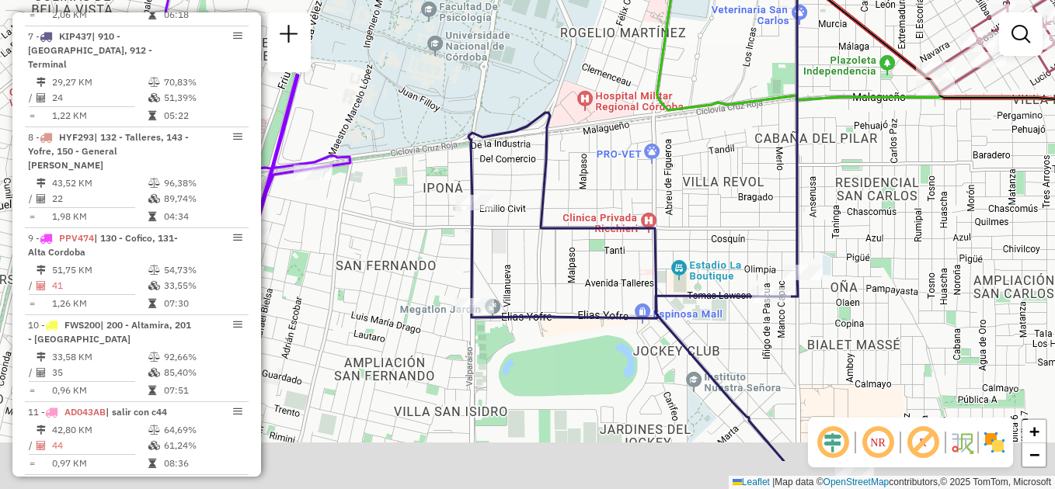
drag, startPoint x: 751, startPoint y: 280, endPoint x: 689, endPoint y: 111, distance: 179.7
click at [691, 112] on div "Janela de atendimento Grade de atendimento Capacidade Transportadoras Veículos …" at bounding box center [527, 244] width 1055 height 489
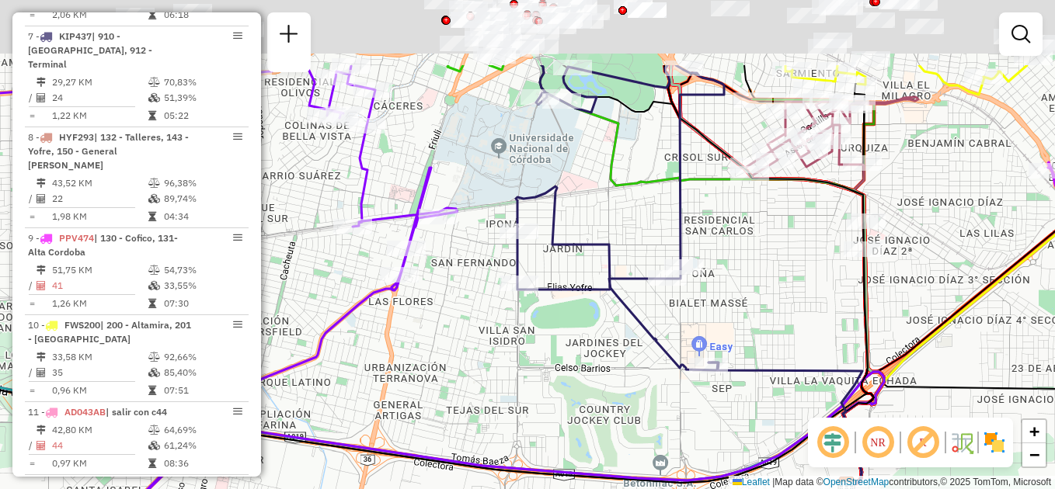
drag, startPoint x: 640, startPoint y: 250, endPoint x: 633, endPoint y: 275, distance: 25.8
click at [633, 275] on div "Janela de atendimento Grade de atendimento Capacidade Transportadoras Veículos …" at bounding box center [527, 244] width 1055 height 489
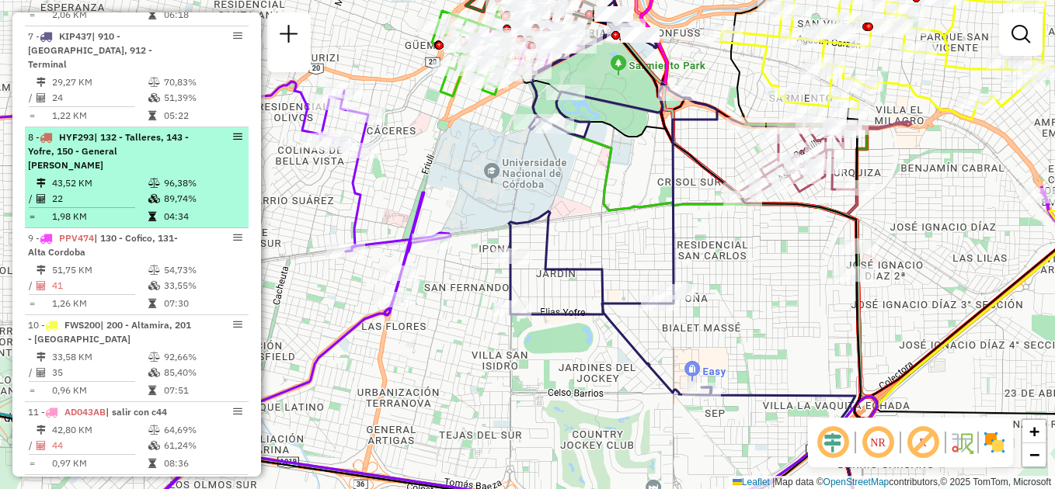
click at [181, 131] on div "8 - HYF293 | 132 - Talleres, 143 - Yofre, 150 - General Paz" at bounding box center [110, 152] width 165 height 42
select select "**********"
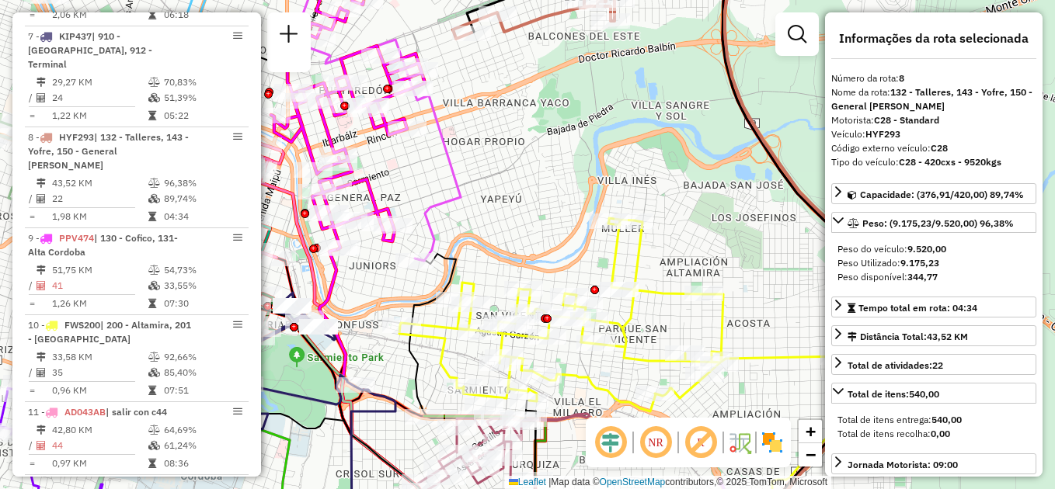
drag, startPoint x: 542, startPoint y: 177, endPoint x: 591, endPoint y: 396, distance: 224.7
click at [593, 395] on div "Janela de atendimento Grade de atendimento Capacidade Transportadoras Veículos …" at bounding box center [527, 244] width 1055 height 489
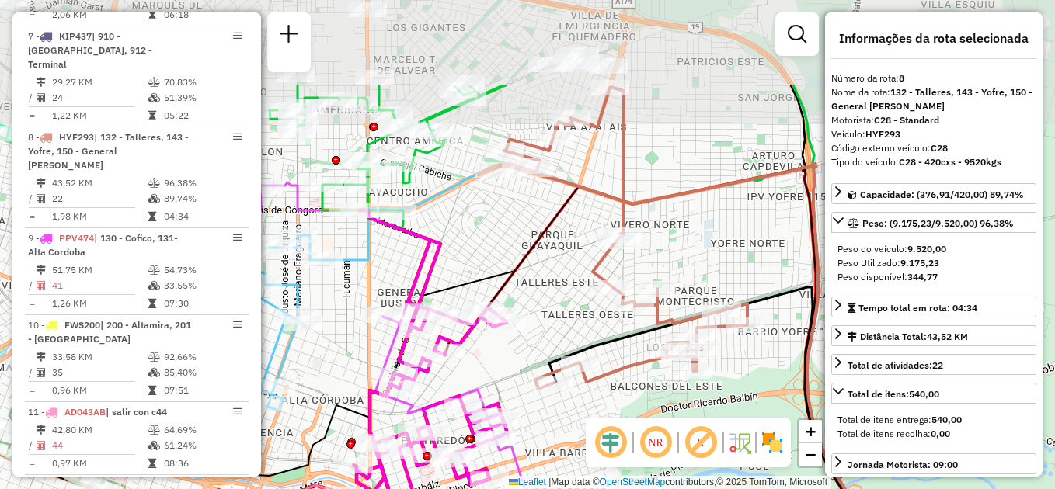
drag, startPoint x: 594, startPoint y: 347, endPoint x: 611, endPoint y: 441, distance: 96.5
click at [611, 441] on hb-router-mapa "Informações da Sessão 1261793 - 09/09/2025 Criação: 08/09/2025 17:39 Depósito: …" at bounding box center [527, 244] width 1055 height 489
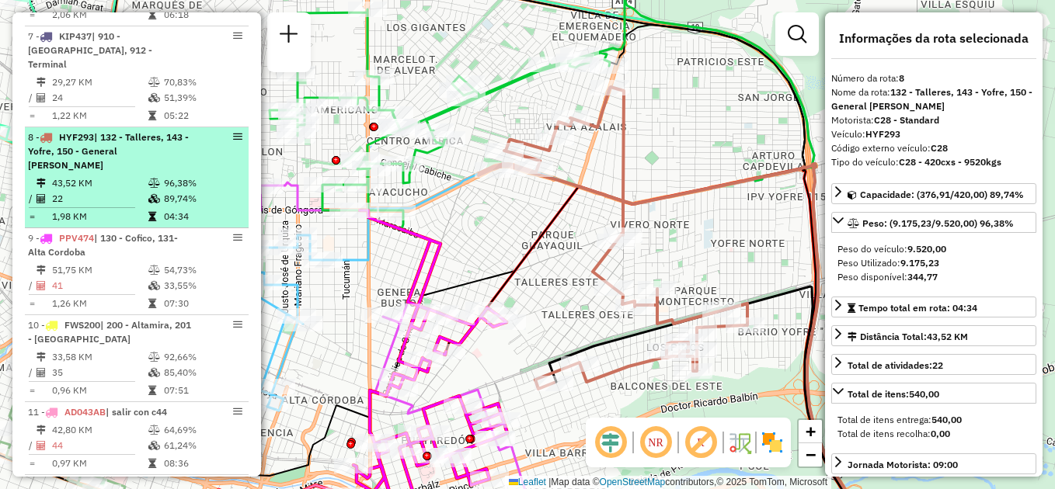
click at [113, 131] on span "| 132 - Talleres, 143 - Yofre, 150 - General [PERSON_NAME]" at bounding box center [108, 151] width 161 height 40
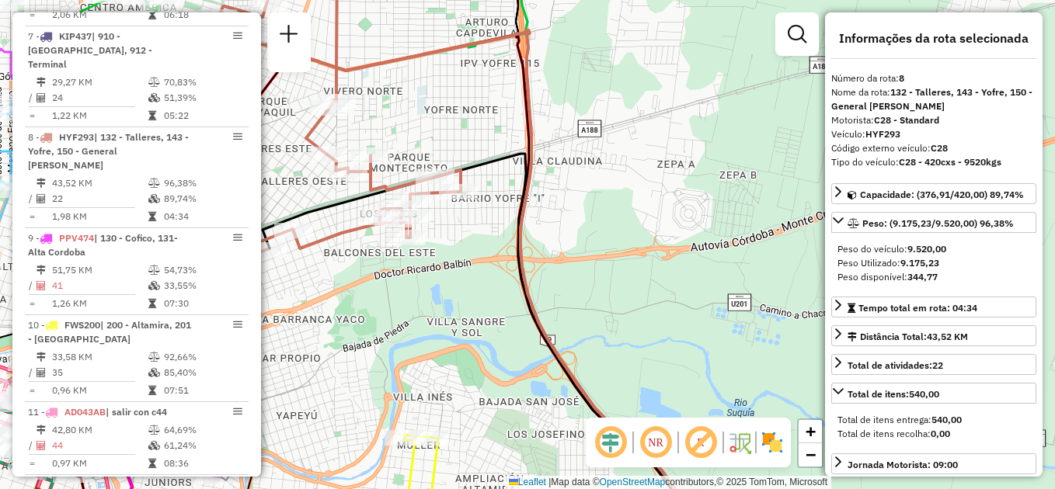
drag, startPoint x: 467, startPoint y: 109, endPoint x: 543, endPoint y: 223, distance: 137.3
click at [543, 223] on div "Janela de atendimento Grade de atendimento Capacidade Transportadoras Veículos …" at bounding box center [527, 244] width 1055 height 489
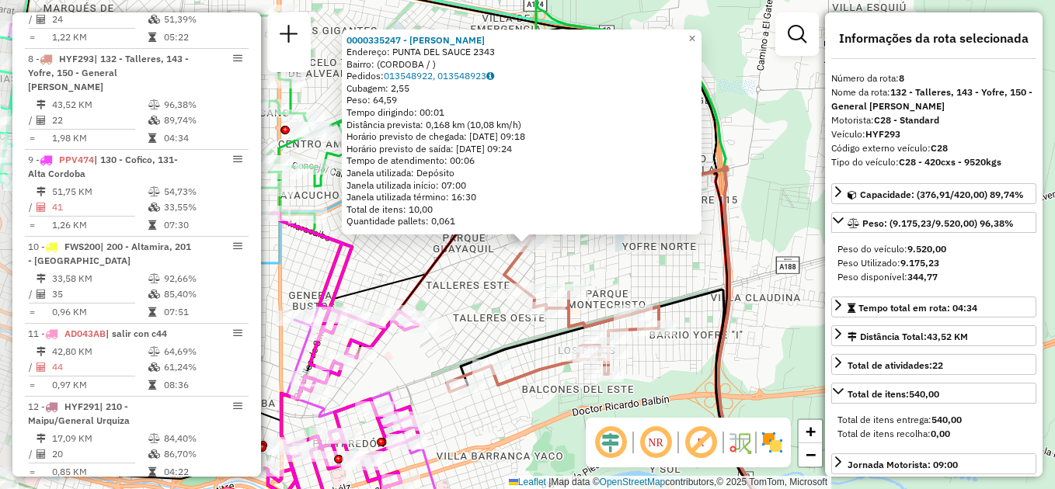
scroll to position [1106, 0]
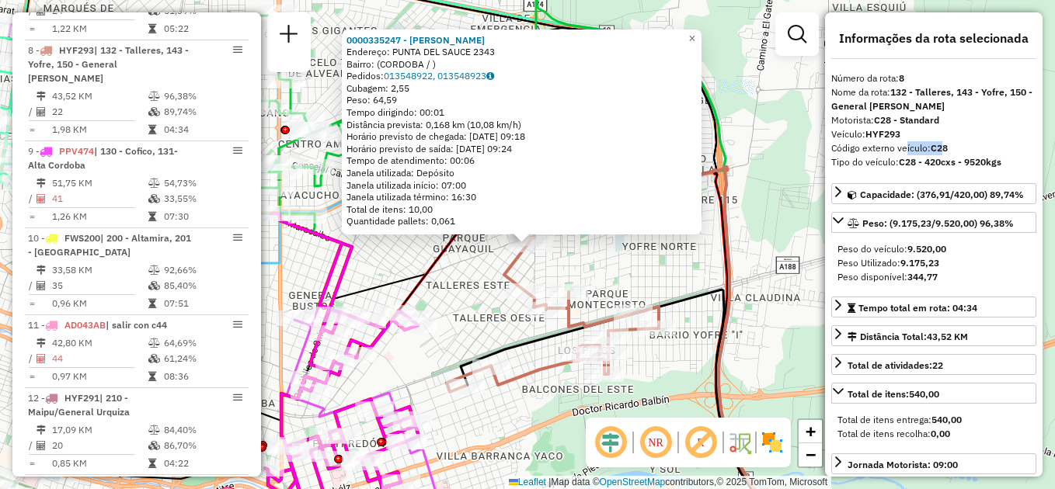
drag, startPoint x: 904, startPoint y: 149, endPoint x: 946, endPoint y: 148, distance: 42.0
click at [946, 148] on div "Código externo veículo: C28" at bounding box center [933, 148] width 205 height 14
drag, startPoint x: 946, startPoint y: 148, endPoint x: 994, endPoint y: 148, distance: 48.9
click at [994, 148] on div "Código externo veículo: C28" at bounding box center [933, 148] width 205 height 14
click at [476, 284] on div "0000335247 - Lopez Sonia Mariela Endereço: PUNTA DEL SAUCE 2343 Bairro: (CORDOB…" at bounding box center [527, 244] width 1055 height 489
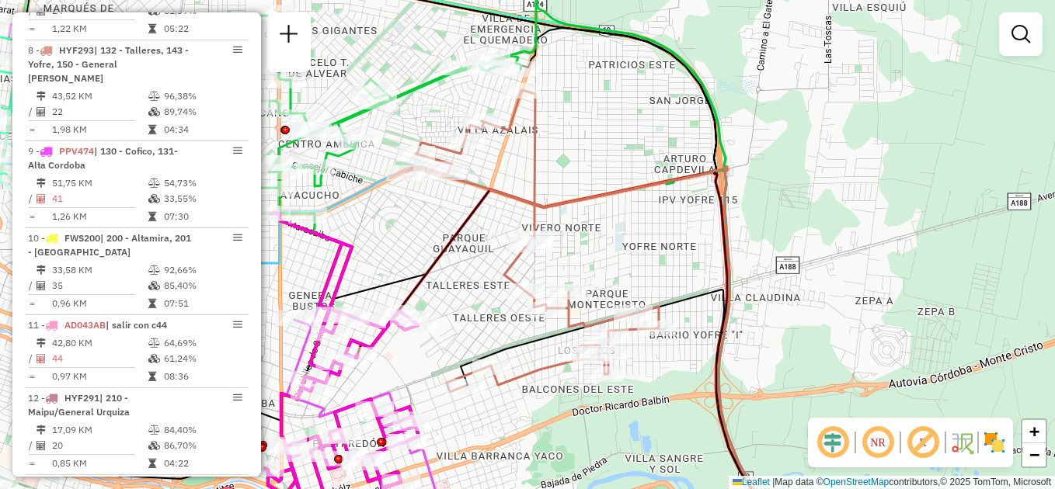
click at [563, 134] on div "Janela de atendimento Grade de atendimento Capacidade Transportadoras Veículos …" at bounding box center [527, 244] width 1055 height 489
select select "**********"
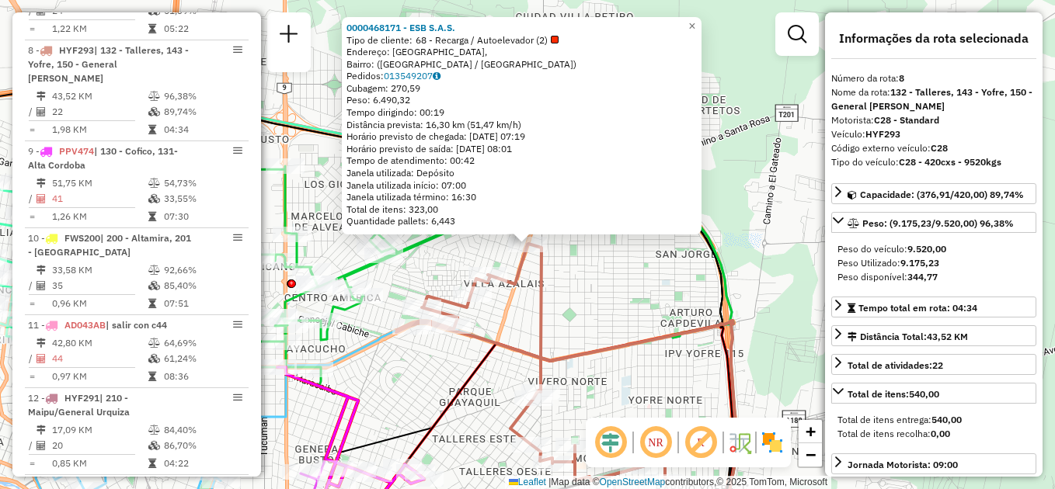
click at [605, 305] on div "0000468171 - ESB S.A.S. Tipo de cliente: 68 - Recarga / Autoelevador (2) Endere…" at bounding box center [527, 244] width 1055 height 489
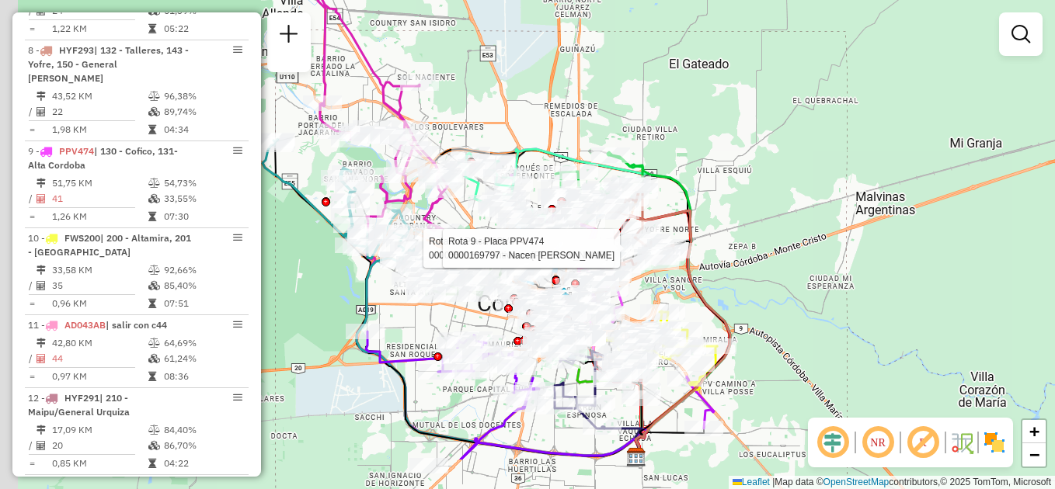
drag, startPoint x: 671, startPoint y: 374, endPoint x: 726, endPoint y: 270, distance: 117.1
click at [726, 270] on div "Rota 9 - Placa PPV474 0000550161 - Ontiveros Fernando Tobias Rota 9 - Placa PPV…" at bounding box center [527, 244] width 1055 height 489
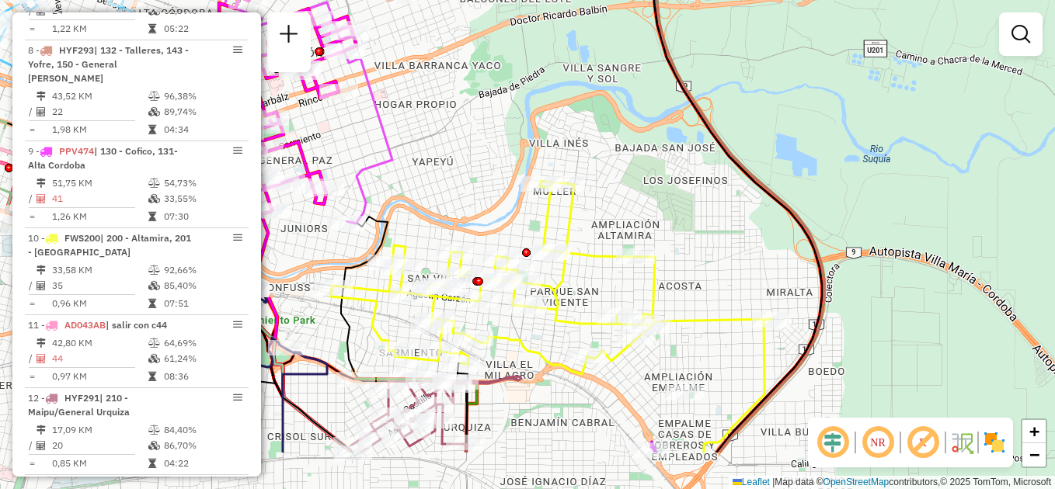
drag, startPoint x: 581, startPoint y: 315, endPoint x: 681, endPoint y: 172, distance: 174.6
click at [681, 172] on div "Rota 9 - Placa PPV474 0000550161 - Ontiveros Fernando Tobias Rota 9 - Placa PPV…" at bounding box center [527, 244] width 1055 height 489
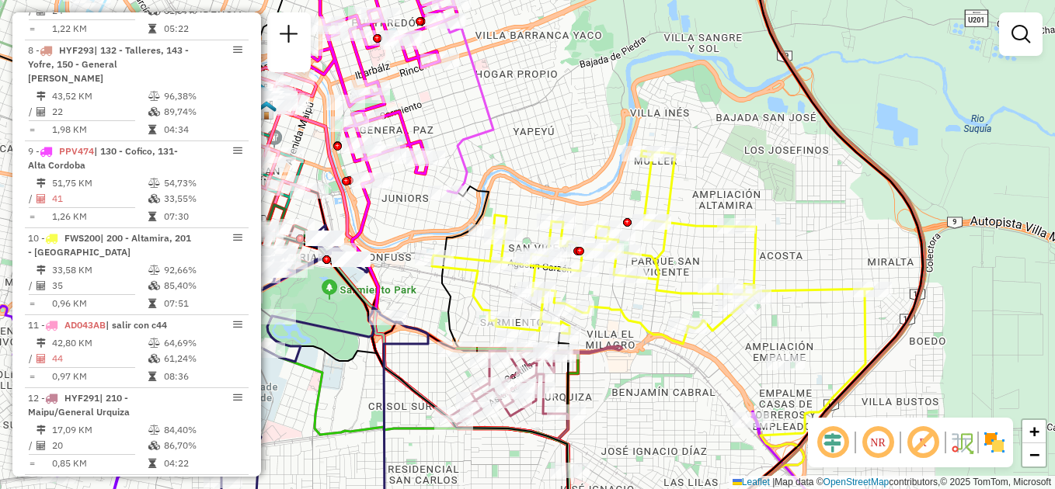
drag, startPoint x: 472, startPoint y: 134, endPoint x: 658, endPoint y: 266, distance: 228.1
click at [659, 266] on div "Rota 9 - Placa PPV474 0000550161 - Ontiveros Fernando Tobias Rota 9 - Placa PPV…" at bounding box center [527, 244] width 1055 height 489
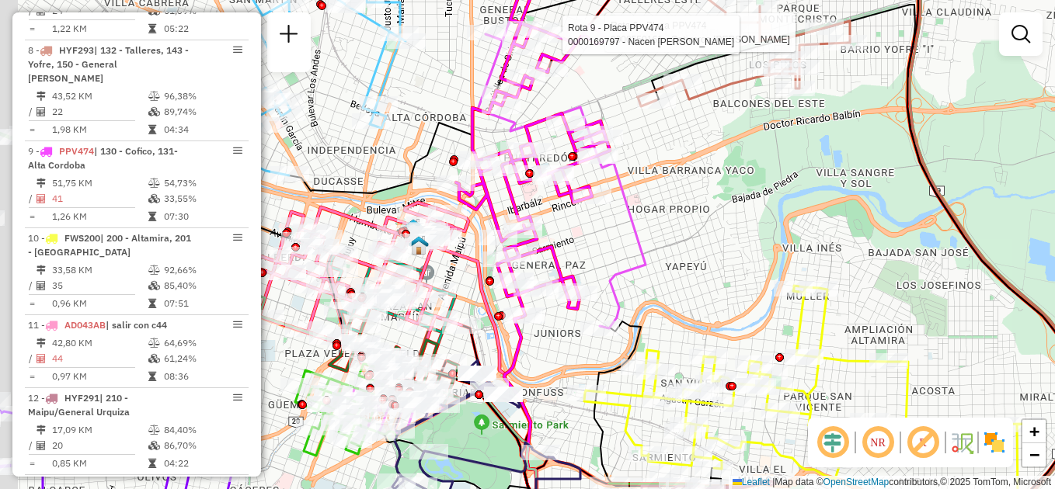
drag, startPoint x: 520, startPoint y: 335, endPoint x: 552, endPoint y: 406, distance: 77.5
click at [556, 410] on div "Rota 9 - Placa PPV474 0000550161 - Ontiveros Fernando Tobias Rota 9 - Placa PPV…" at bounding box center [527, 244] width 1055 height 489
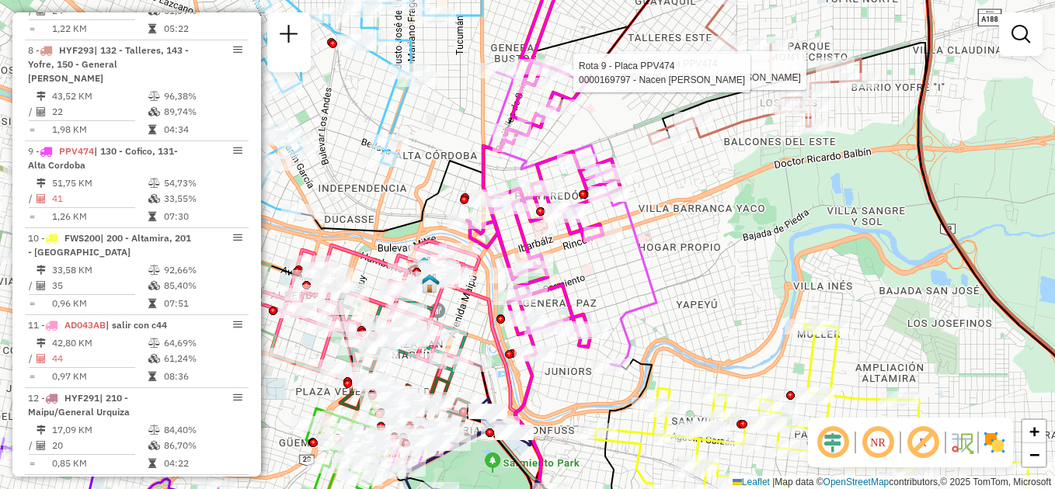
click at [639, 301] on icon at bounding box center [477, 159] width 358 height 416
select select "**********"
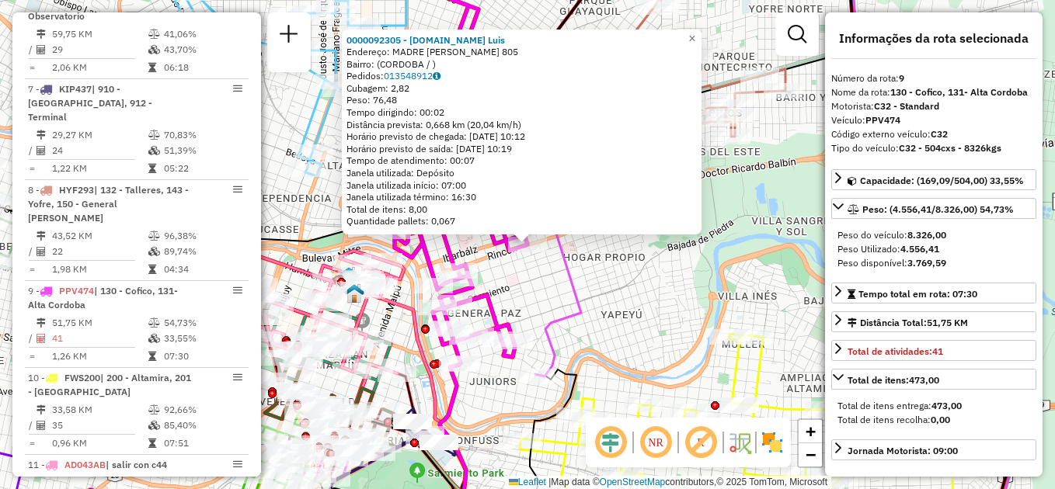
scroll to position [1193, 0]
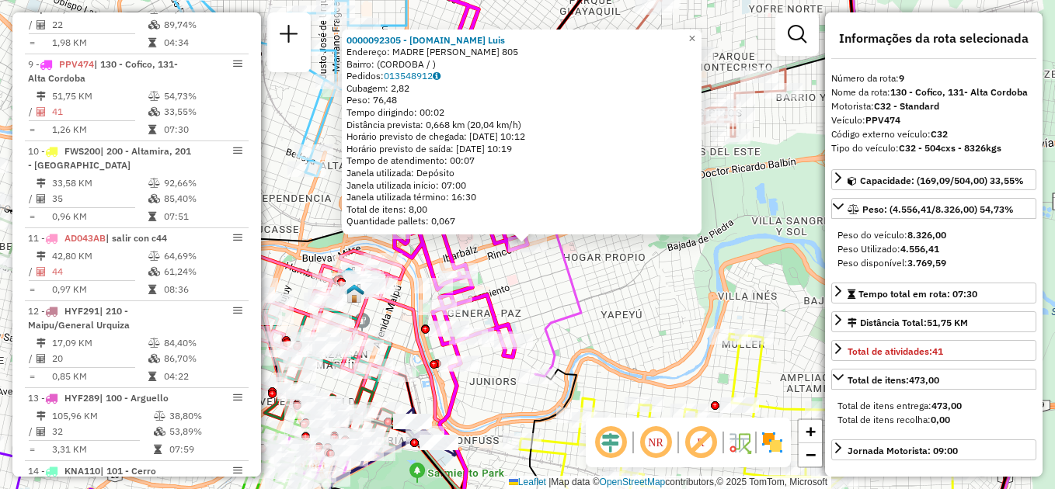
click at [640, 301] on div "0000092305 - Zalazar.Walter Luis Endereço: MADRE ANA MARIA JANER 805 Bairro: (C…" at bounding box center [527, 244] width 1055 height 489
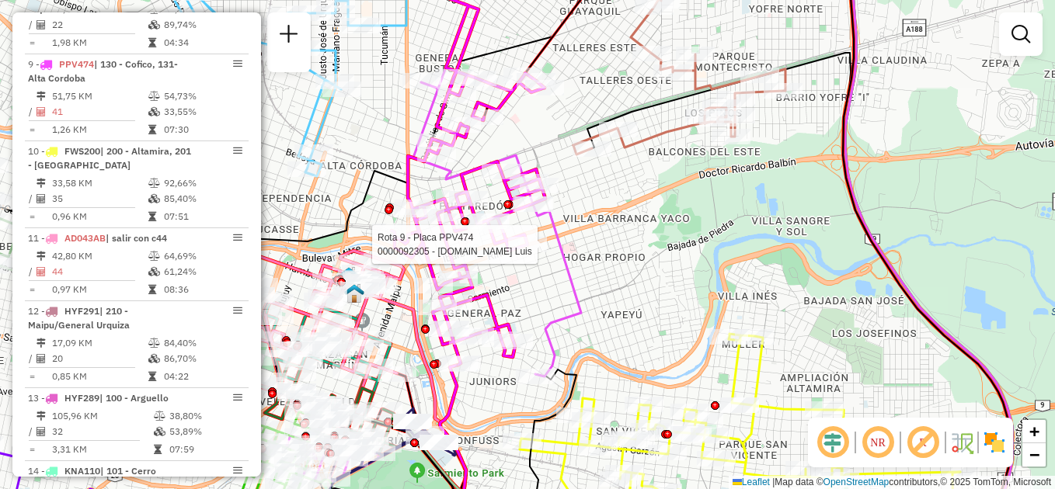
select select "**********"
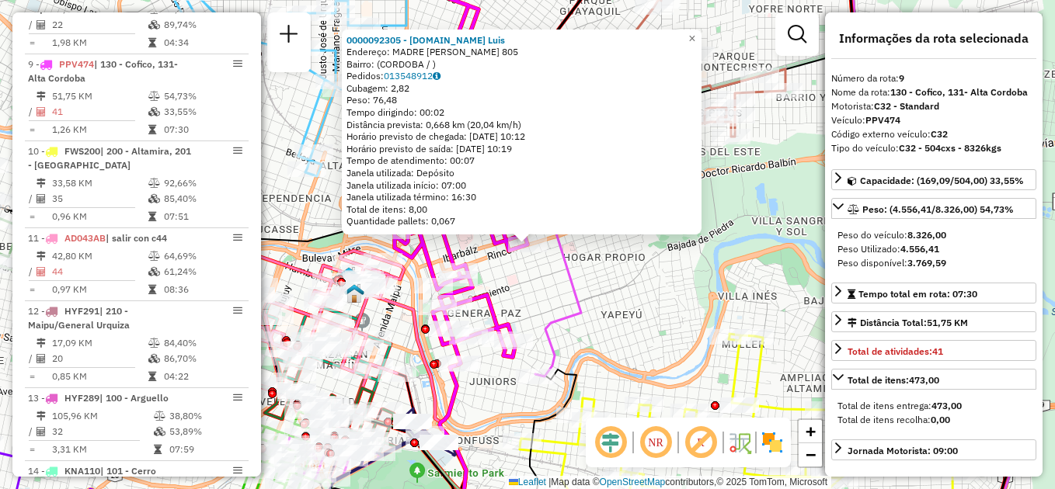
click at [615, 322] on div "0000092305 - Zalazar.Walter Luis Endereço: MADRE ANA MARIA JANER 805 Bairro: (C…" at bounding box center [527, 244] width 1055 height 489
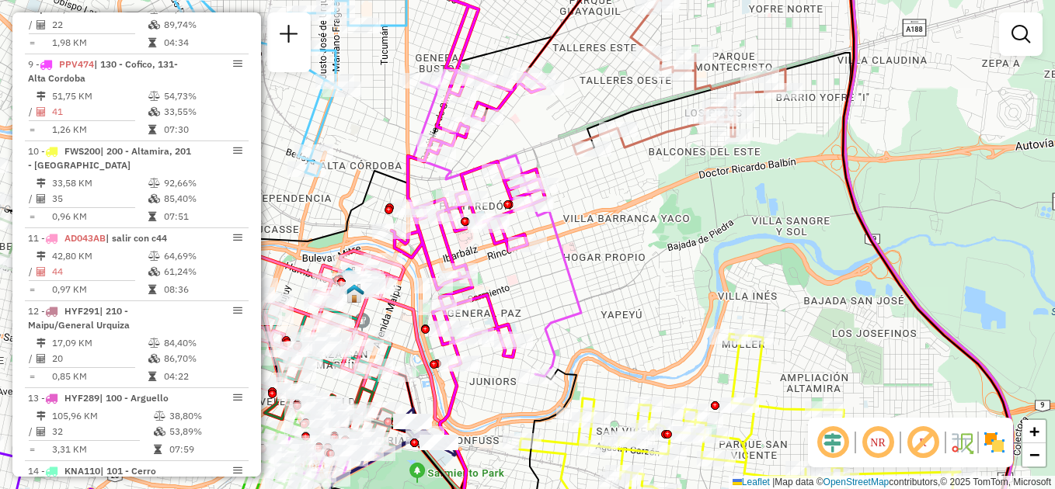
click at [626, 296] on div "Janela de atendimento Grade de atendimento Capacidade Transportadoras Veículos …" at bounding box center [527, 244] width 1055 height 489
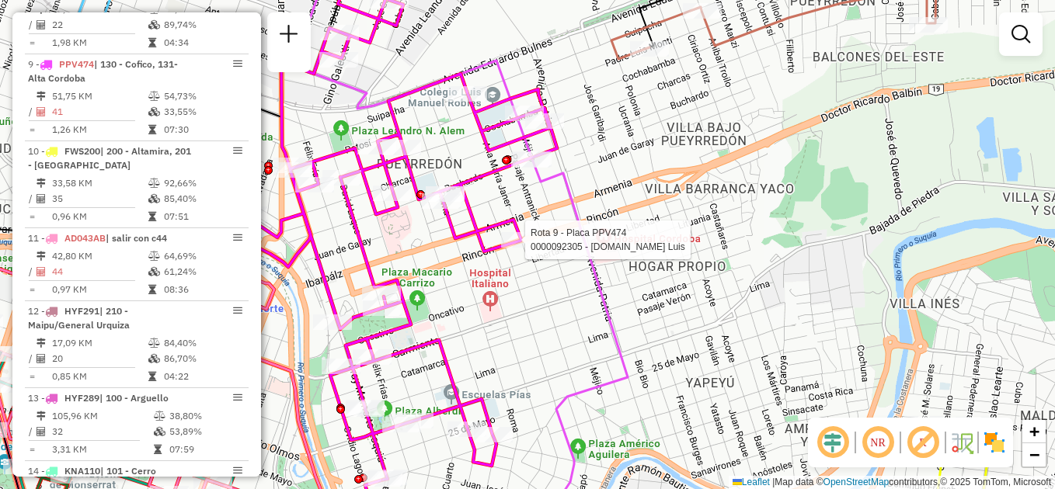
select select "**********"
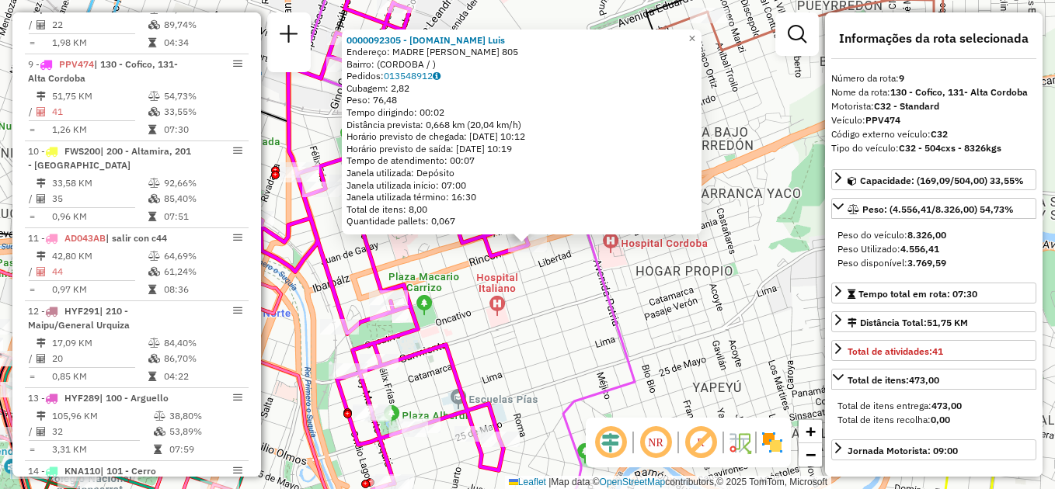
click at [545, 287] on div "0000092305 - Zalazar.Walter Luis Endereço: MADRE ANA MARIA JANER 805 Bairro: (C…" at bounding box center [527, 244] width 1055 height 489
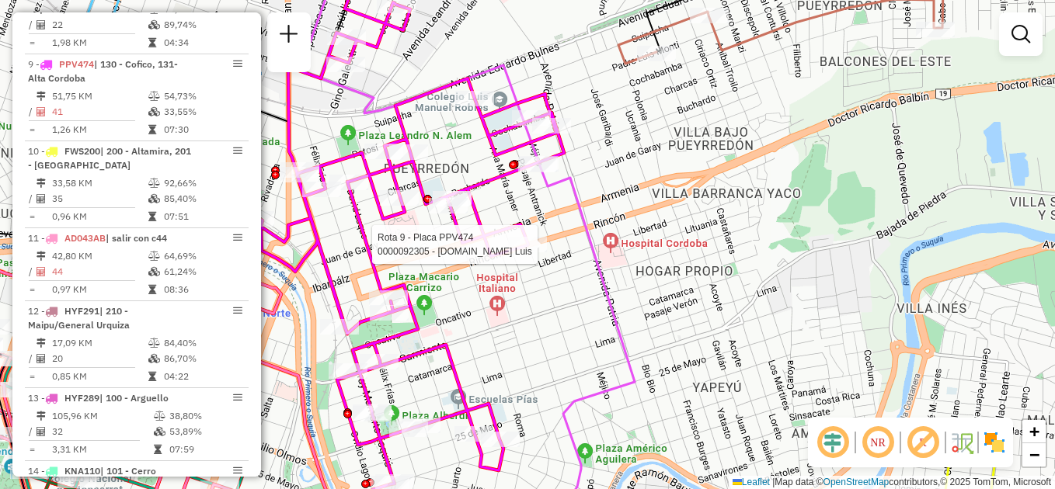
select select "**********"
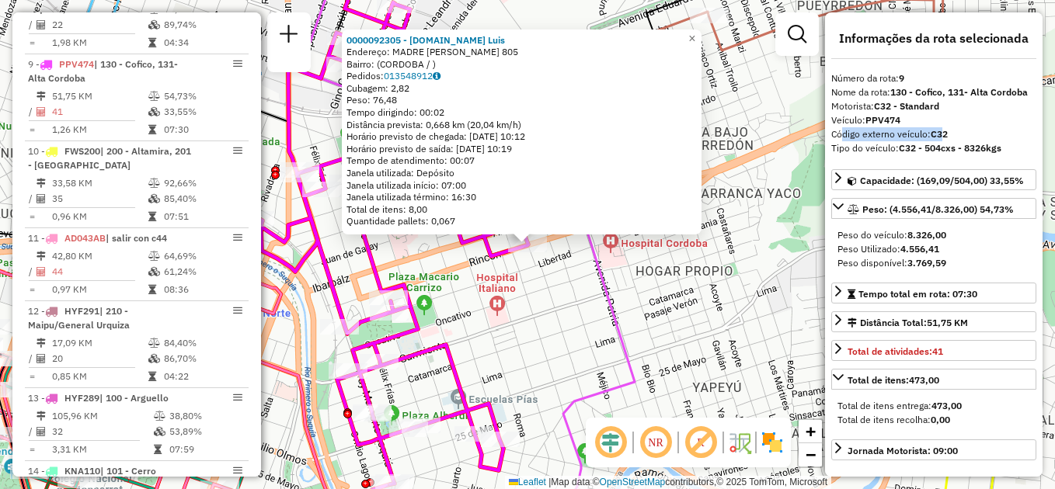
drag, startPoint x: 838, startPoint y: 136, endPoint x: 942, endPoint y: 141, distance: 104.2
click at [942, 141] on div "Código externo veículo: C32" at bounding box center [933, 134] width 205 height 14
drag, startPoint x: 942, startPoint y: 141, endPoint x: 859, endPoint y: 131, distance: 83.7
click at [859, 131] on div "Código externo veículo: C32" at bounding box center [933, 134] width 205 height 14
drag, startPoint x: 838, startPoint y: 136, endPoint x: 952, endPoint y: 134, distance: 113.5
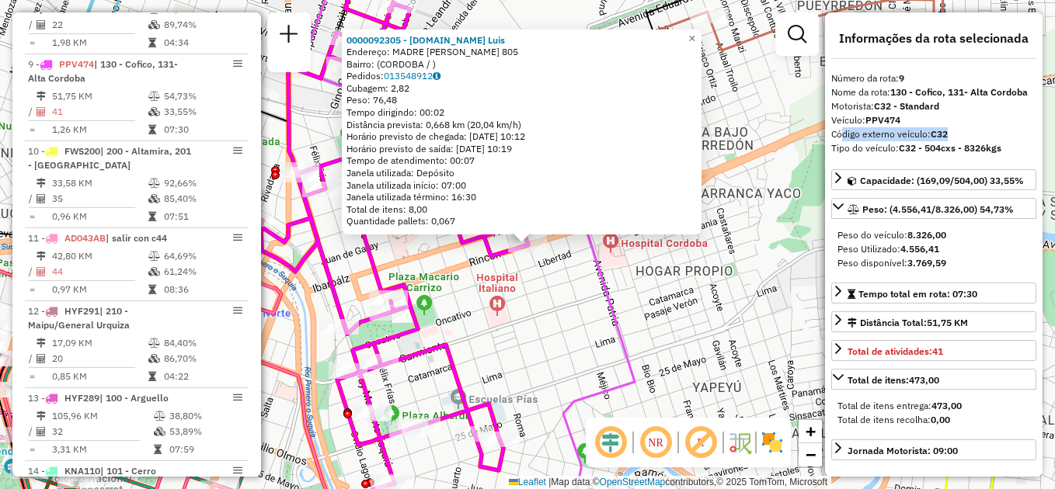
click at [952, 134] on div "Código externo veículo: C32" at bounding box center [933, 134] width 205 height 14
click at [724, 270] on div "0000092305 - Zalazar.Walter Luis Endereço: MADRE ANA MARIA JANER 805 Bairro: (C…" at bounding box center [527, 244] width 1055 height 489
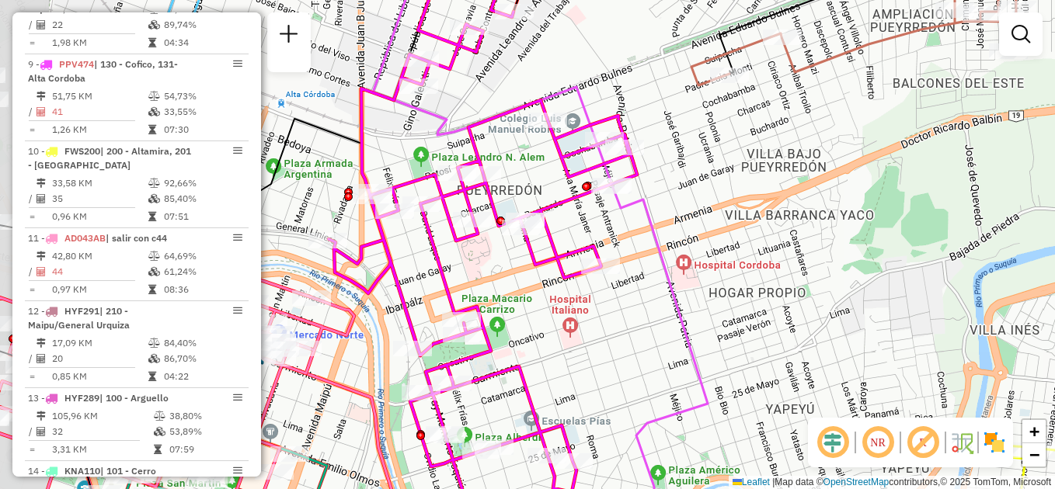
drag, startPoint x: 545, startPoint y: 316, endPoint x: 601, endPoint y: 347, distance: 64.0
click at [601, 347] on div "Janela de atendimento Grade de atendimento Capacidade Transportadoras Veículos …" at bounding box center [527, 244] width 1055 height 489
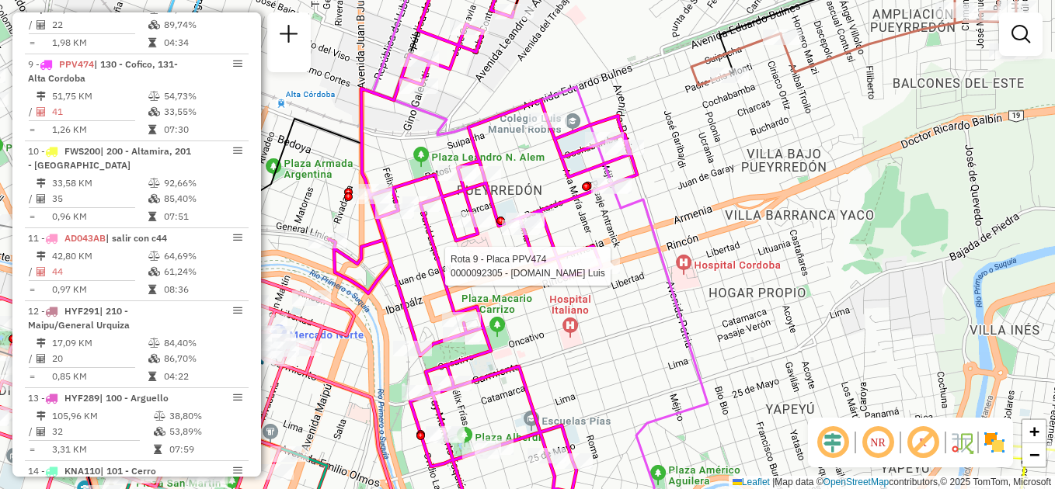
select select "**********"
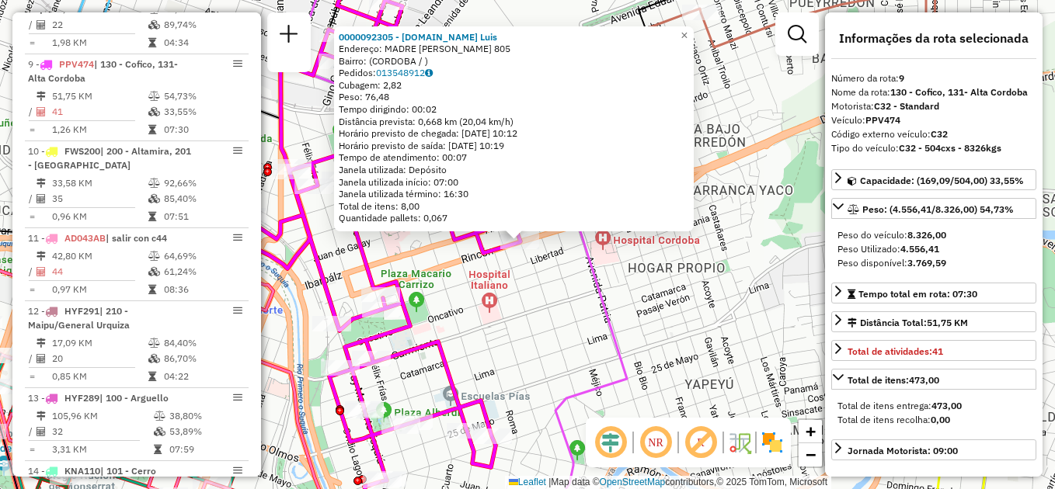
click at [540, 319] on div "0000092305 - Zalazar.Walter Luis Endereço: MADRE ANA MARIA JANER 805 Bairro: (C…" at bounding box center [527, 244] width 1055 height 489
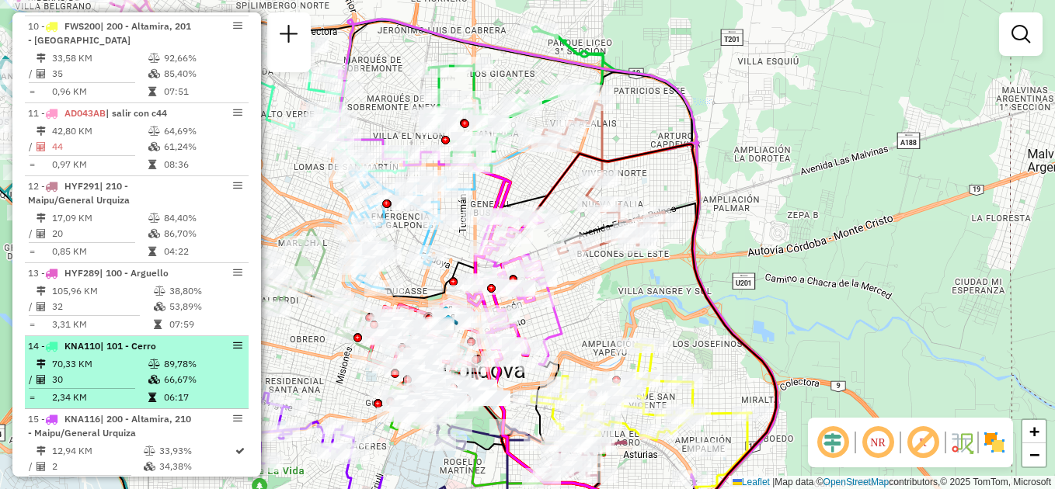
scroll to position [1349, 0]
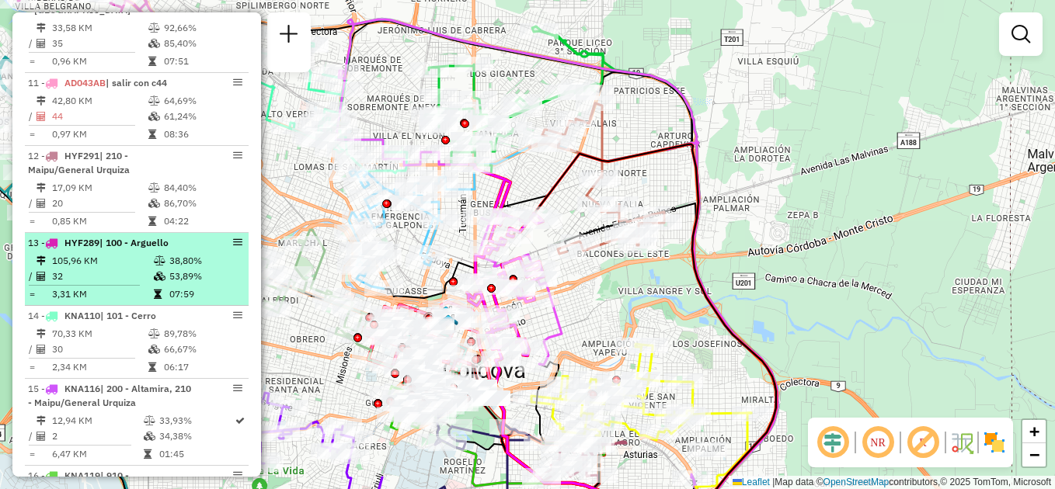
click at [143, 269] on td "32" at bounding box center [102, 277] width 102 height 16
select select "**********"
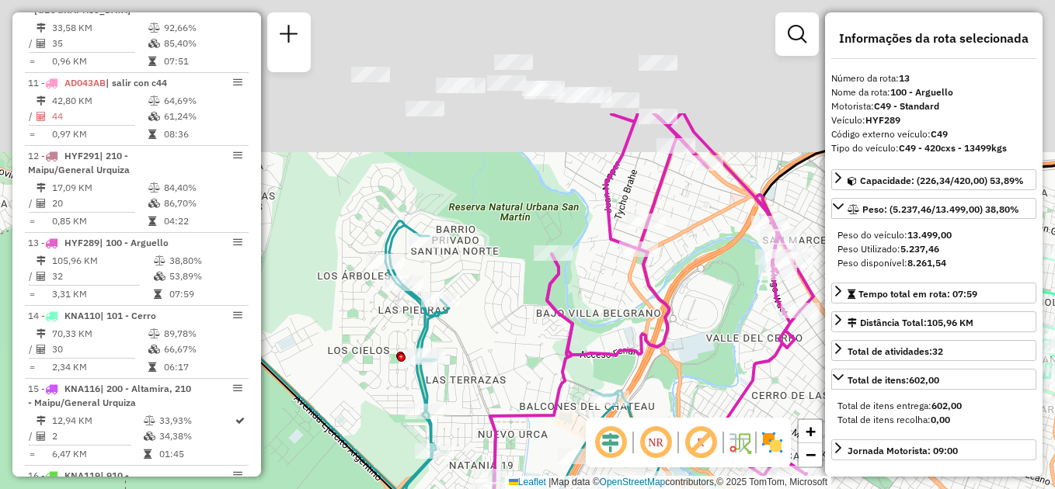
drag, startPoint x: 458, startPoint y: 156, endPoint x: 462, endPoint y: 308, distance: 151.6
click at [473, 325] on div "Janela de atendimento Grade de atendimento Capacidade Transportadoras Veículos …" at bounding box center [527, 244] width 1055 height 489
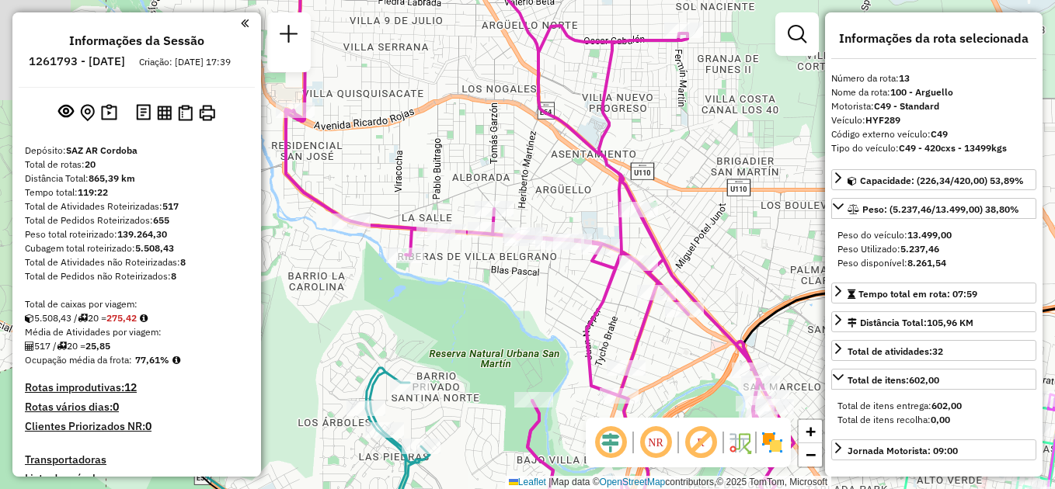
select select "**********"
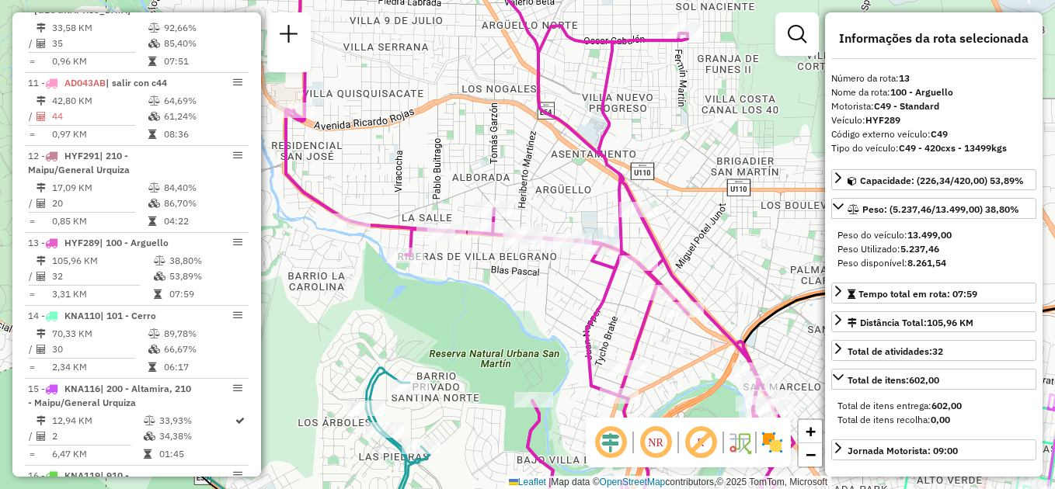
click at [481, 290] on div "Janela de atendimento Grade de atendimento Capacidade Transportadoras Veículos …" at bounding box center [527, 244] width 1055 height 489
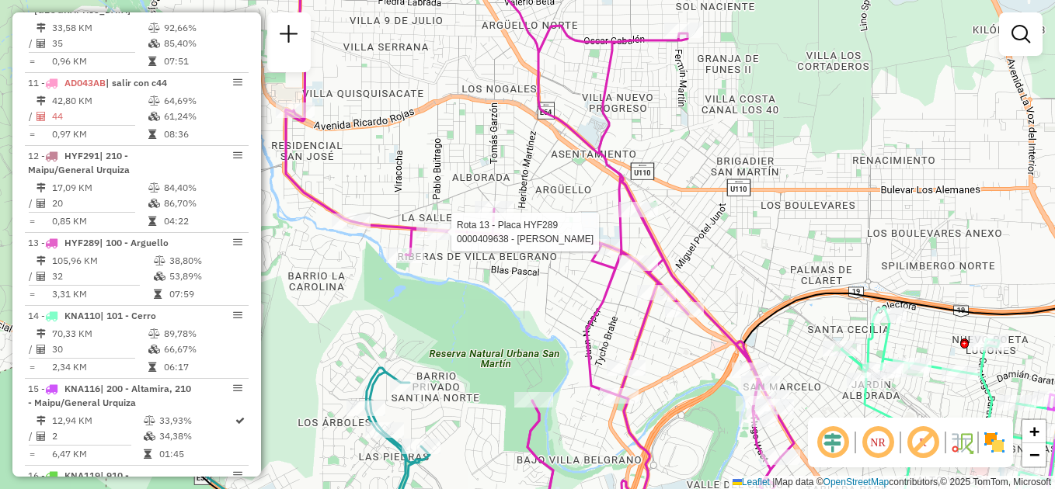
select select "**********"
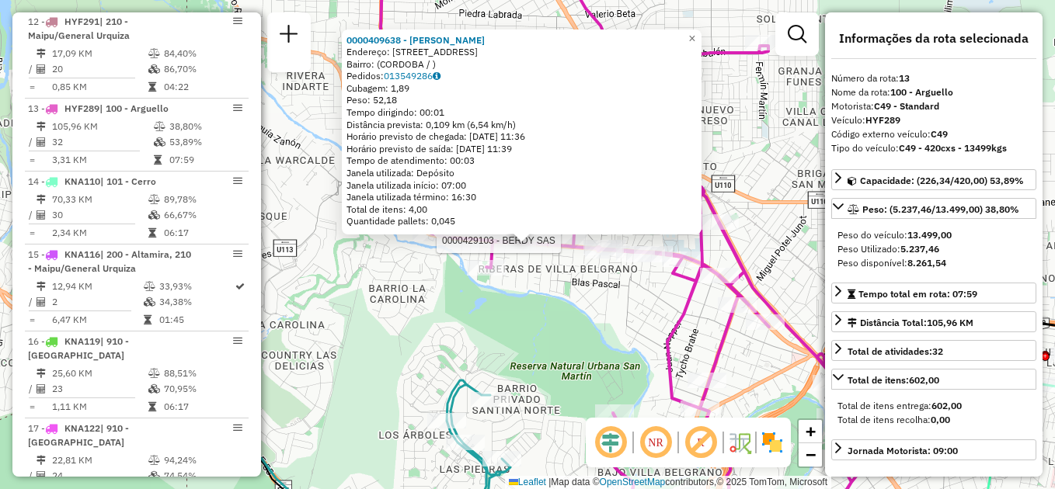
scroll to position [1527, 0]
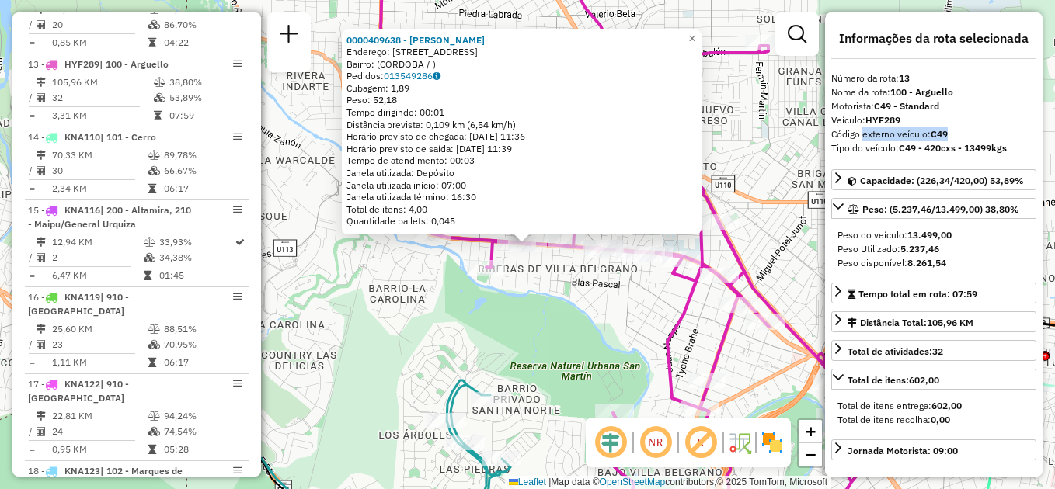
drag, startPoint x: 859, startPoint y: 138, endPoint x: 953, endPoint y: 134, distance: 93.4
click at [953, 134] on div "Código externo veículo: C49" at bounding box center [933, 134] width 205 height 14
click at [621, 311] on div "0000409638 - [PERSON_NAME]: [STREET_ADDRESS] Pedidos: 013549286 Cubagem: 1,89 P…" at bounding box center [527, 244] width 1055 height 489
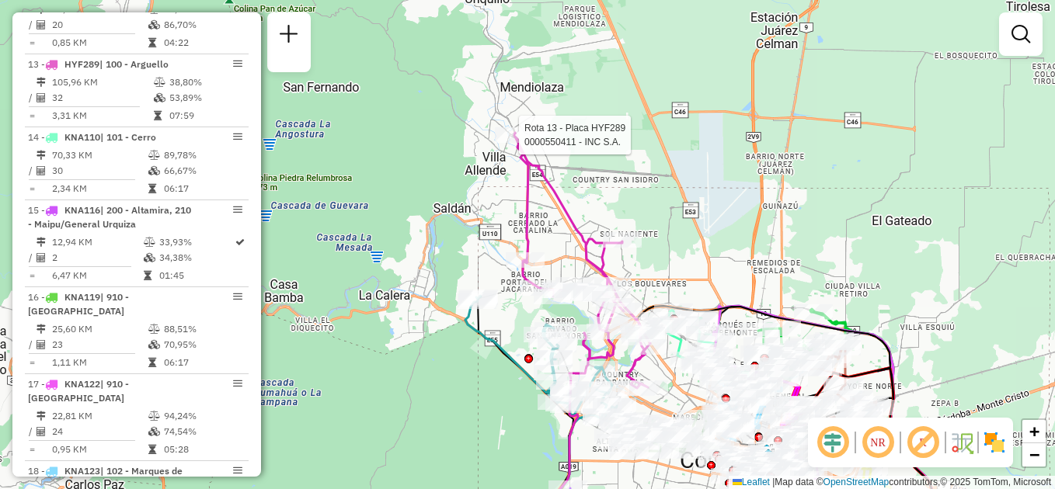
select select "**********"
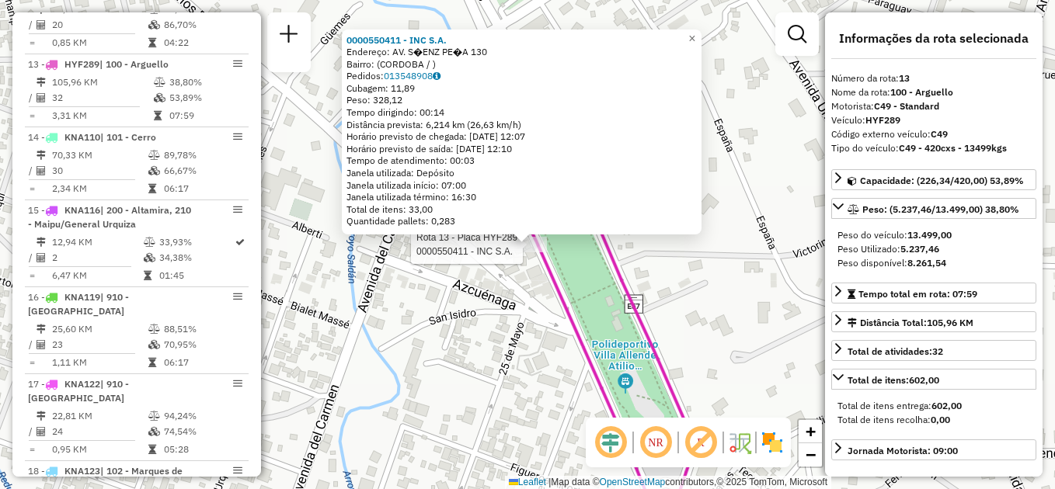
click at [753, 256] on div "Rota 13 - Placa HYF289 0000550411 - INC S.A. 0000550411 - INC S.A. Endereço: AV…" at bounding box center [527, 244] width 1055 height 489
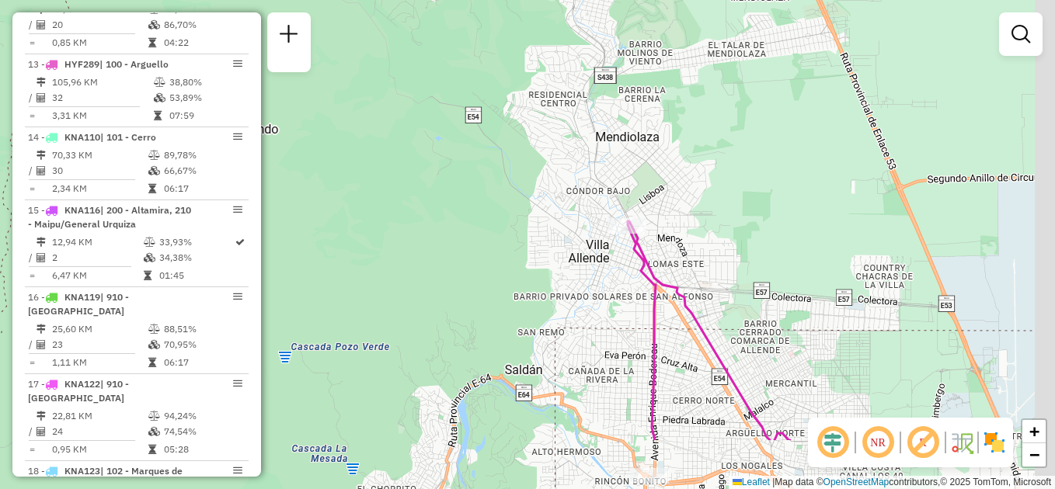
drag, startPoint x: 613, startPoint y: 312, endPoint x: 584, endPoint y: 185, distance: 129.9
click at [584, 185] on div "Janela de atendimento Grade de atendimento Capacidade Transportadoras Veículos …" at bounding box center [527, 244] width 1055 height 489
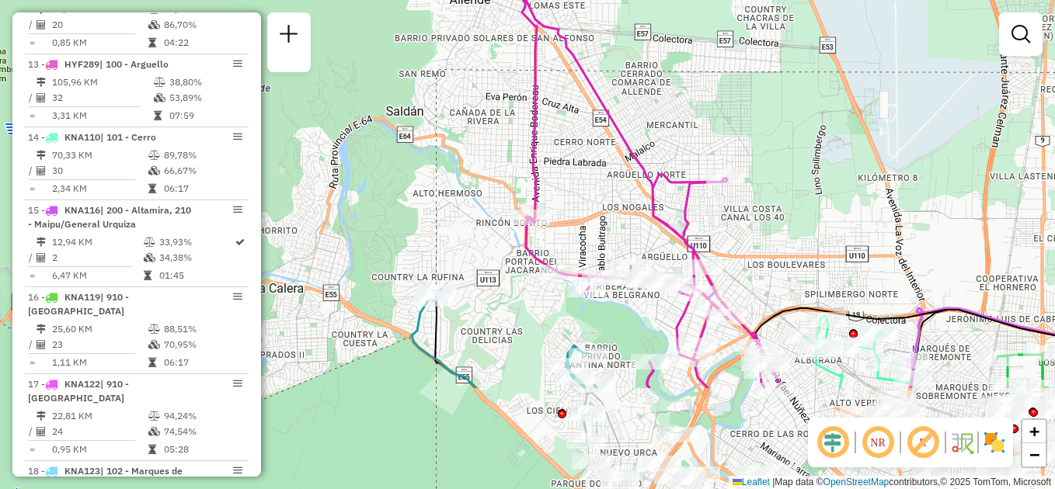
drag, startPoint x: 437, startPoint y: 181, endPoint x: 350, endPoint y: 1, distance: 200.5
click at [350, 2] on div "Janela de atendimento Grade de atendimento Capacidade Transportadoras Veículos …" at bounding box center [527, 244] width 1055 height 489
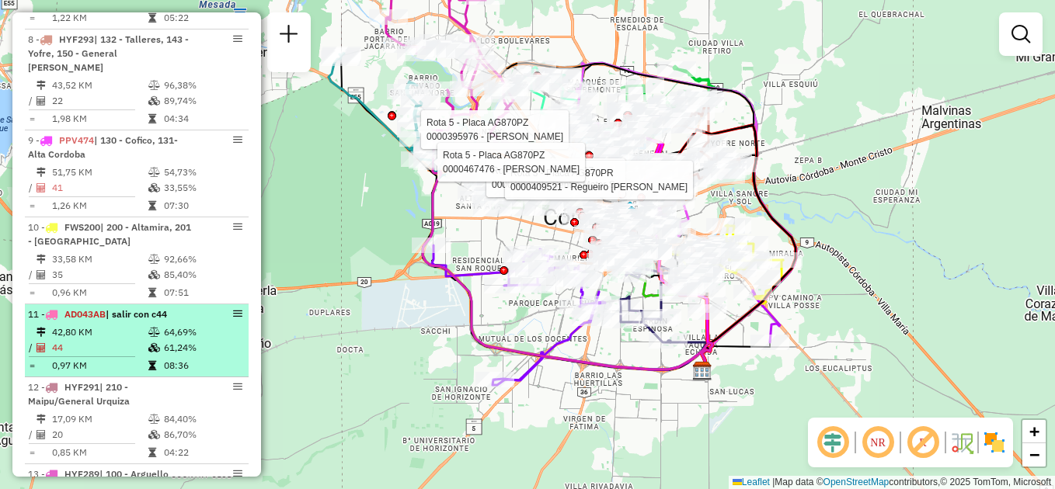
scroll to position [1139, 0]
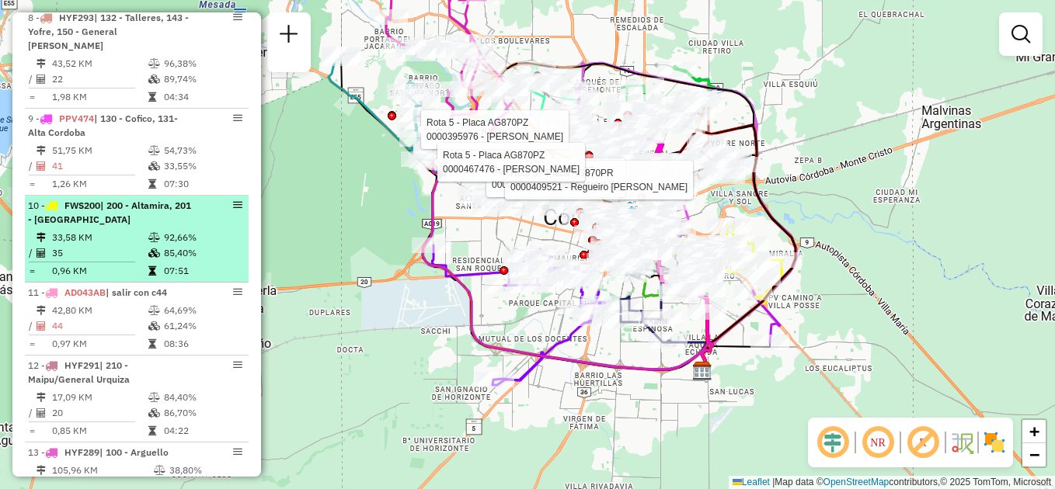
click at [148, 246] on td at bounding box center [156, 254] width 16 height 16
select select "**********"
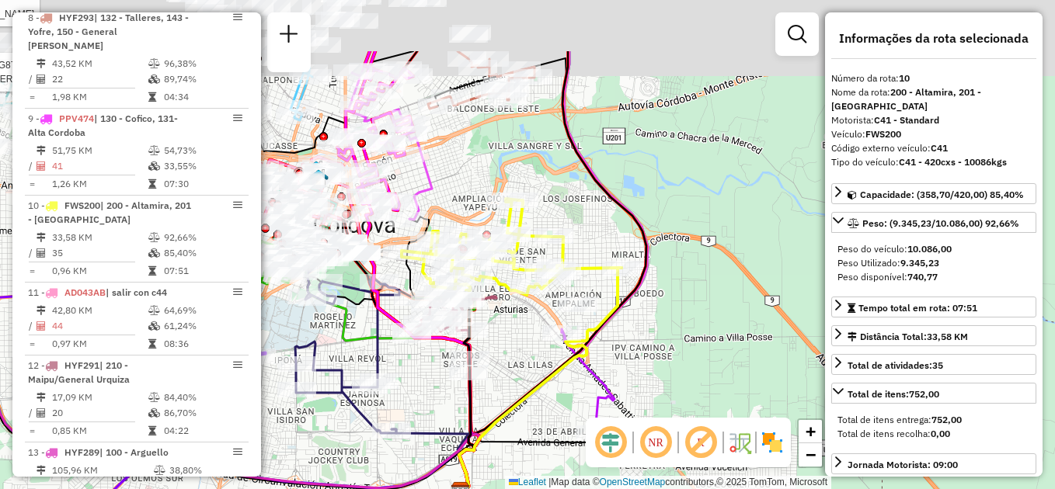
drag, startPoint x: 542, startPoint y: 241, endPoint x: 526, endPoint y: 341, distance: 101.5
click at [526, 341] on div "Rota 5 - Placa AG870PZ 0000465808 - Centro Motor Sa Rota 3 - Placa AG870PR 0000…" at bounding box center [527, 244] width 1055 height 489
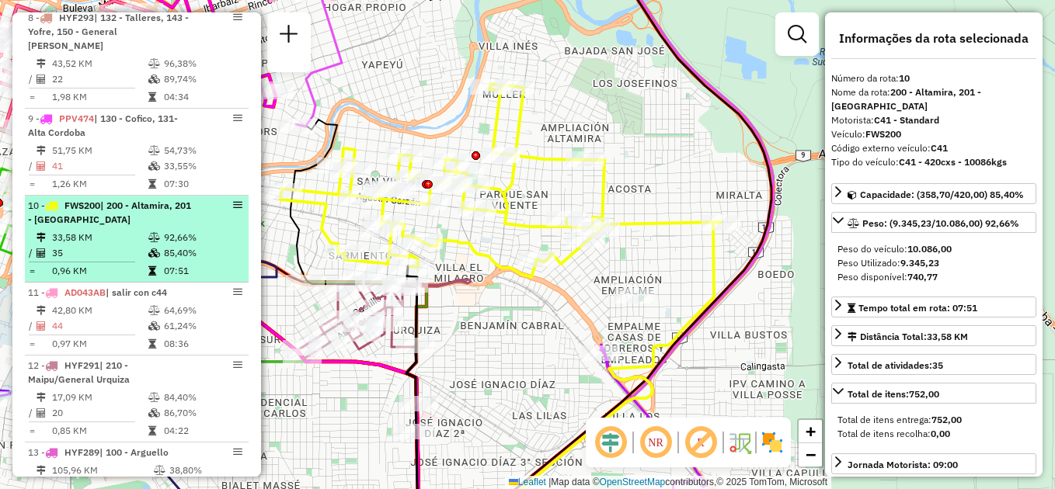
click at [113, 230] on td "33,58 KM" at bounding box center [99, 238] width 96 height 16
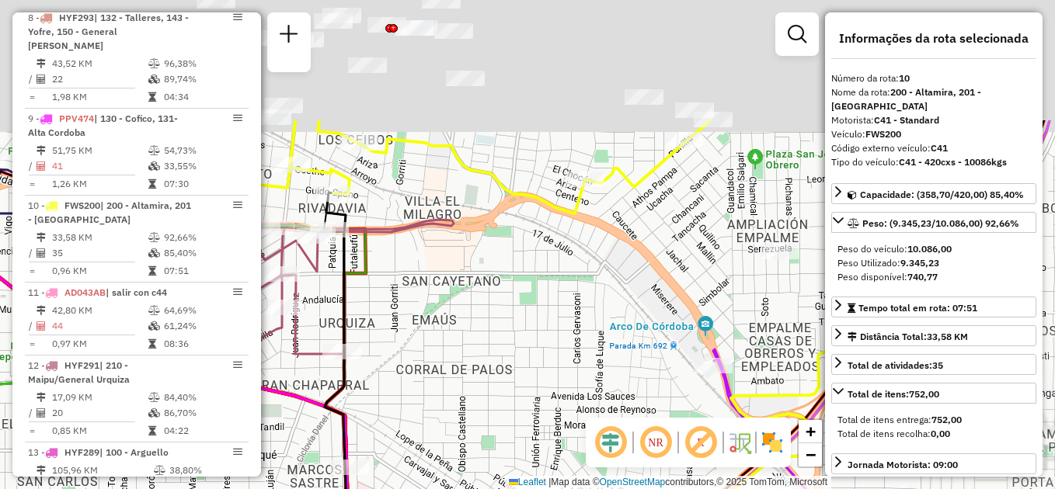
drag, startPoint x: 524, startPoint y: 226, endPoint x: 480, endPoint y: 350, distance: 131.2
click at [496, 399] on div "Rota 5 - Placa AG870PZ 0000465808 - Centro Motor Sa Rota 3 - Placa AG870PR 0000…" at bounding box center [527, 244] width 1055 height 489
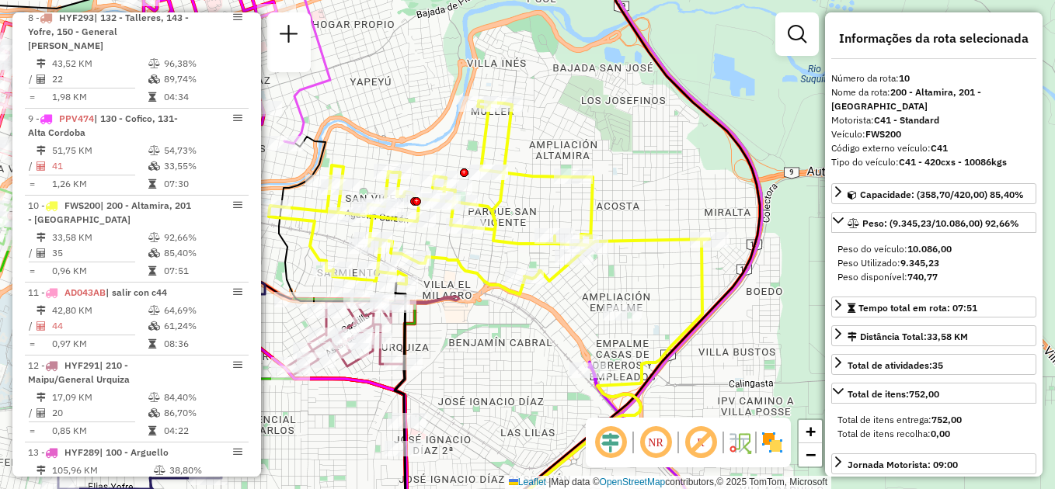
drag, startPoint x: 527, startPoint y: 300, endPoint x: 495, endPoint y: 352, distance: 61.0
click at [496, 372] on div "Rota 5 - Placa AG870PZ 0000465808 - Centro Motor Sa Rota 3 - Placa AG870PR 0000…" at bounding box center [527, 244] width 1055 height 489
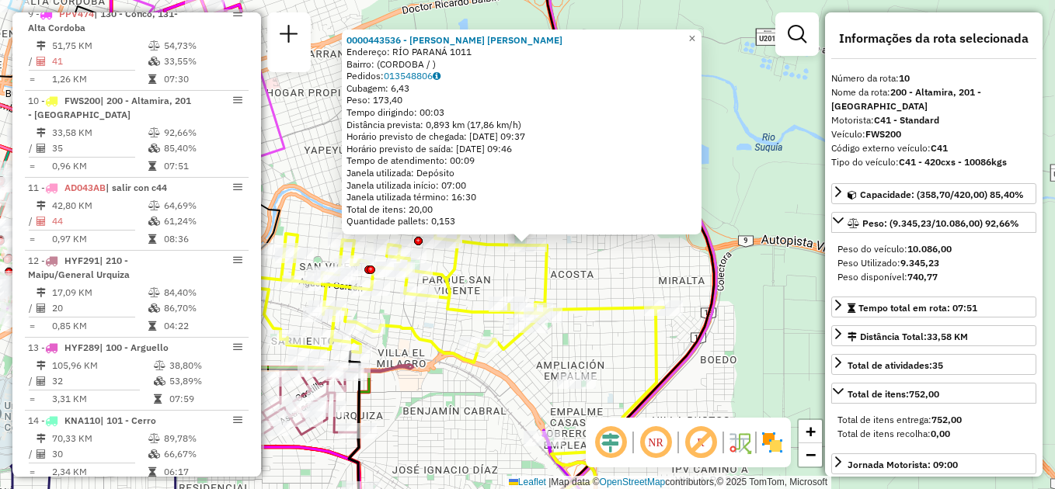
scroll to position [1280, 0]
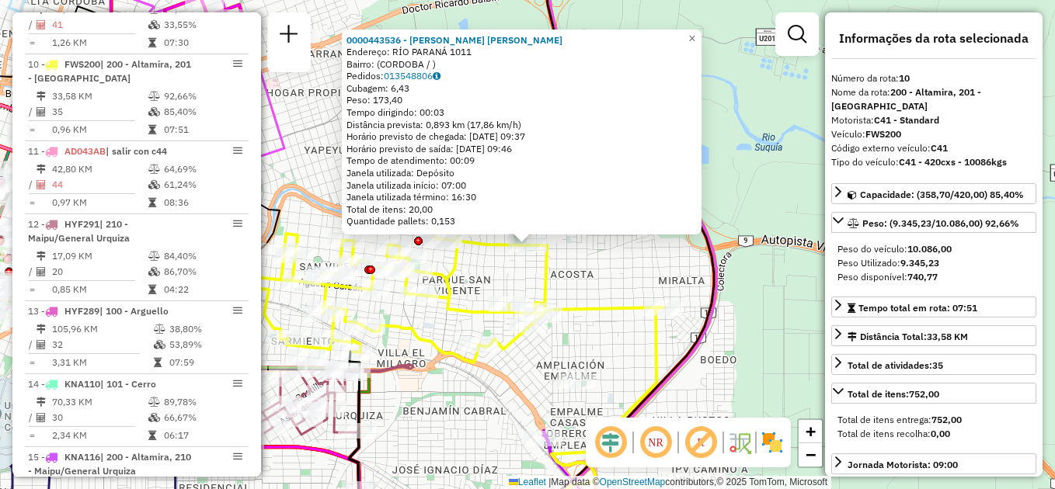
click at [580, 280] on div "0000443536 - [PERSON_NAME] [PERSON_NAME]: RÍO PARANÁ 1011 Bairro: ([GEOGRAPHIC_…" at bounding box center [527, 244] width 1055 height 489
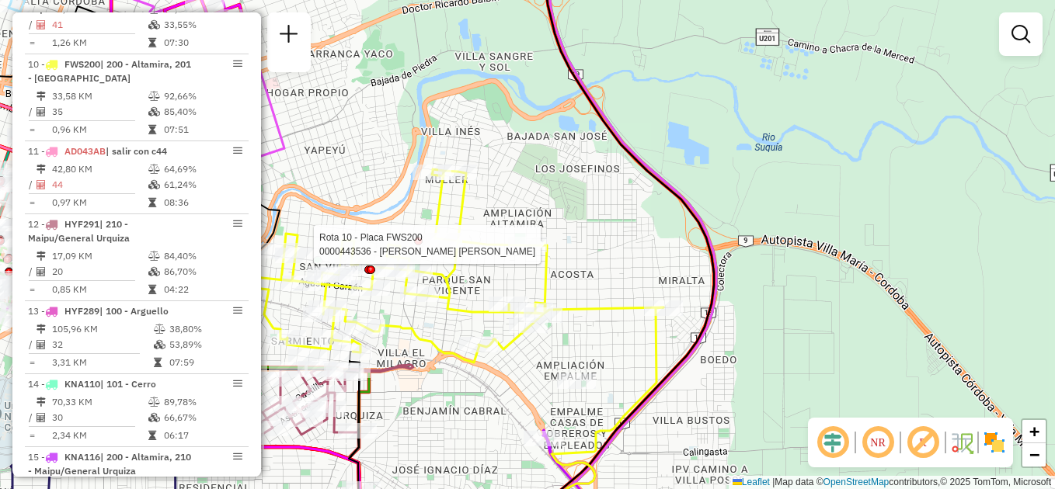
select select "**********"
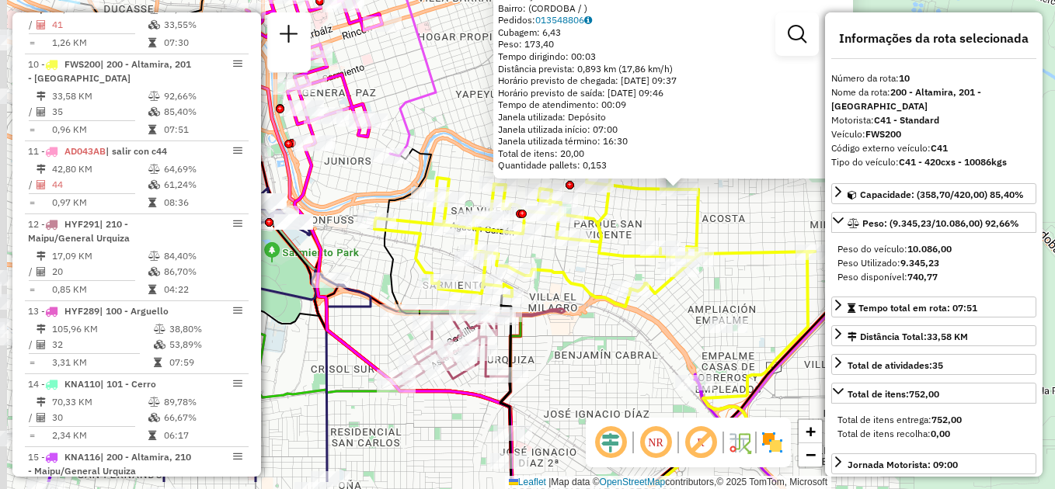
drag, startPoint x: 473, startPoint y: 398, endPoint x: 625, endPoint y: 342, distance: 162.2
click at [625, 342] on div "0000443536 - [PERSON_NAME] [PERSON_NAME]: RÍO PARANÁ 1011 Bairro: ([GEOGRAPHIC_…" at bounding box center [527, 244] width 1055 height 489
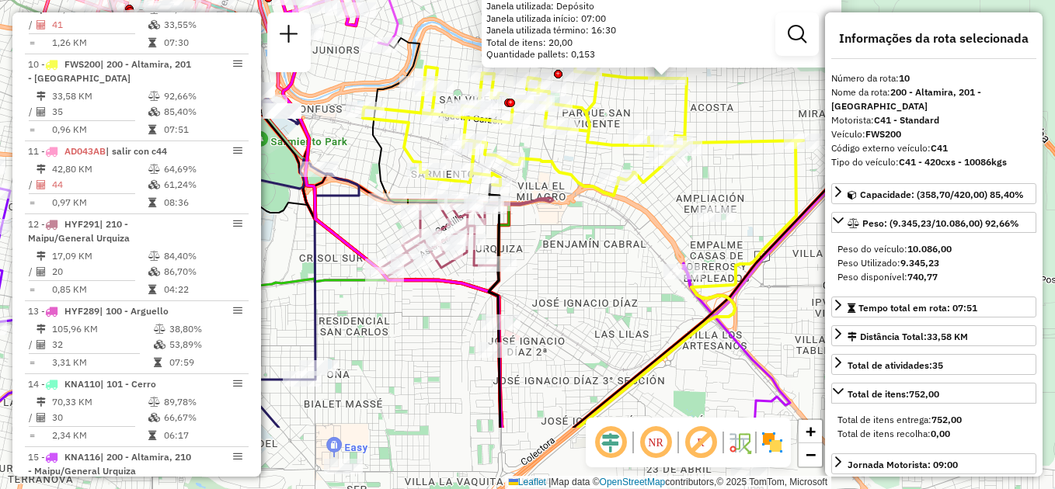
drag, startPoint x: 598, startPoint y: 390, endPoint x: 585, endPoint y: 280, distance: 111.1
click at [585, 280] on div "0000443536 - [PERSON_NAME] [PERSON_NAME]: RÍO PARANÁ 1011 Bairro: ([GEOGRAPHIC_…" at bounding box center [527, 244] width 1055 height 489
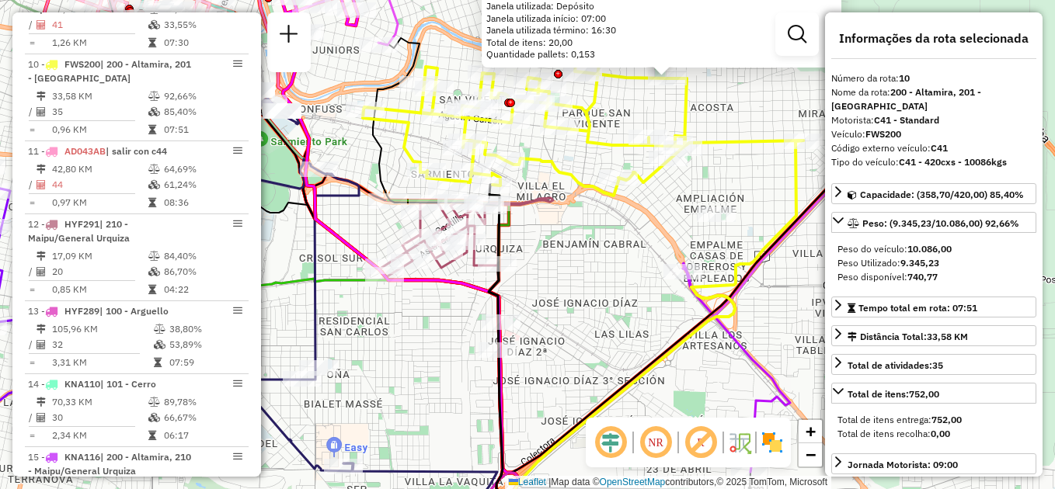
click at [590, 298] on div "0000443536 - [PERSON_NAME] [PERSON_NAME]: RÍO PARANÁ 1011 Bairro: ([GEOGRAPHIC_…" at bounding box center [527, 244] width 1055 height 489
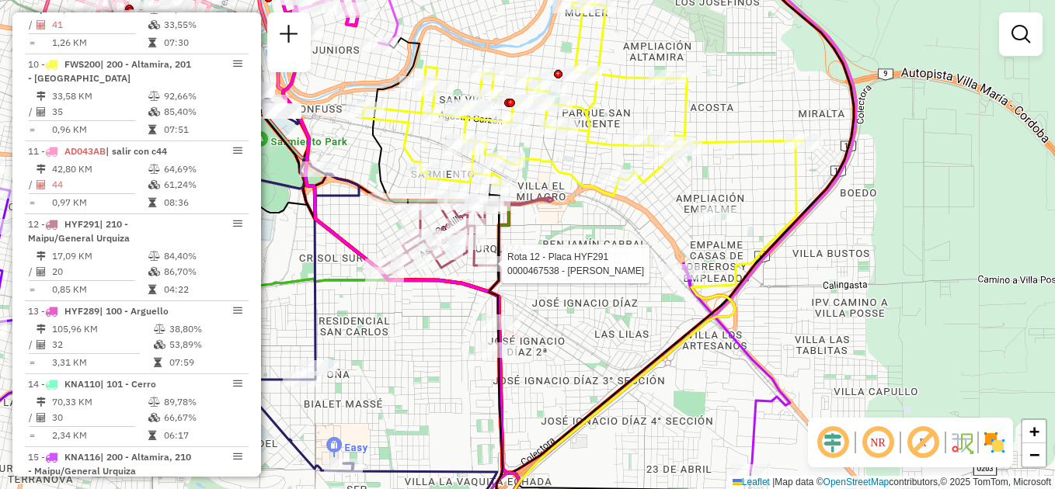
select select "**********"
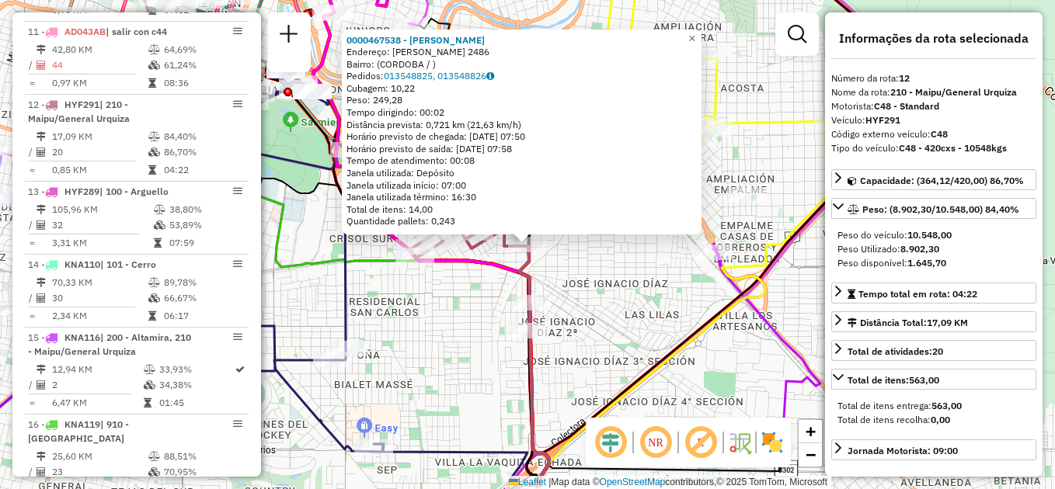
scroll to position [1440, 0]
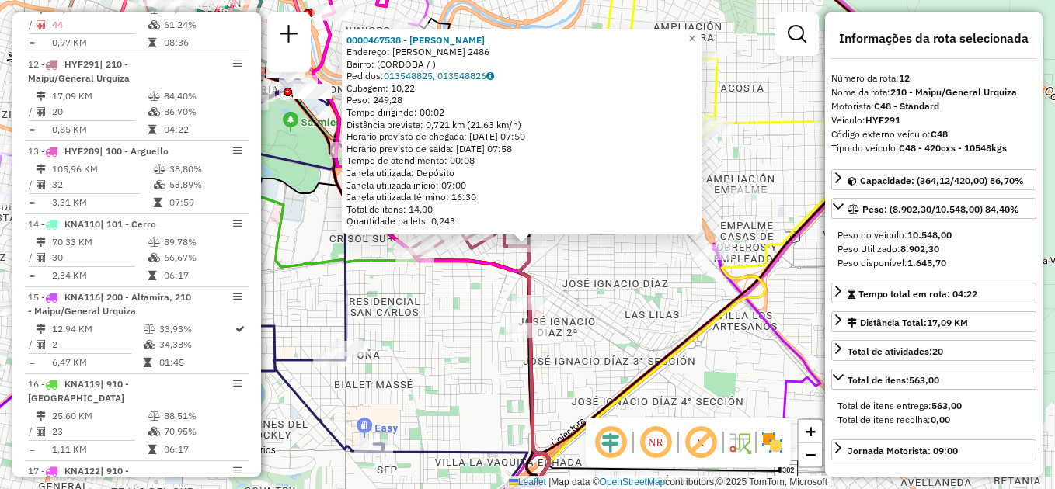
click at [587, 277] on div "0000467538 - Escudero [PERSON_NAME]: [PERSON_NAME] 2486 Bairro: (CORDOBA / ) Pe…" at bounding box center [527, 244] width 1055 height 489
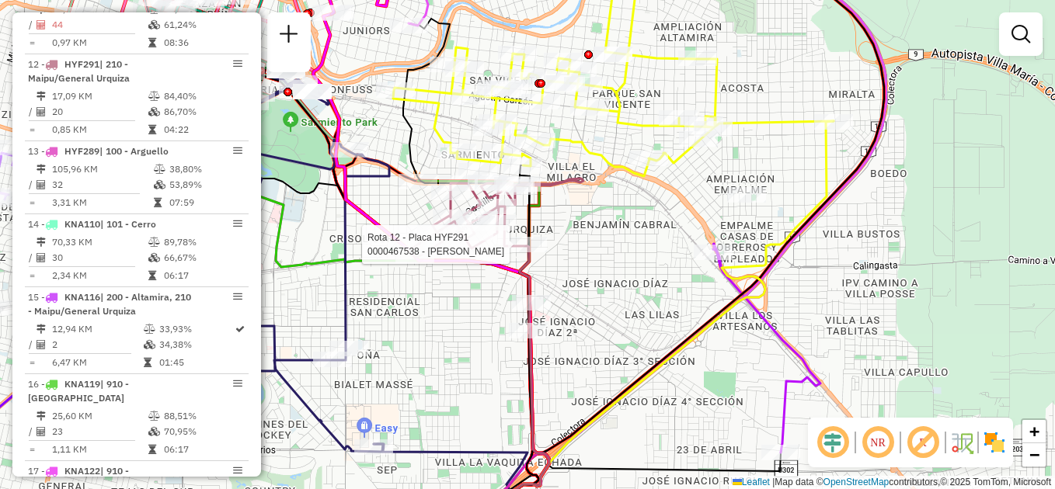
select select "**********"
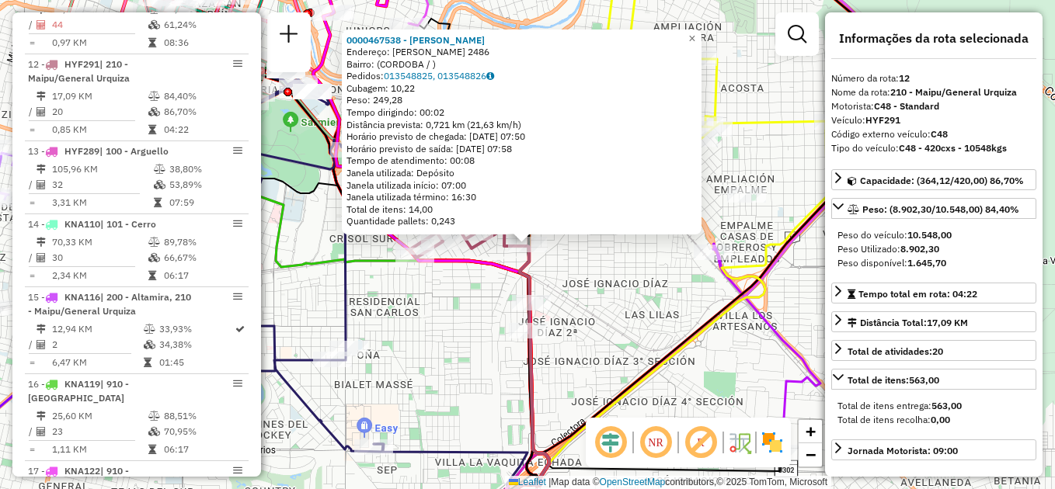
click at [633, 294] on div "0000467538 - Escudero [PERSON_NAME]: [PERSON_NAME] 2486 Bairro: (CORDOBA / ) Pe…" at bounding box center [527, 244] width 1055 height 489
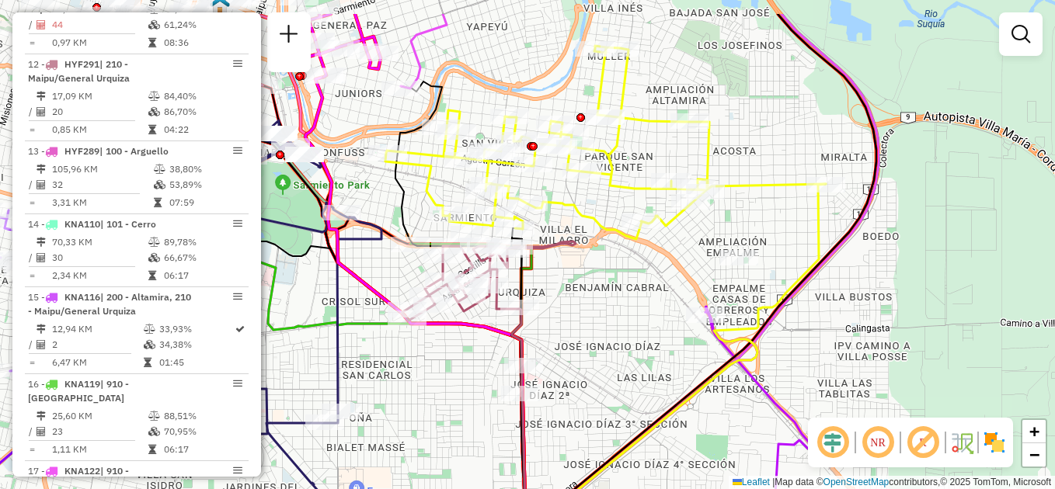
drag, startPoint x: 628, startPoint y: 244, endPoint x: 618, endPoint y: 327, distance: 83.7
click at [618, 327] on div "Janela de atendimento Grade de atendimento Capacidade Transportadoras Veículos …" at bounding box center [527, 244] width 1055 height 489
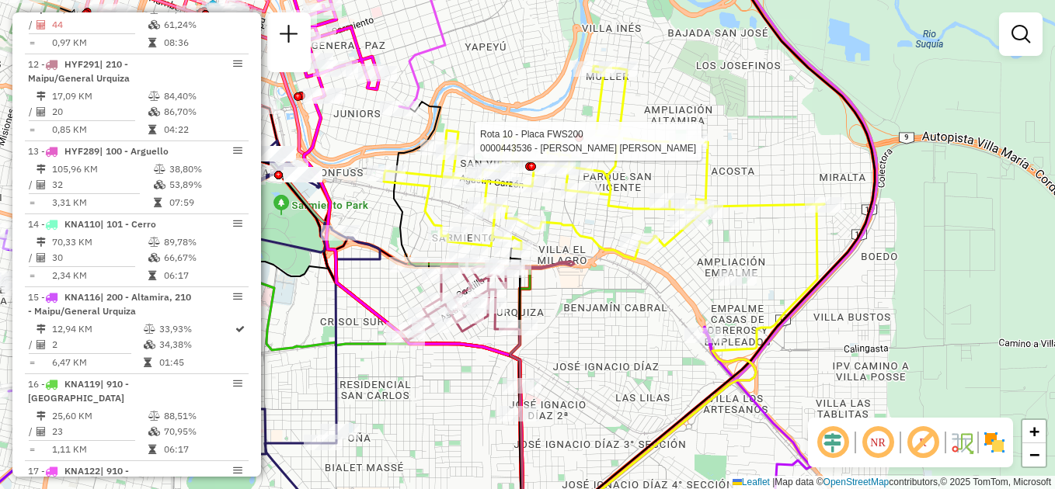
select select "**********"
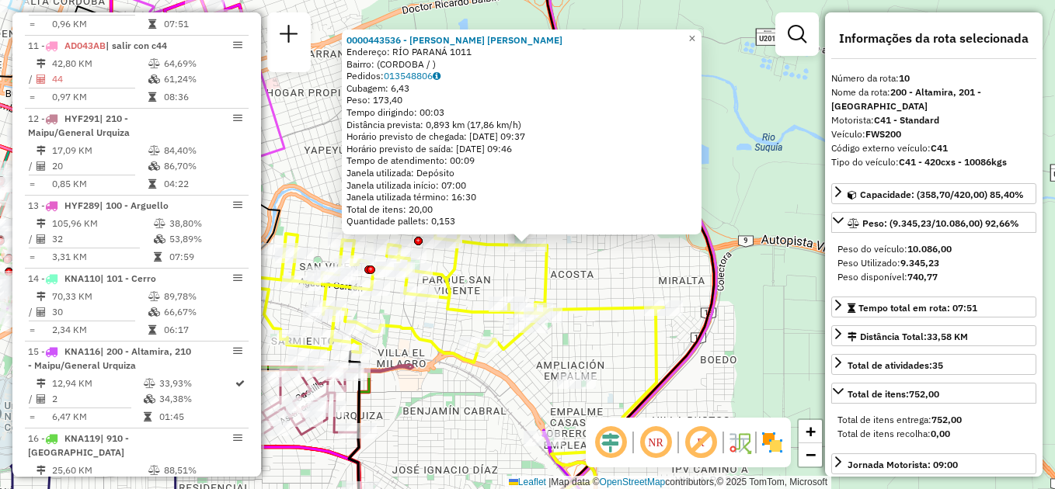
scroll to position [1280, 0]
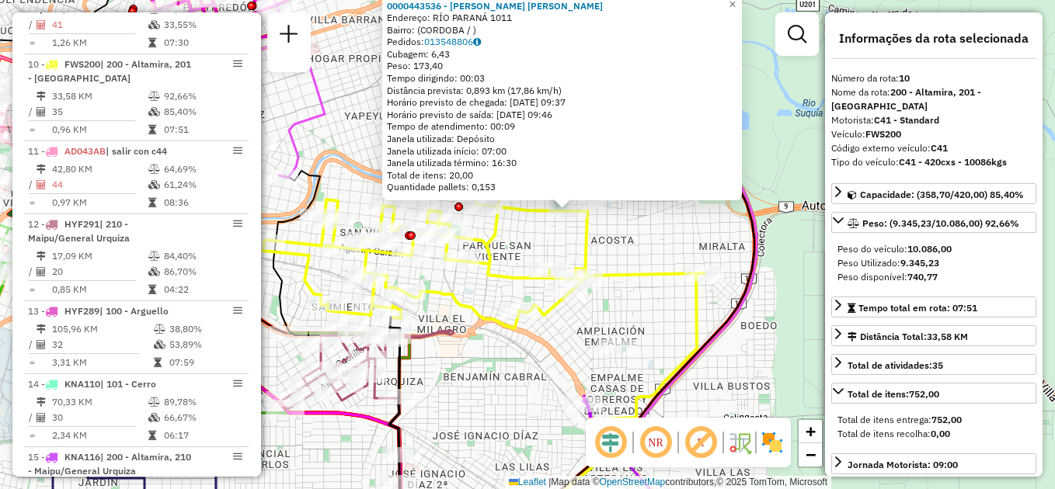
drag, startPoint x: 604, startPoint y: 348, endPoint x: 637, endPoint y: 314, distance: 47.8
click at [637, 314] on div "0000443536 - [PERSON_NAME] [PERSON_NAME]: RÍO PARANÁ 1011 Bairro: ([GEOGRAPHIC_…" at bounding box center [527, 244] width 1055 height 489
click at [496, 372] on div "0000443536 - [PERSON_NAME] [PERSON_NAME]: RÍO PARANÁ 1011 Bairro: ([GEOGRAPHIC_…" at bounding box center [527, 244] width 1055 height 489
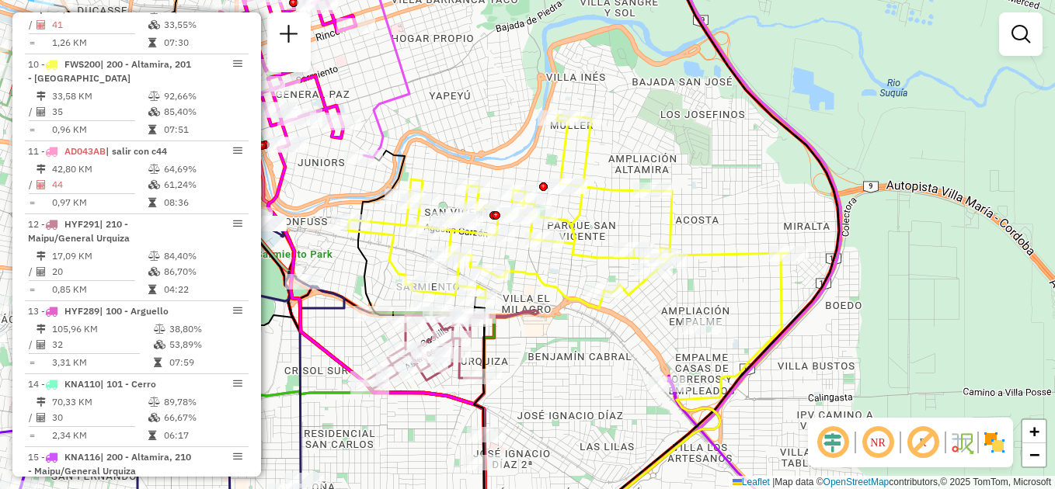
drag, startPoint x: 438, startPoint y: 389, endPoint x: 518, endPoint y: 371, distance: 82.2
click at [518, 371] on div "Janela de atendimento Grade de atendimento Capacidade Transportadoras Veículos …" at bounding box center [527, 244] width 1055 height 489
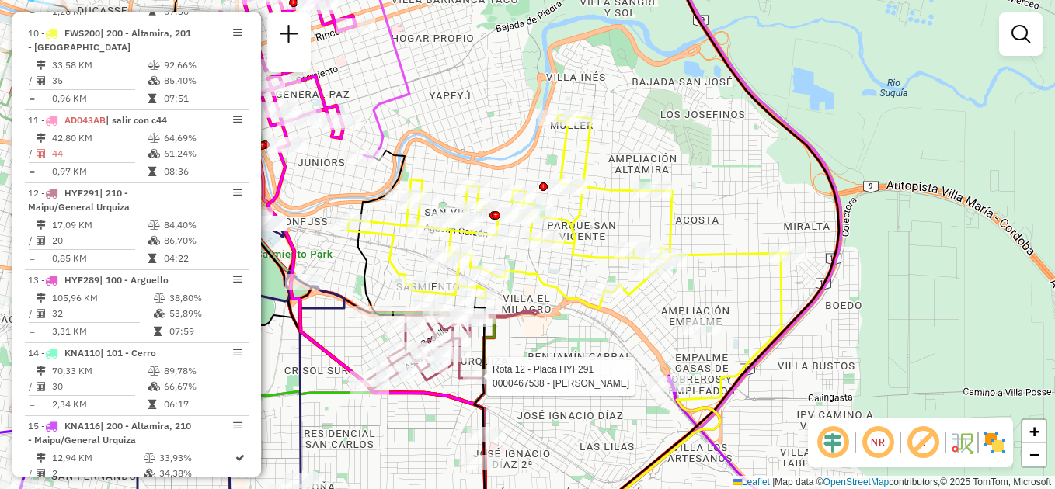
select select "**********"
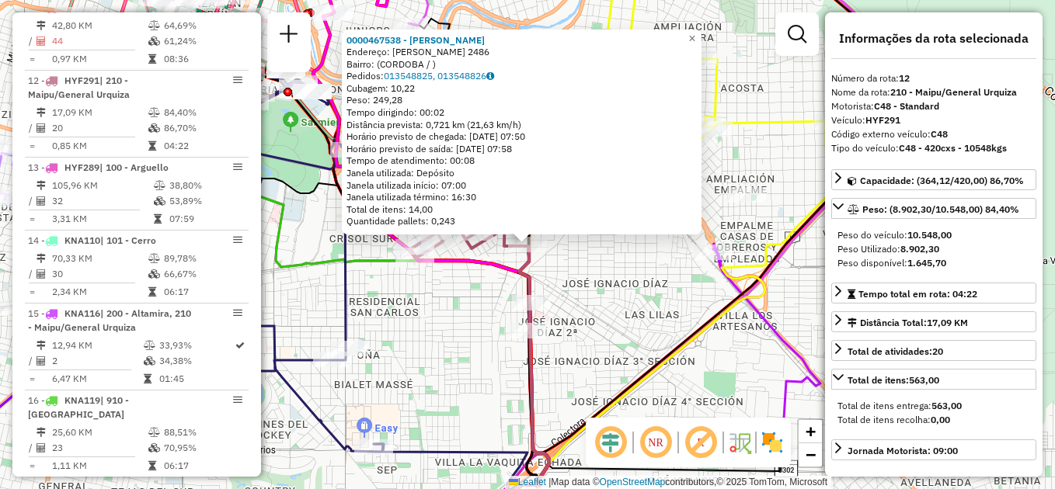
scroll to position [1440, 0]
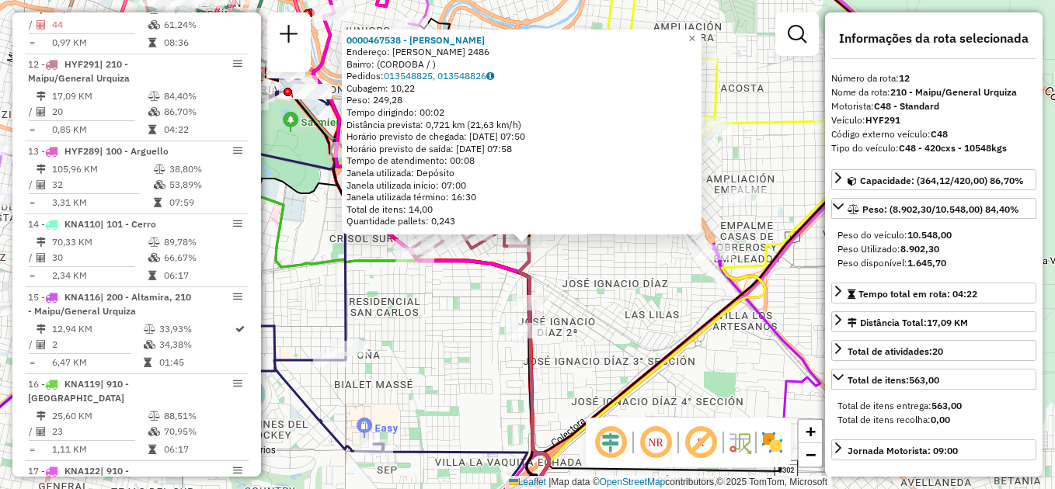
click at [576, 315] on div "0000467538 - Escudero [PERSON_NAME]: [PERSON_NAME] 2486 Bairro: (CORDOBA / ) Pe…" at bounding box center [527, 244] width 1055 height 489
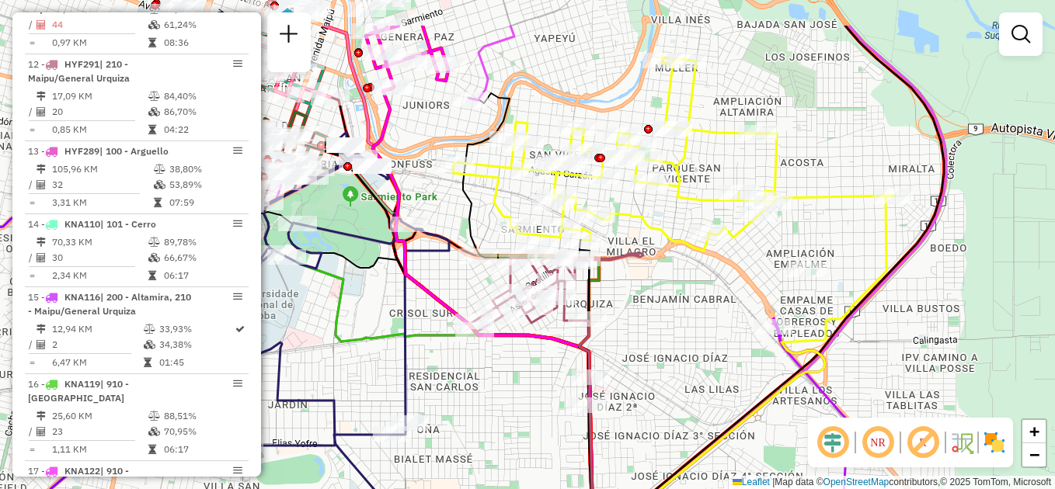
drag, startPoint x: 607, startPoint y: 301, endPoint x: 667, endPoint y: 377, distance: 96.7
click at [667, 377] on div "Janela de atendimento Grade de atendimento Capacidade Transportadoras Veículos …" at bounding box center [527, 244] width 1055 height 489
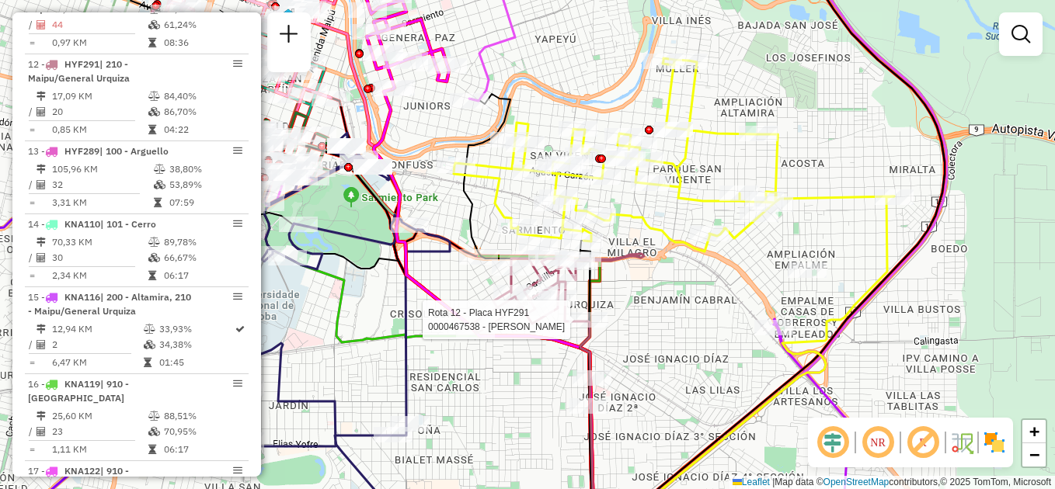
select select "**********"
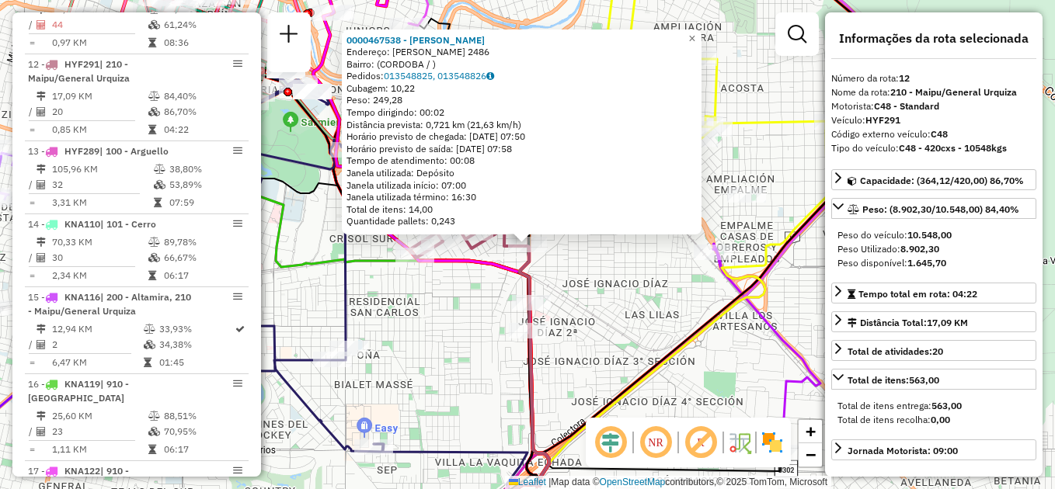
click at [610, 312] on div "0000467538 - Escudero [PERSON_NAME]: [PERSON_NAME] 2486 Bairro: (CORDOBA / ) Pe…" at bounding box center [527, 244] width 1055 height 489
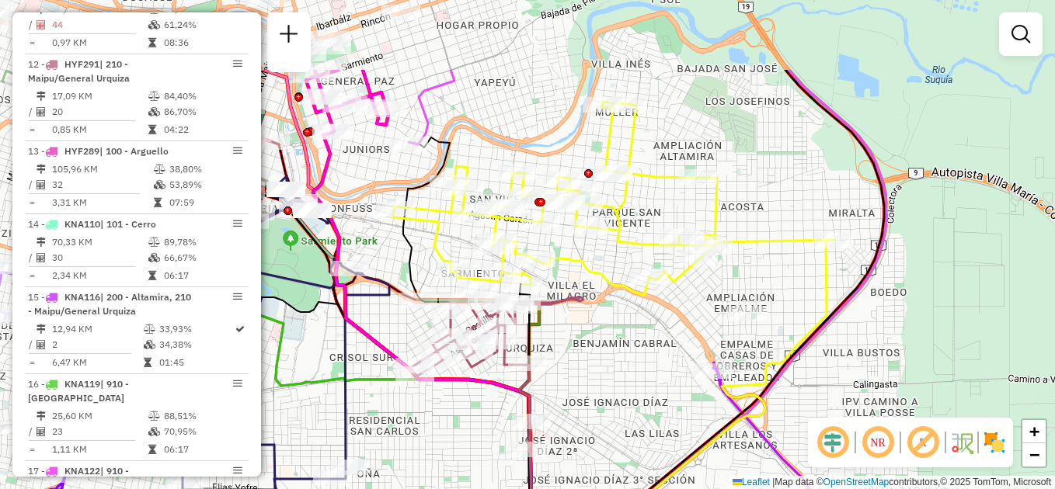
drag, startPoint x: 630, startPoint y: 308, endPoint x: 598, endPoint y: 368, distance: 68.5
click at [630, 427] on div "Janela de atendimento Grade de atendimento Capacidade Transportadoras Veículos …" at bounding box center [527, 244] width 1055 height 489
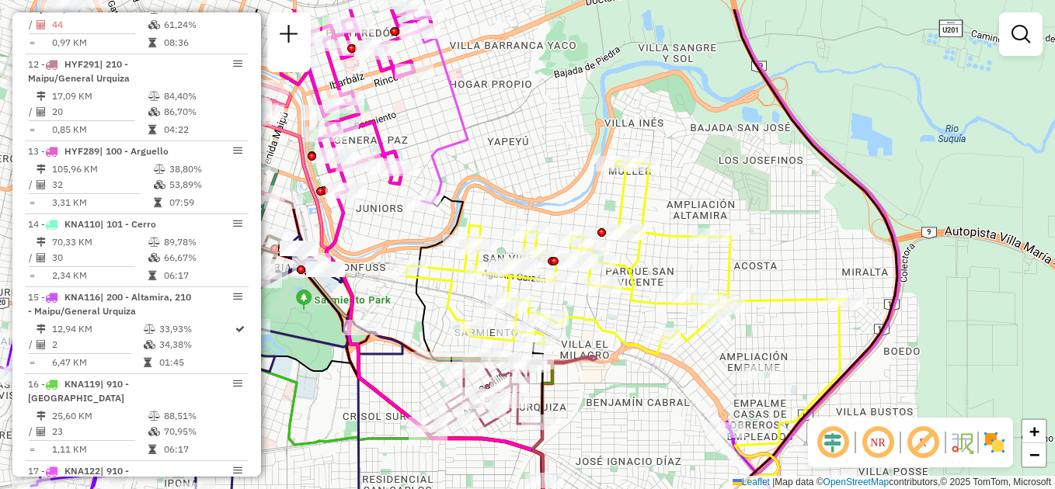
click at [610, 391] on div "Janela de atendimento Grade de atendimento Capacidade Transportadoras Veículos …" at bounding box center [527, 244] width 1055 height 489
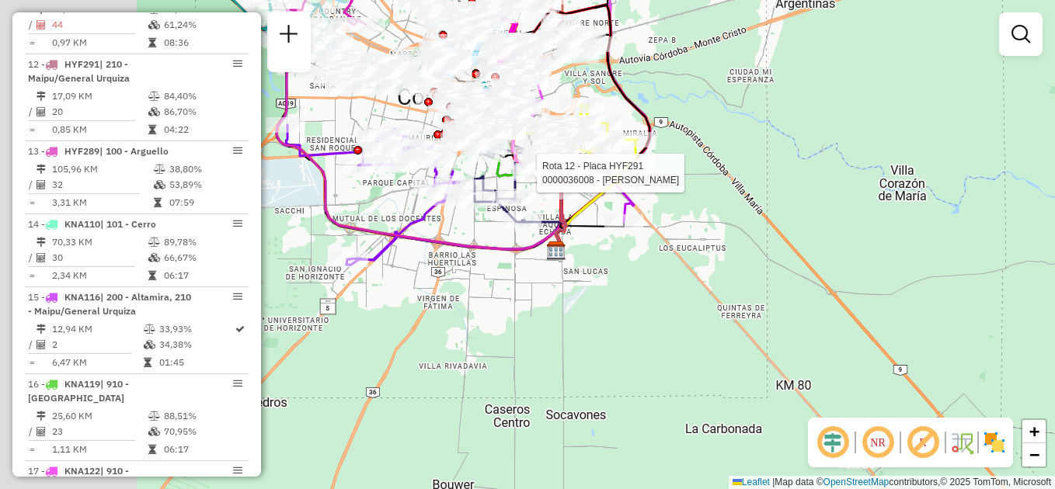
drag, startPoint x: 371, startPoint y: 282, endPoint x: 544, endPoint y: 175, distance: 203.8
click at [544, 175] on div at bounding box center [532, 173] width 39 height 16
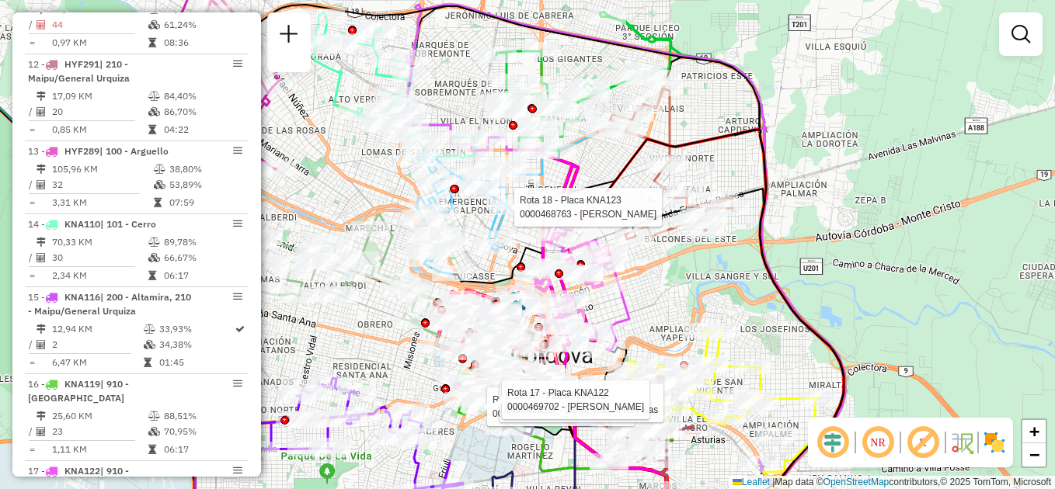
select select "**********"
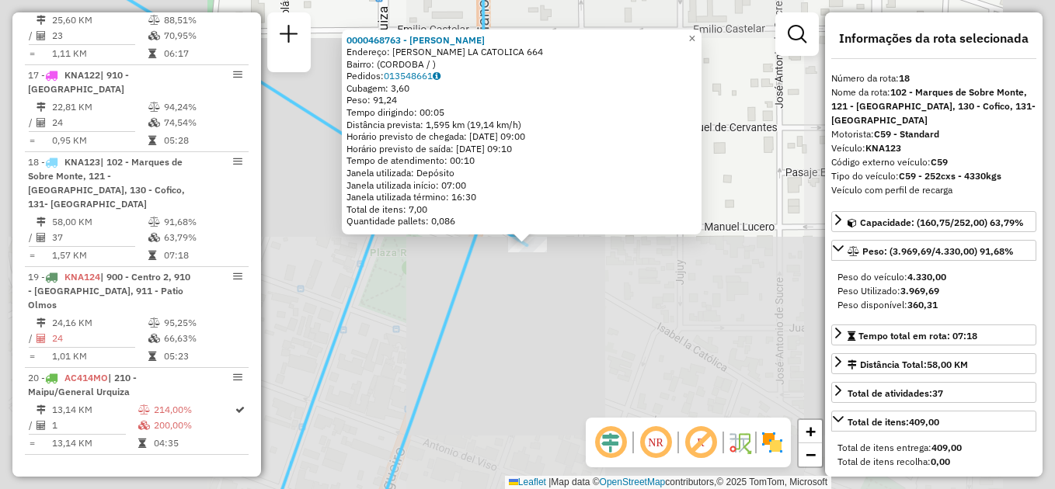
scroll to position [1935, 0]
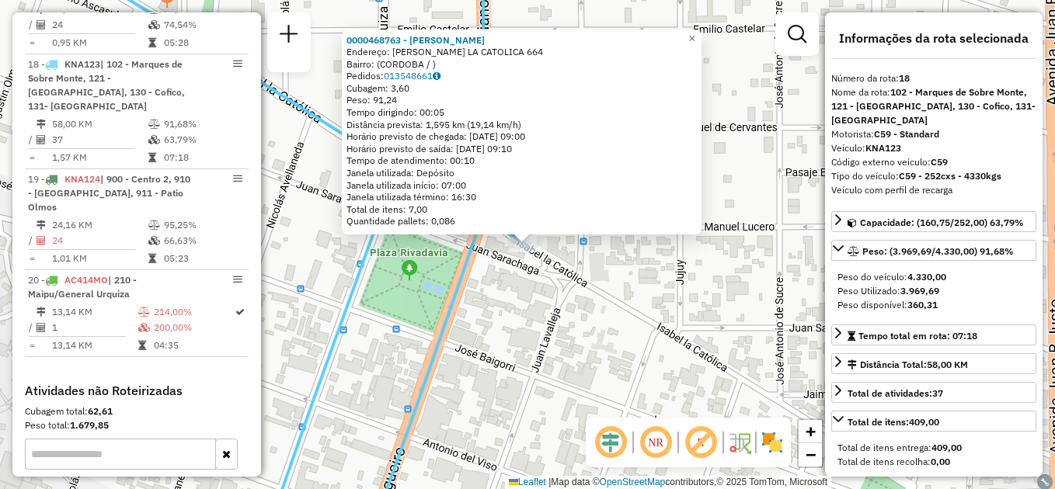
drag, startPoint x: 475, startPoint y: 270, endPoint x: 535, endPoint y: 299, distance: 66.4
click at [475, 271] on div "0000468763 - Macadana Srl Endereço: [PERSON_NAME] LA CATOLICA 664 Bairro: ([GEO…" at bounding box center [527, 244] width 1055 height 489
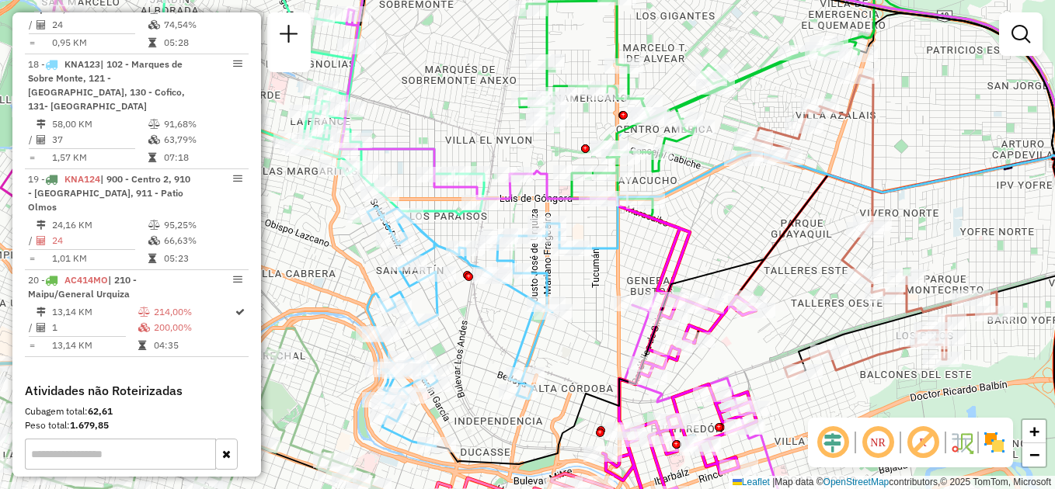
drag, startPoint x: 480, startPoint y: 312, endPoint x: 503, endPoint y: 344, distance: 39.7
click at [504, 347] on div "Janela de atendimento Grade de atendimento Capacidade Transportadoras Veículos …" at bounding box center [527, 244] width 1055 height 489
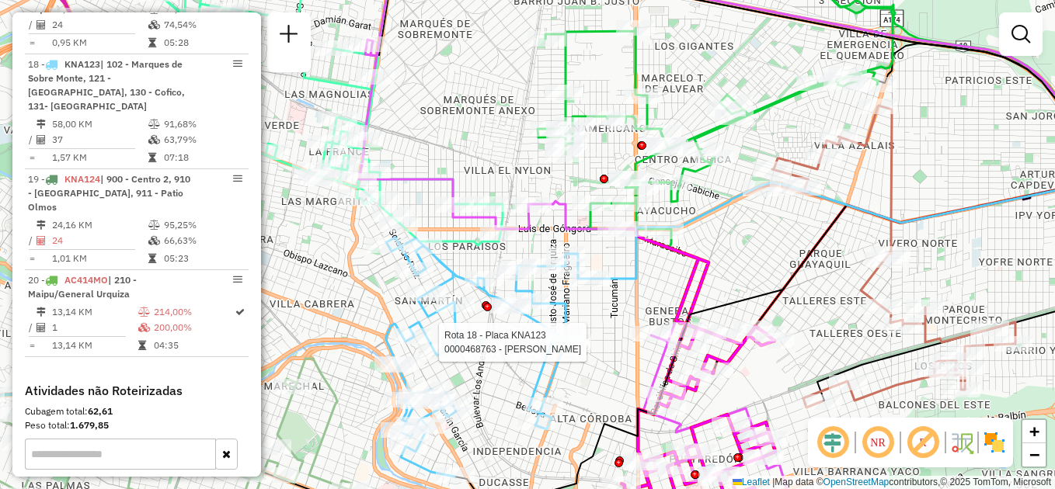
select select "**********"
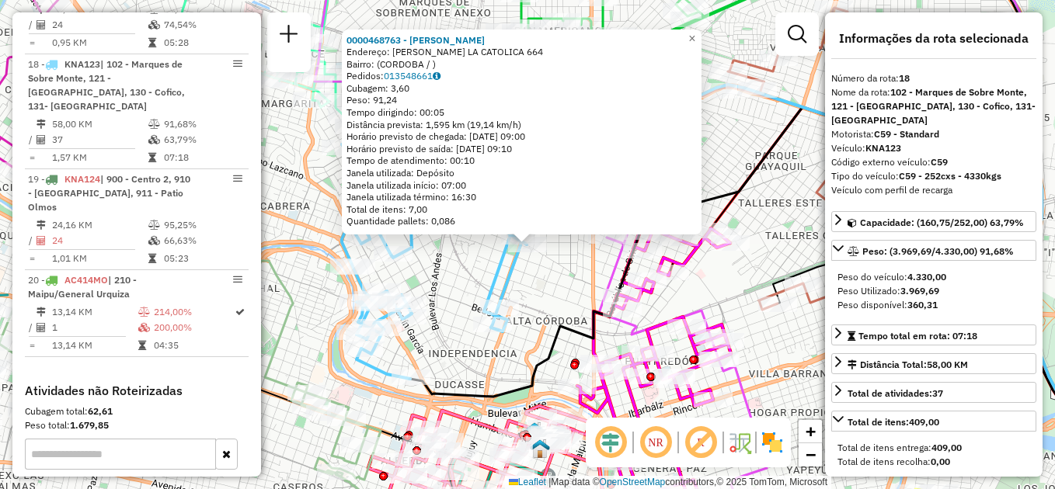
click at [549, 277] on div "0000468763 - Macadana Srl Endereço: [PERSON_NAME] LA CATOLICA 664 Bairro: ([GEO…" at bounding box center [527, 244] width 1055 height 489
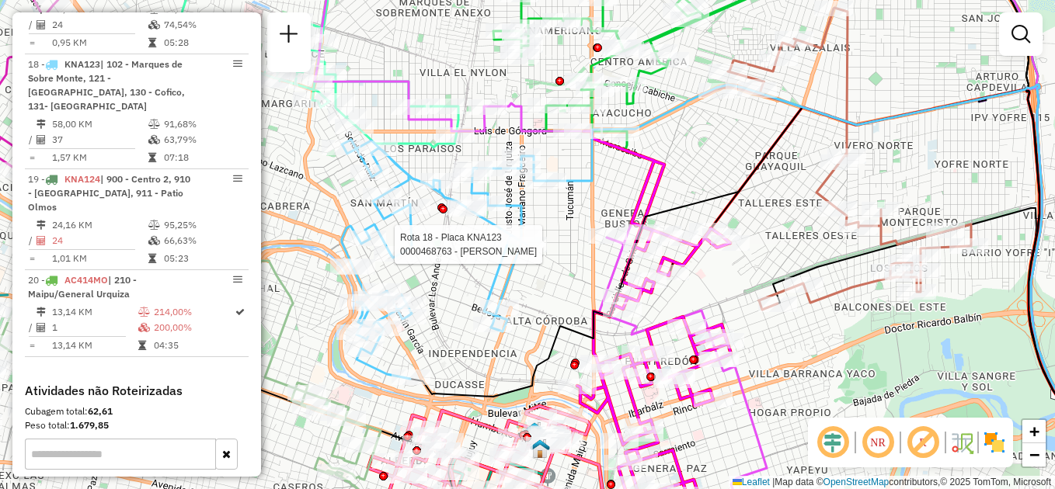
select select "**********"
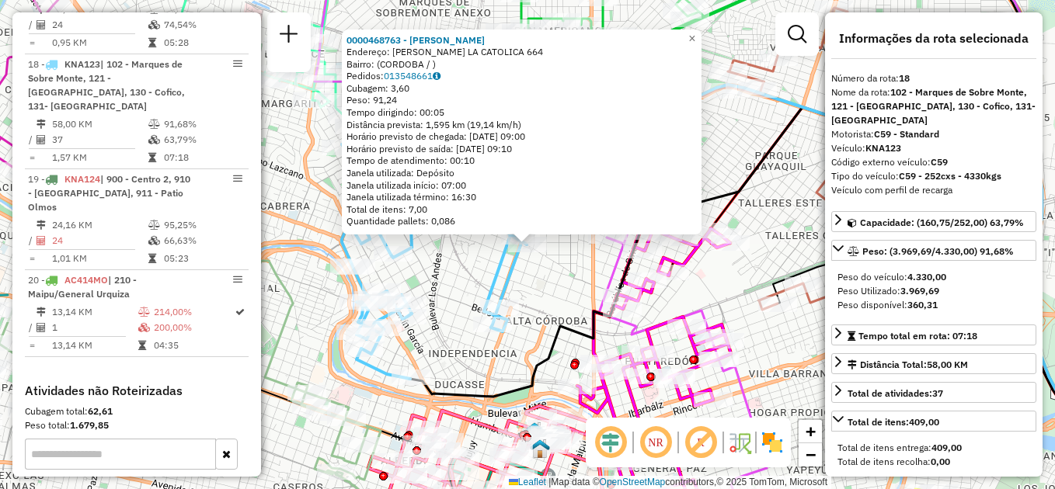
click at [545, 283] on div "0000468763 - Macadana Srl Endereço: [PERSON_NAME] LA CATOLICA 664 Bairro: ([GEO…" at bounding box center [527, 244] width 1055 height 489
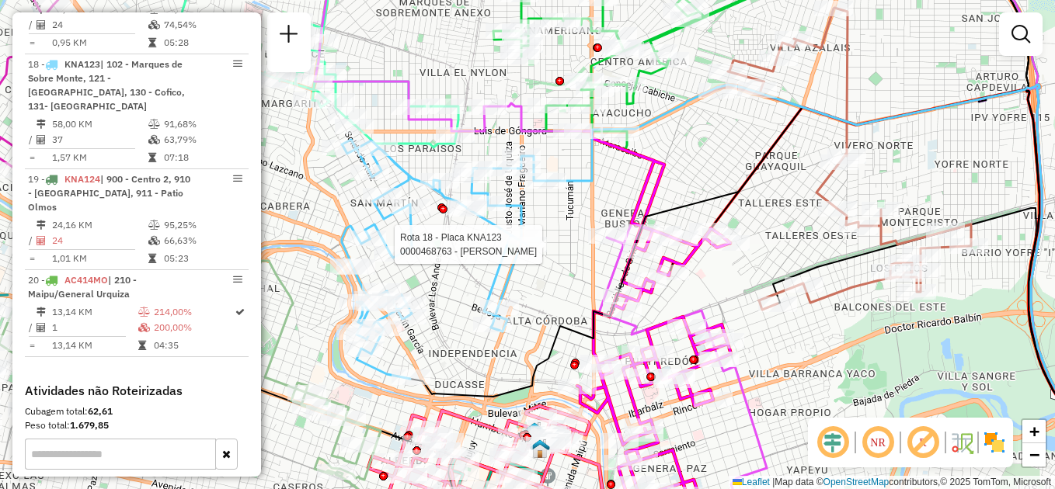
select select "**********"
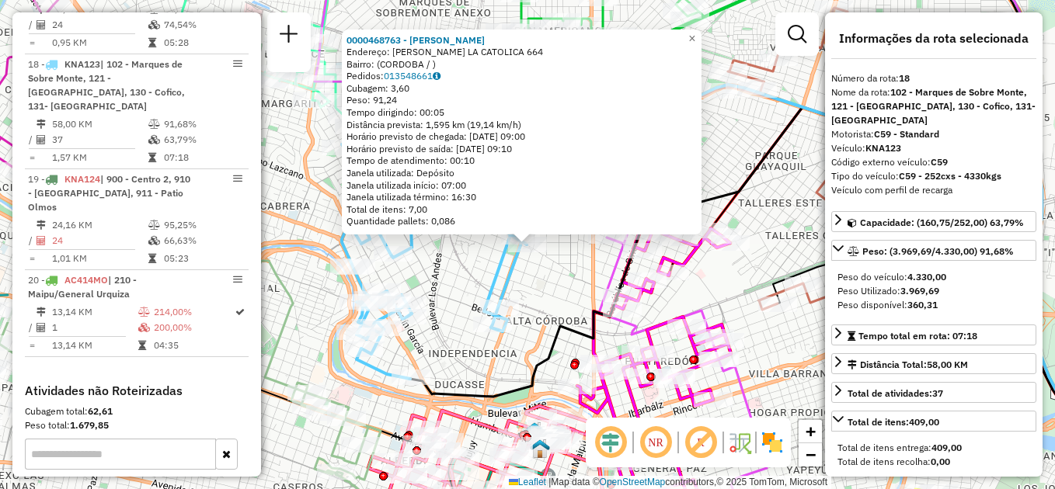
click at [479, 359] on div "Rota 18 - Placa KNA123 0000468763 - [GEOGRAPHIC_DATA] Srl 0000468763 - Macadana…" at bounding box center [527, 244] width 1055 height 489
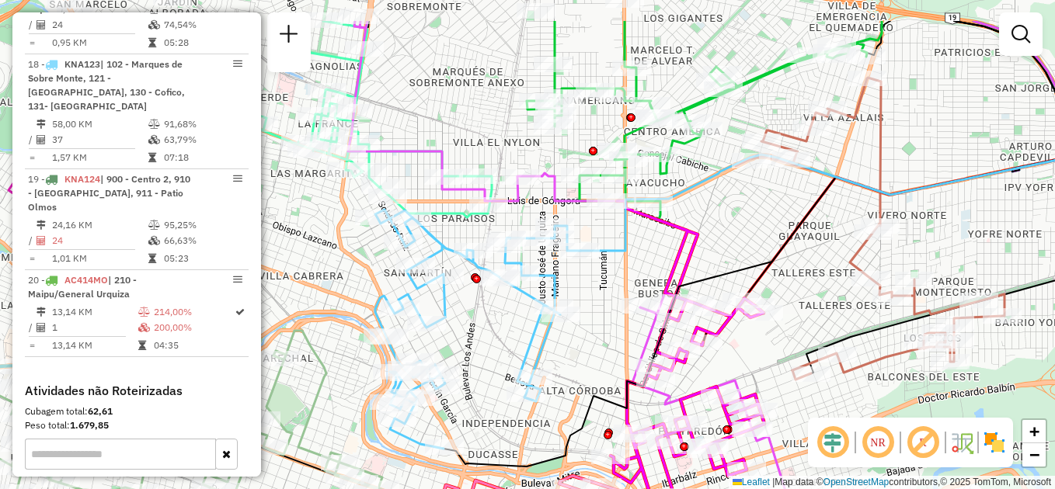
drag, startPoint x: 453, startPoint y: 270, endPoint x: 486, endPoint y: 340, distance: 77.5
click at [486, 340] on div "Janela de atendimento Grade de atendimento Capacidade Transportadoras Veículos …" at bounding box center [527, 244] width 1055 height 489
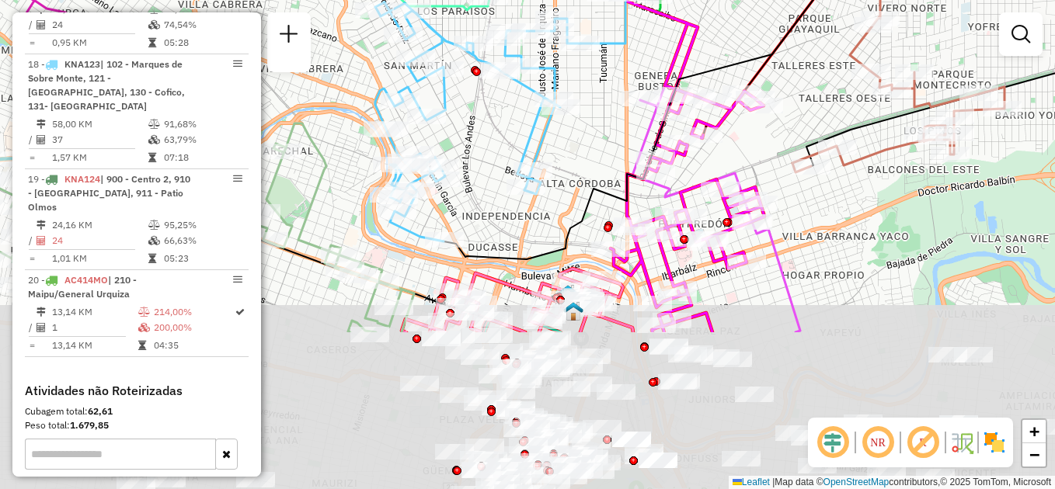
drag, startPoint x: 602, startPoint y: 354, endPoint x: 601, endPoint y: 148, distance: 205.9
click at [601, 148] on div "Janela de atendimento Grade de atendimento Capacidade Transportadoras Veículos …" at bounding box center [527, 244] width 1055 height 489
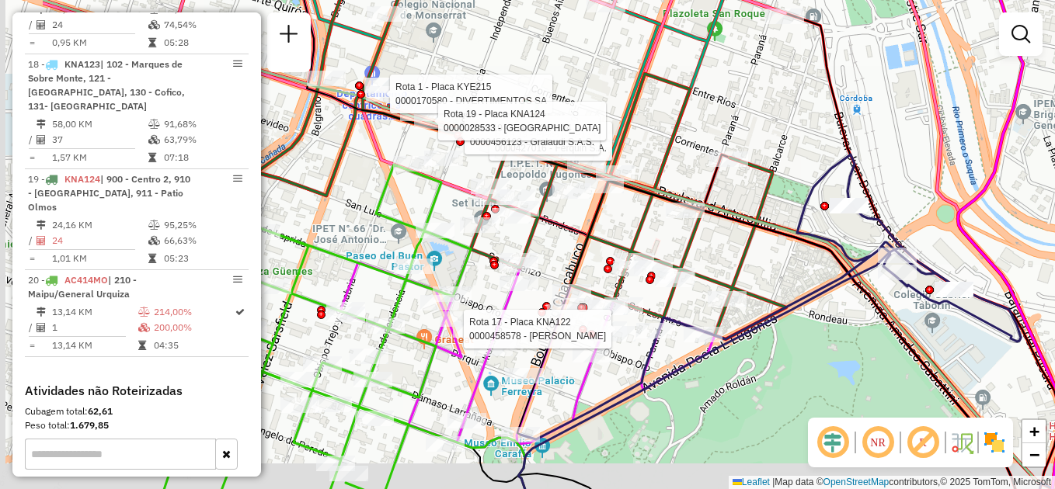
drag, startPoint x: 437, startPoint y: 348, endPoint x: 580, endPoint y: 305, distance: 149.2
click at [582, 326] on div at bounding box center [583, 330] width 9 height 9
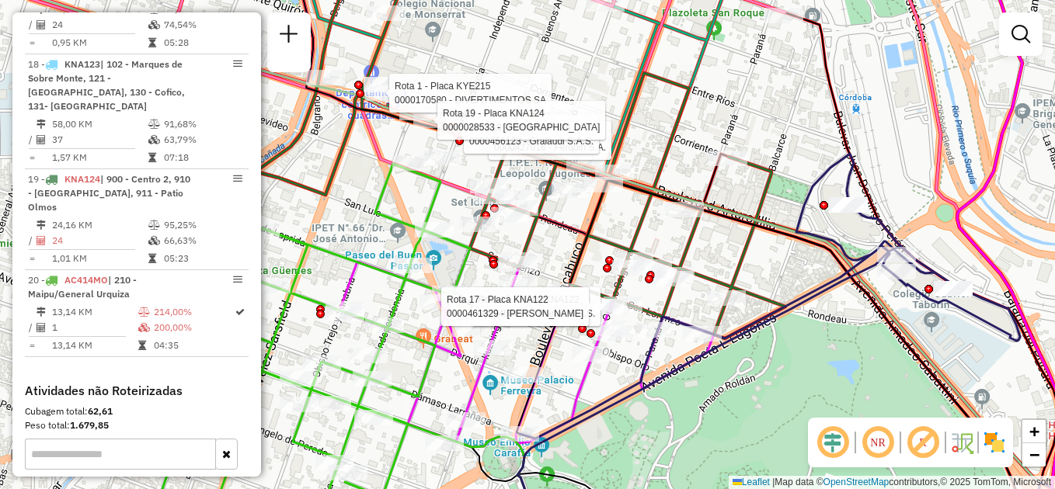
click at [349, 213] on div "Rota 19 - Placa KNA124 0000427016 - Ferquin S.A. Rota 19 - Placa KNA124 0000456…" at bounding box center [527, 244] width 1055 height 489
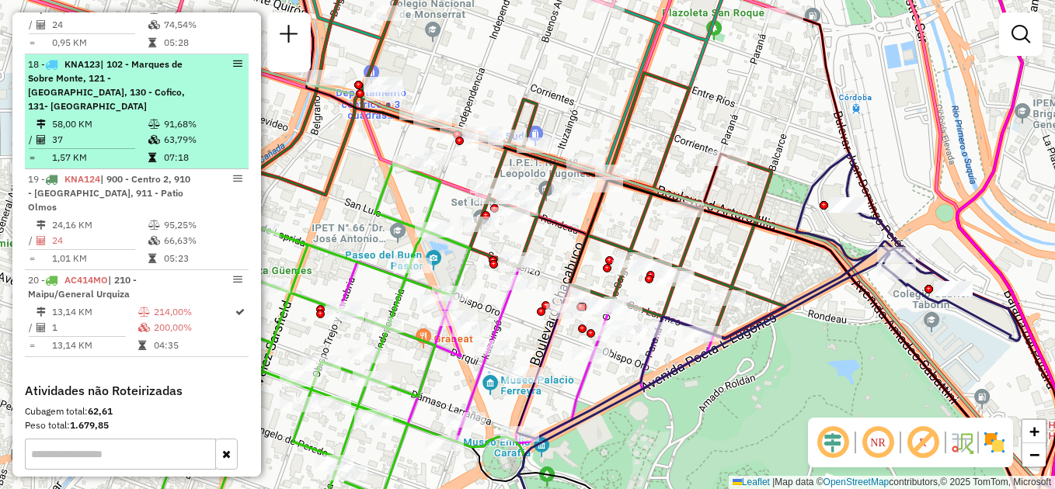
click at [131, 58] on span "| 102 - Marques de Sobre Monte, 121 - [GEOGRAPHIC_DATA], 130 - Cofico, 131- [GE…" at bounding box center [106, 85] width 157 height 54
select select "**********"
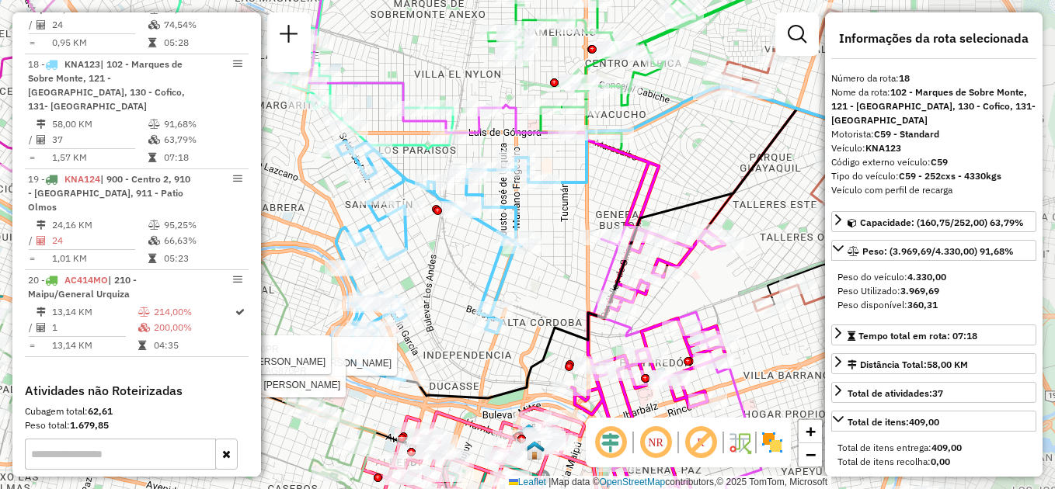
drag, startPoint x: 688, startPoint y: 288, endPoint x: 526, endPoint y: 294, distance: 161.7
click at [526, 294] on div "Rota 3 - Placa AG870PR 0000550958 - Lobos [PERSON_NAME] 3 - Placa AG870PR 00004…" at bounding box center [527, 244] width 1055 height 489
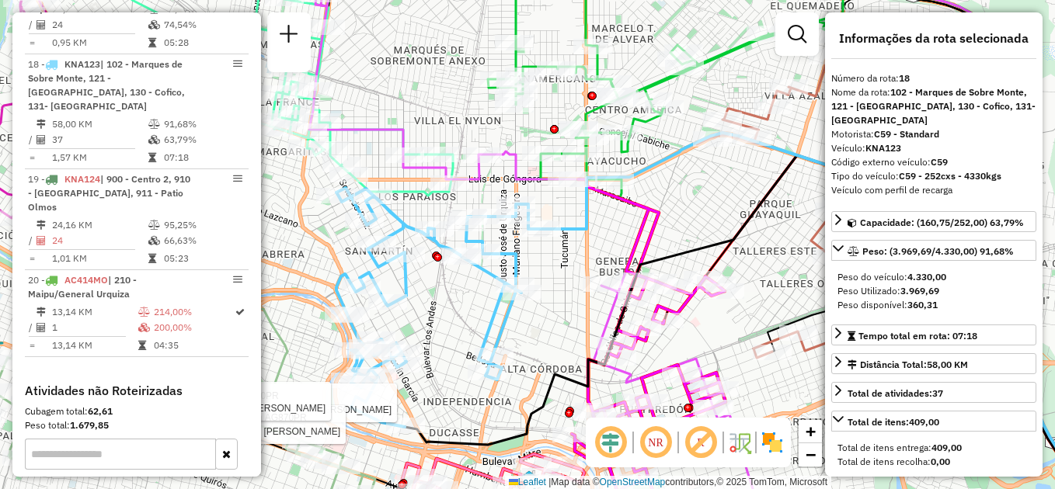
drag, startPoint x: 444, startPoint y: 242, endPoint x: 444, endPoint y: 288, distance: 46.6
click at [444, 288] on div "Rota 3 - Placa AG870PR 0000550958 - Lobos [PERSON_NAME] 3 - Placa AG870PR 00004…" at bounding box center [527, 244] width 1055 height 489
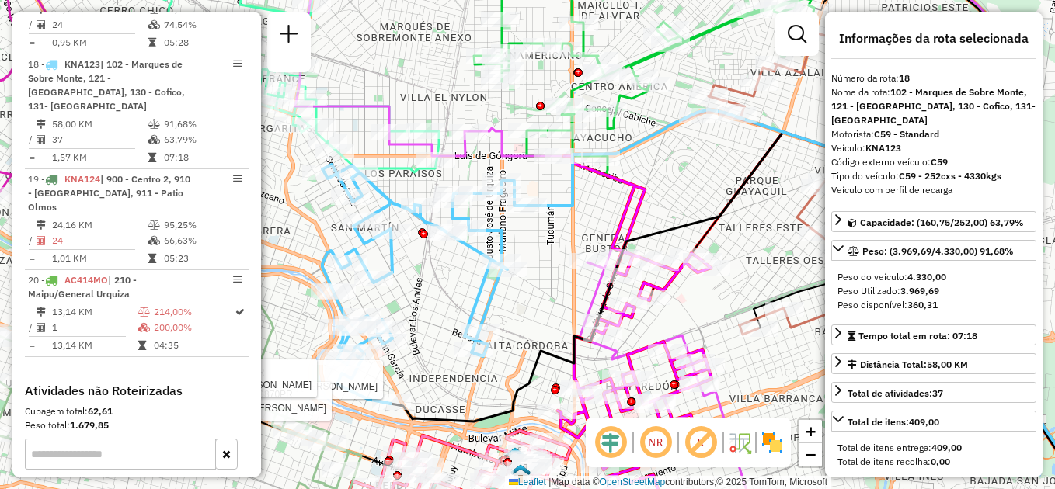
drag, startPoint x: 445, startPoint y: 318, endPoint x: 431, endPoint y: 294, distance: 27.2
click at [431, 294] on div "Rota 3 - Placa AG870PR 0000550958 - Lobos [PERSON_NAME] 3 - Placa AG870PR 00004…" at bounding box center [527, 244] width 1055 height 489
click at [459, 303] on div "Rota 3 - Placa AG870PR 0000550958 - Lobos [PERSON_NAME] 3 - Placa AG870PR 00004…" at bounding box center [527, 244] width 1055 height 489
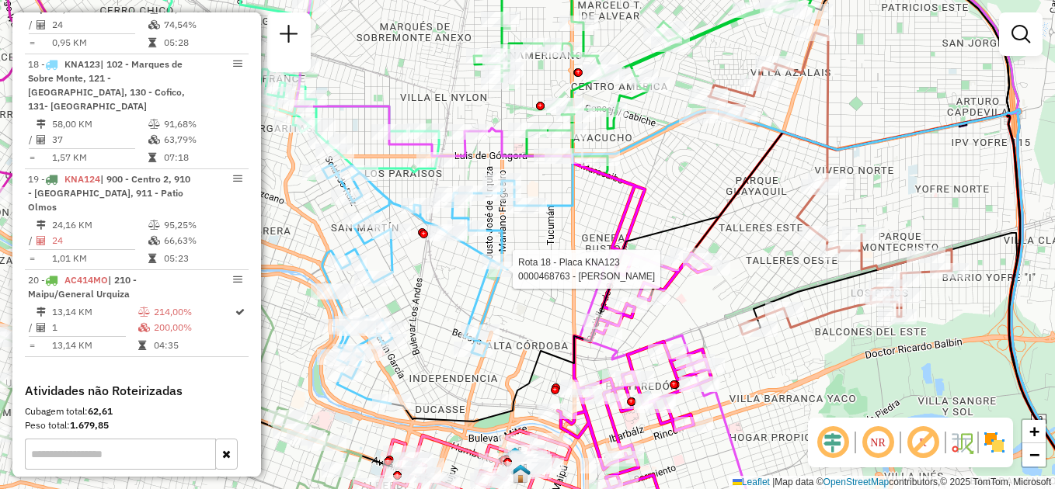
select select "**********"
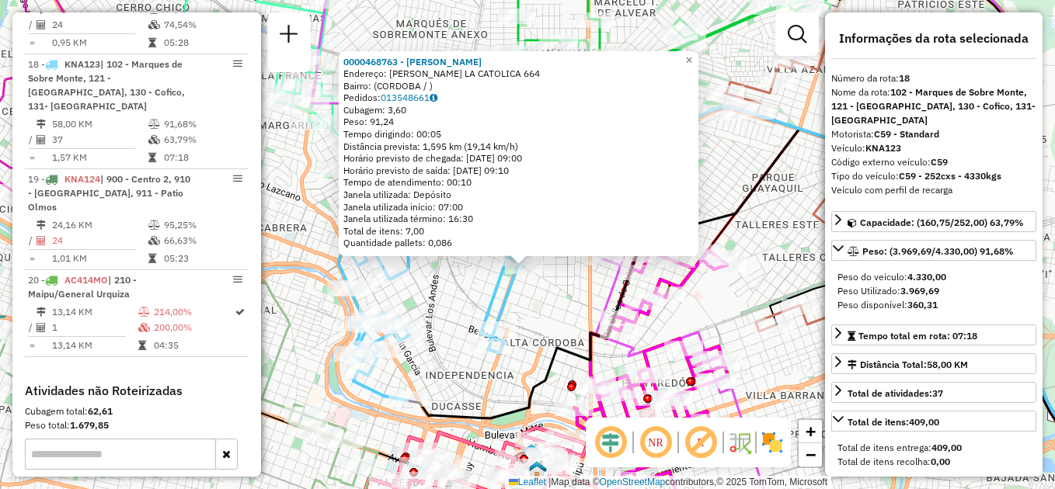
drag, startPoint x: 460, startPoint y: 273, endPoint x: 457, endPoint y: 294, distance: 22.0
click at [457, 294] on div "0000468763 - Macadana Srl Endereço: [PERSON_NAME] LA CATOLICA 664 Bairro: ([GEO…" at bounding box center [527, 244] width 1055 height 489
